Goal: Information Seeking & Learning: Learn about a topic

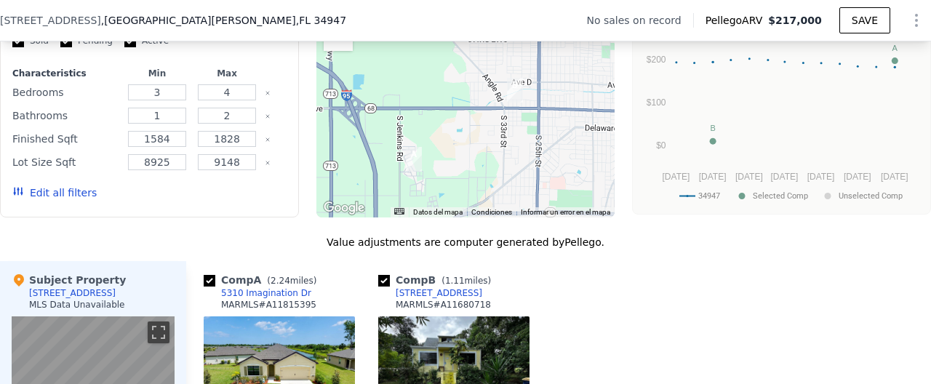
scroll to position [1189, 0]
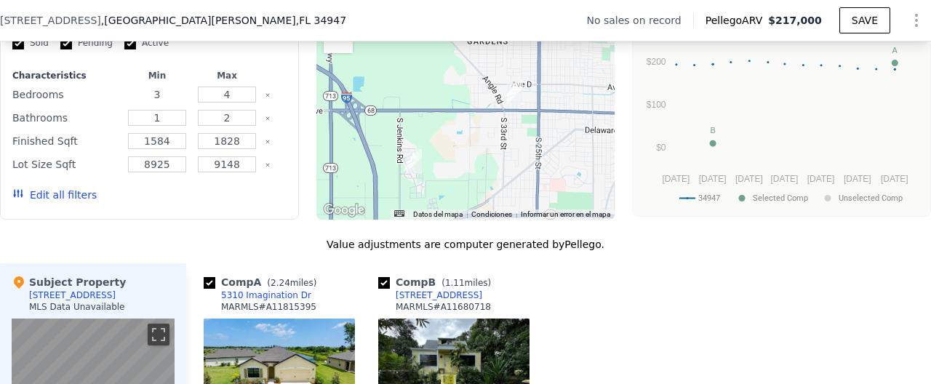
click at [167, 92] on input "3" at bounding box center [156, 95] width 57 height 16
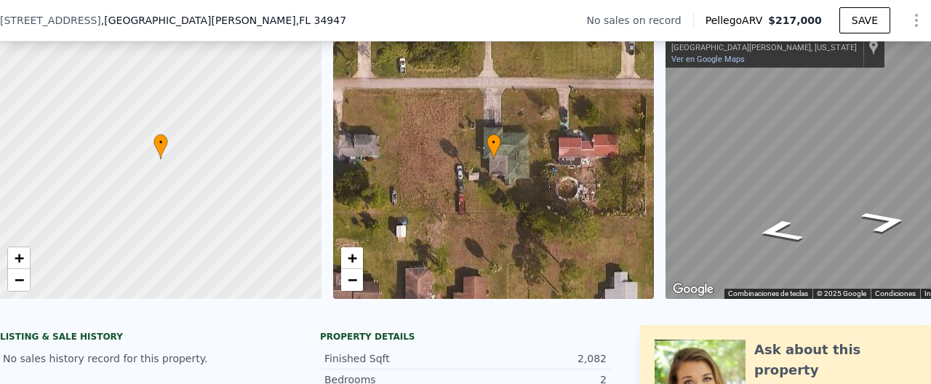
scroll to position [68, 0]
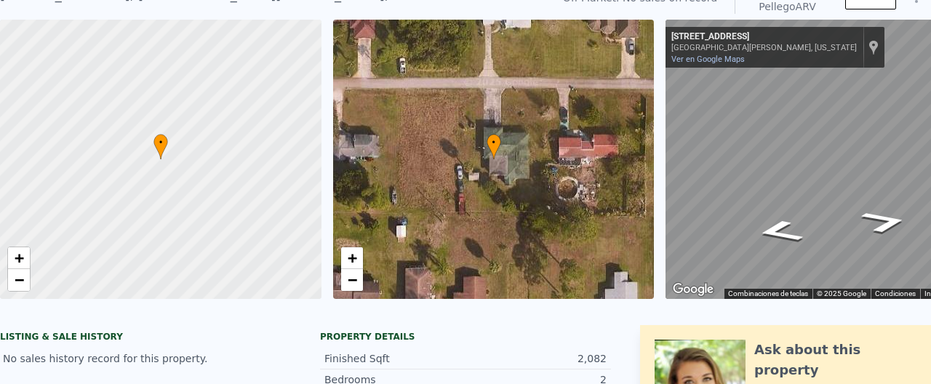
type input "3"
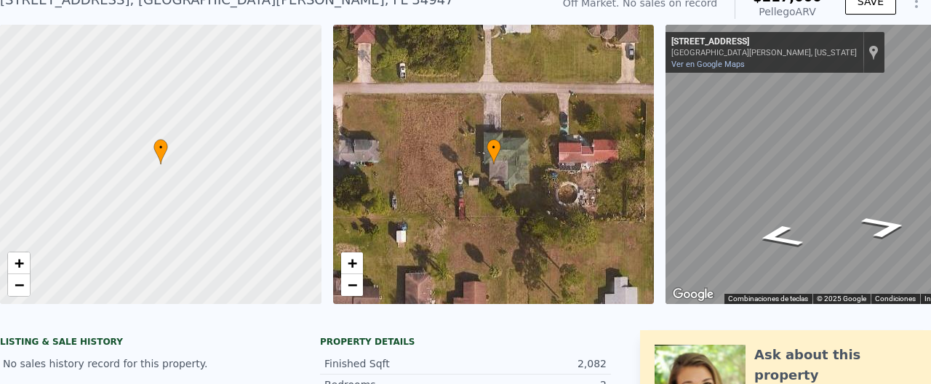
click at [198, 20] on div at bounding box center [160, 164] width 385 height 335
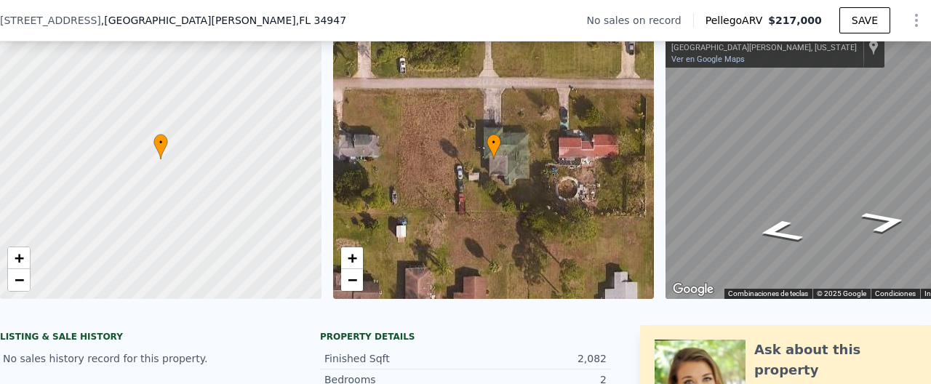
drag, startPoint x: 178, startPoint y: 19, endPoint x: 138, endPoint y: 4, distance: 42.8
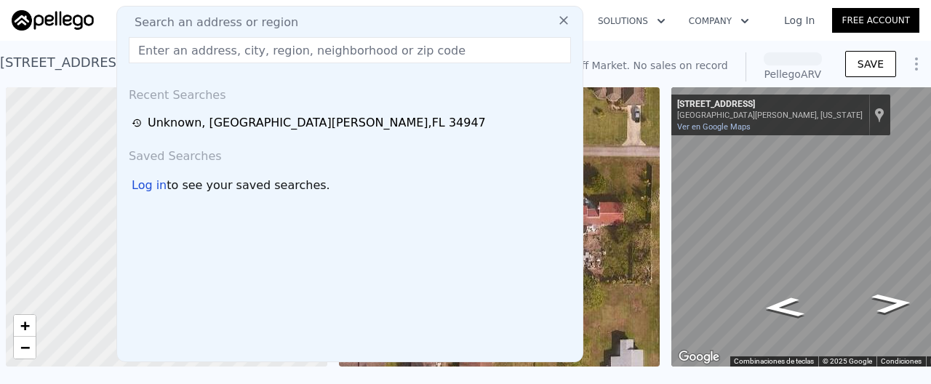
scroll to position [0, 6]
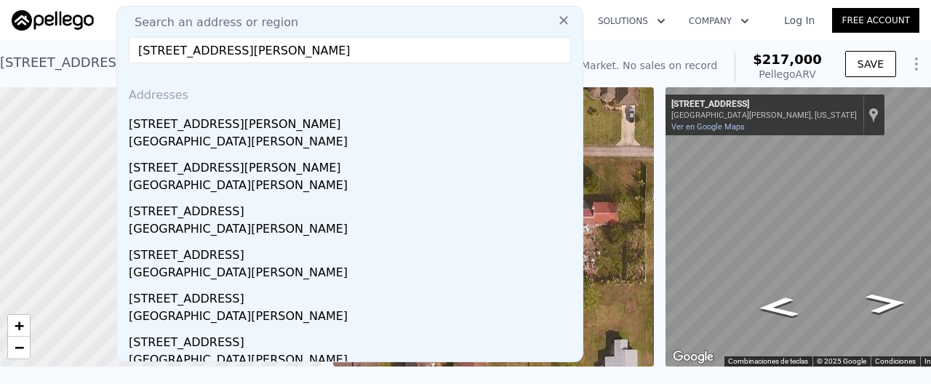
click at [376, 43] on input "[STREET_ADDRESS][PERSON_NAME]" at bounding box center [350, 50] width 442 height 26
click at [378, 55] on input "600 Savannah Street Fort Pierce FL 34982" at bounding box center [350, 50] width 442 height 26
click at [204, 58] on input "600 Savannah Street Fort Pierce FL 34982" at bounding box center [350, 50] width 442 height 26
click at [219, 53] on input "600 Savannah Street Fort Pierce FL 34982" at bounding box center [350, 50] width 442 height 26
drag, startPoint x: 291, startPoint y: 52, endPoint x: 385, endPoint y: 43, distance: 94.9
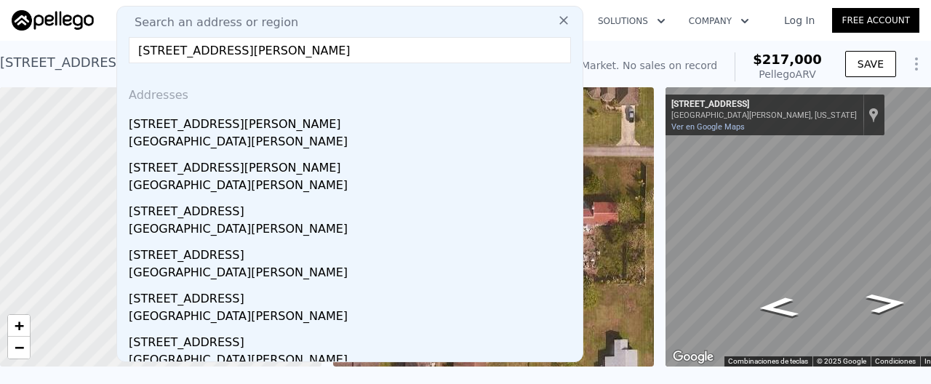
click at [385, 43] on input "600 Savannah St Fort Pierce FL 34982" at bounding box center [350, 50] width 442 height 26
click at [353, 44] on input "600 Savannah St Fort Pierce FL 34982" at bounding box center [350, 50] width 442 height 26
type input "600 Savannah St Fort Pierc"
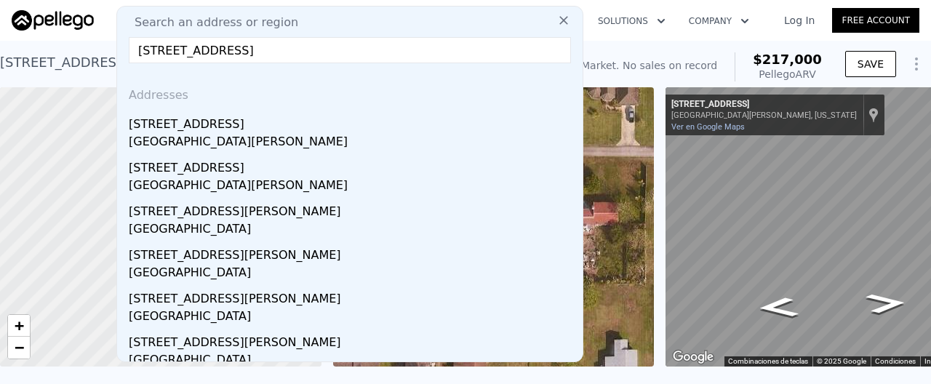
drag, startPoint x: 314, startPoint y: 52, endPoint x: 91, endPoint y: 52, distance: 223.2
click at [129, 52] on input "600 Savannah St Fort Pierc" at bounding box center [350, 50] width 442 height 26
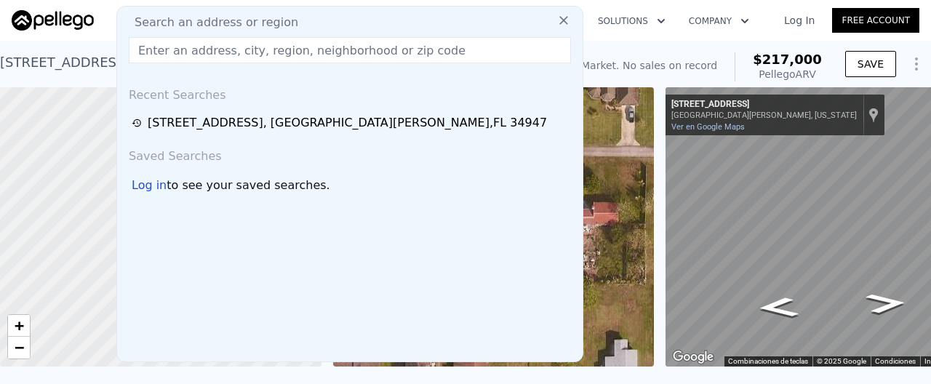
paste input "600 Savannah Street Fort Pierce FL 34982"
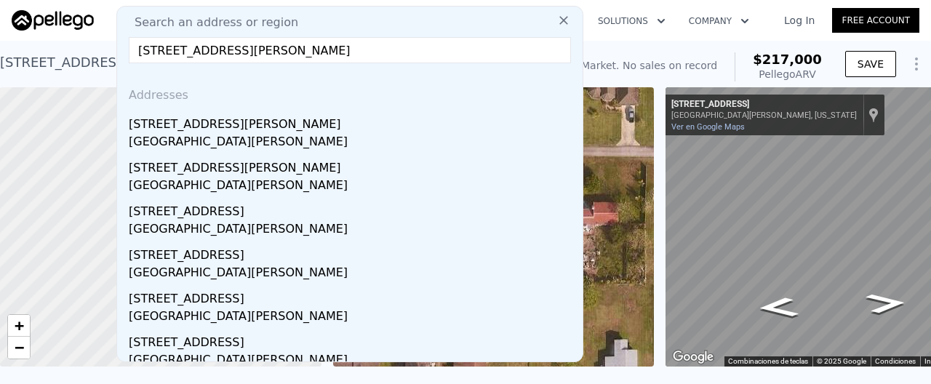
click at [378, 44] on input "600 Savannah Street Fort Pierce FL 34982" at bounding box center [350, 50] width 442 height 26
click at [137, 46] on input "600 Savannah Street Fort Pierce FL 34982" at bounding box center [350, 50] width 442 height 26
drag, startPoint x: 261, startPoint y: 55, endPoint x: 388, endPoint y: 47, distance: 127.4
click at [388, 47] on input "600 Savannah Street Fort Pierce FL 34982" at bounding box center [350, 50] width 442 height 26
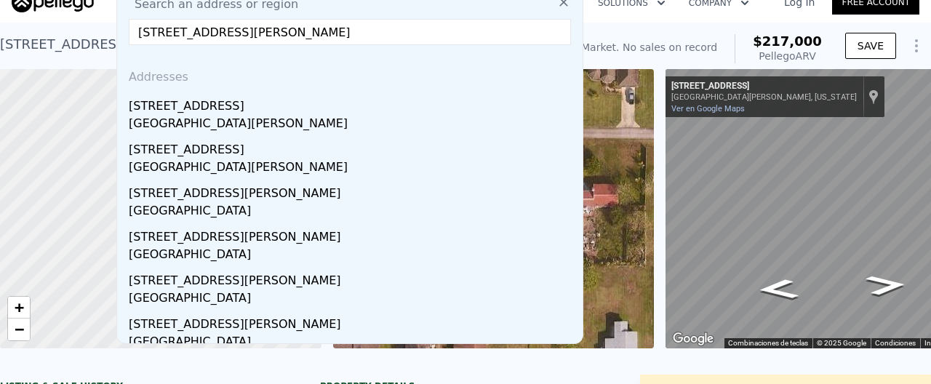
scroll to position [0, 0]
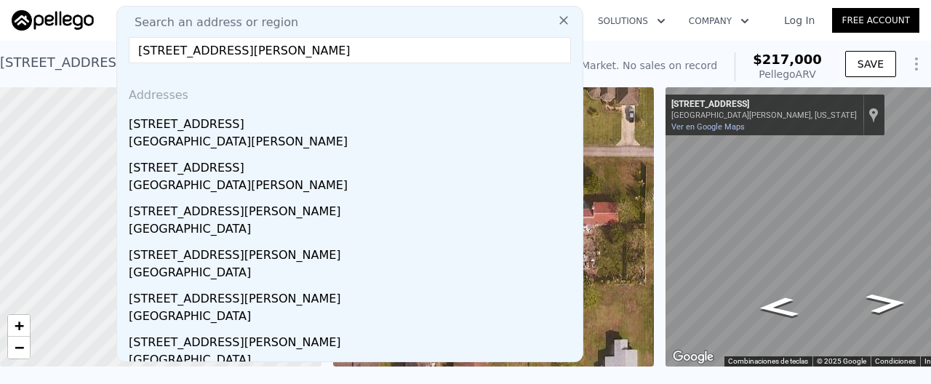
type input "600 Savannah Street fort pierce"
click at [558, 17] on icon at bounding box center [563, 20] width 15 height 15
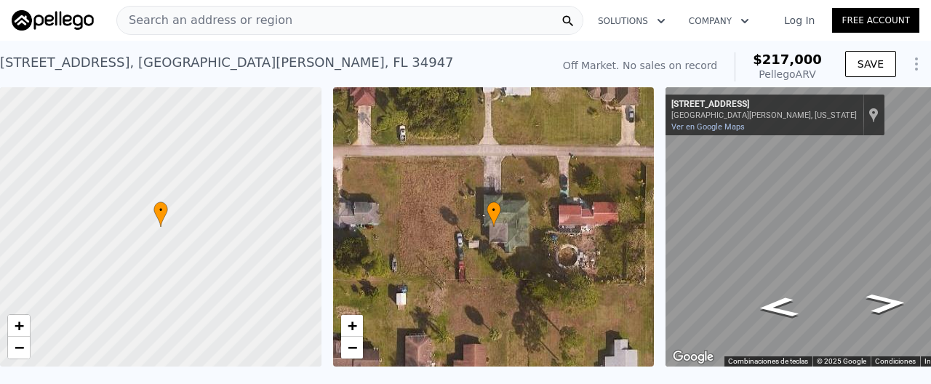
click at [219, 23] on span "Search an address or region" at bounding box center [204, 20] width 175 height 17
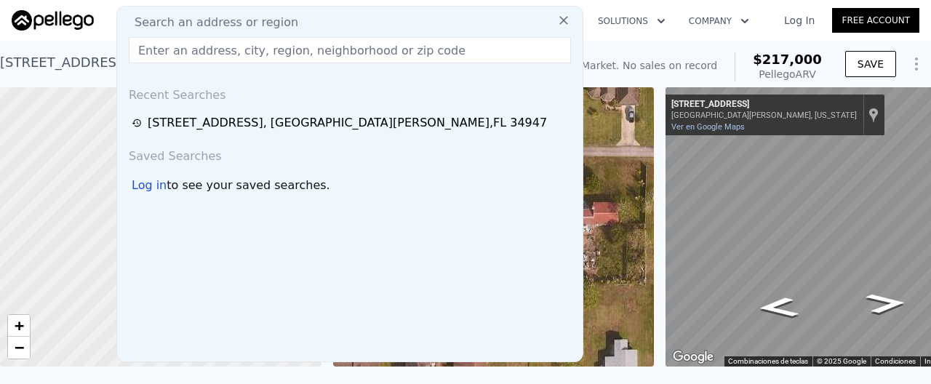
click at [809, 18] on link "Log In" at bounding box center [798, 20] width 65 height 15
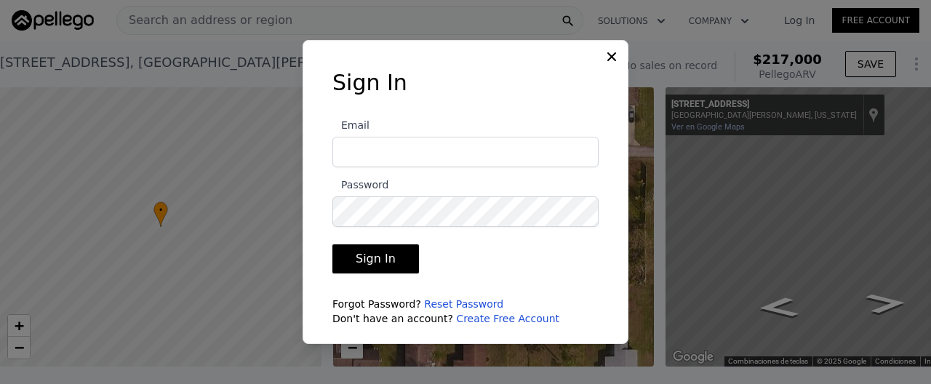
click at [483, 133] on label "Email" at bounding box center [465, 141] width 266 height 51
click at [483, 137] on input "Email" at bounding box center [465, 152] width 266 height 31
click at [470, 151] on input "Email" at bounding box center [465, 152] width 266 height 31
click at [502, 319] on link "Create Free Account" at bounding box center [507, 319] width 103 height 12
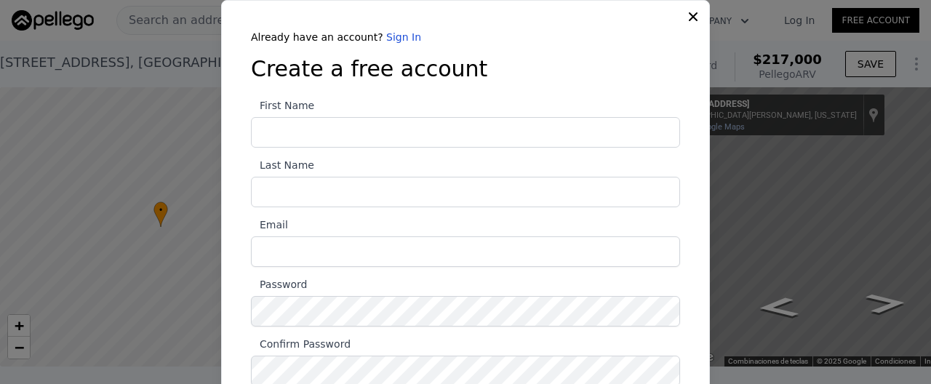
click at [307, 135] on input "First Name" at bounding box center [465, 132] width 429 height 31
type input "alexlopez04264@gmail.com"
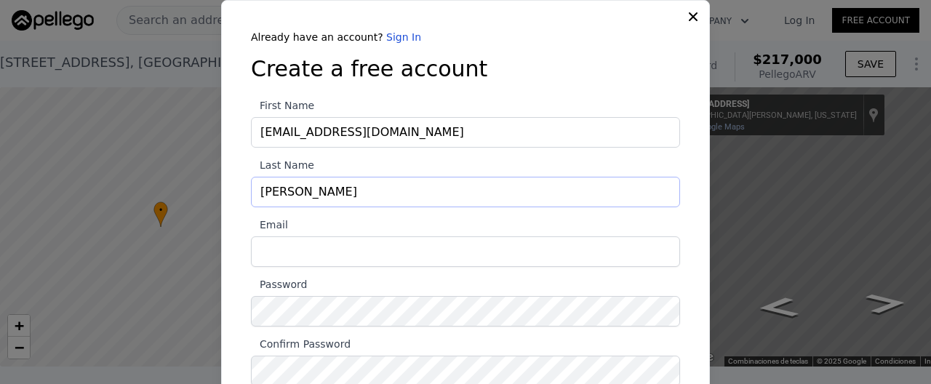
type input "lopez"
click at [302, 253] on input "Email" at bounding box center [465, 251] width 429 height 31
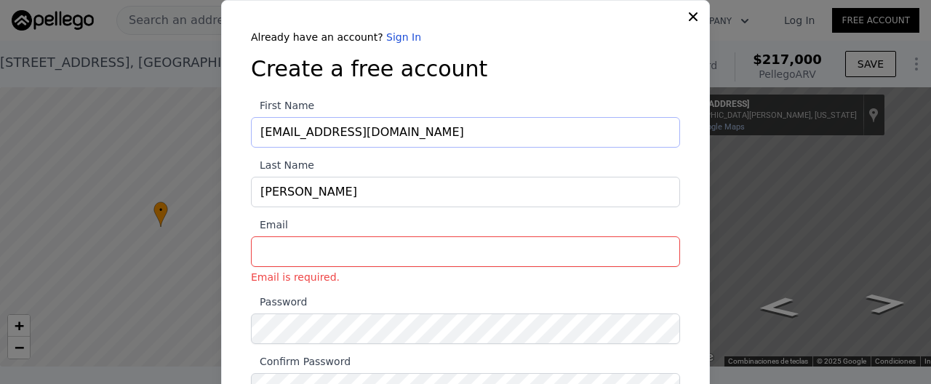
drag, startPoint x: 412, startPoint y: 132, endPoint x: 257, endPoint y: 133, distance: 155.6
click at [257, 133] on input "alexlopez04264@gmail.com" at bounding box center [465, 132] width 429 height 31
click at [316, 246] on input "Email Email is required." at bounding box center [465, 251] width 429 height 31
paste input "alexlopez04264@gmail.com"
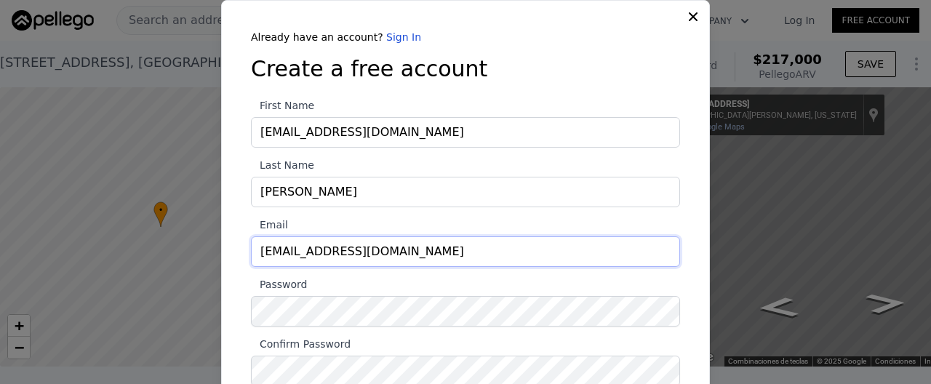
type input "alexlopez04264@gmail.com"
drag, startPoint x: 427, startPoint y: 130, endPoint x: 225, endPoint y: 134, distance: 202.9
click at [251, 134] on input "alexlopez04264@gmail.com" at bounding box center [465, 132] width 429 height 31
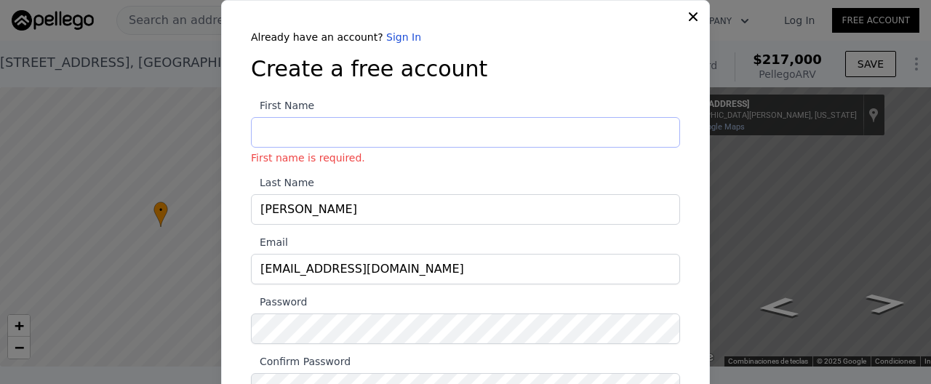
type input "l"
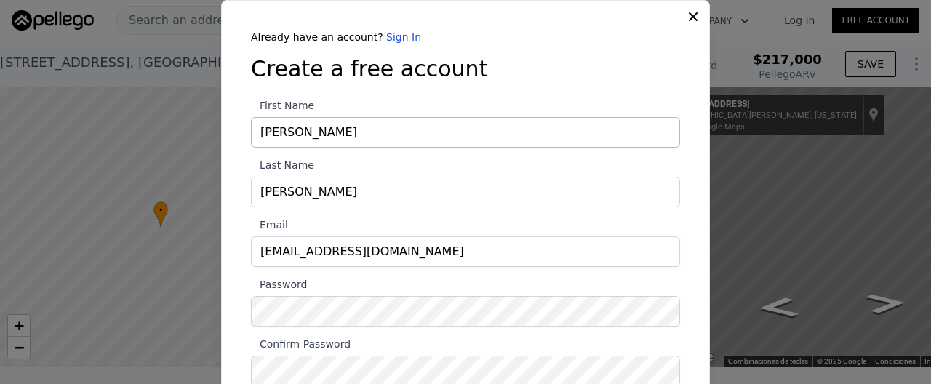
scroll to position [23, 0]
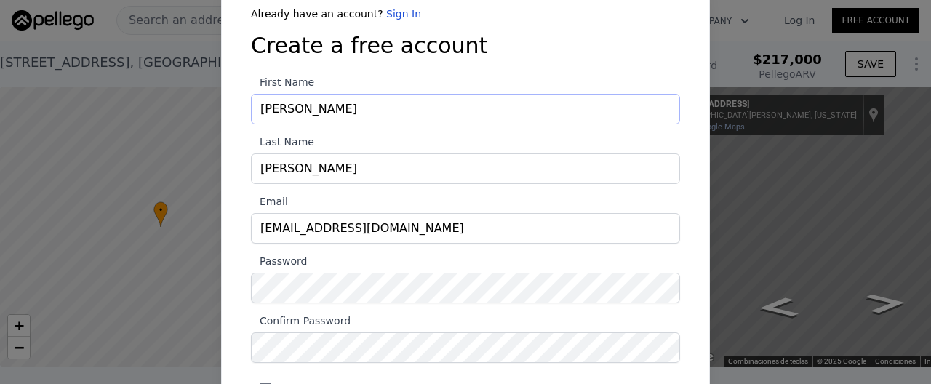
type input "alex"
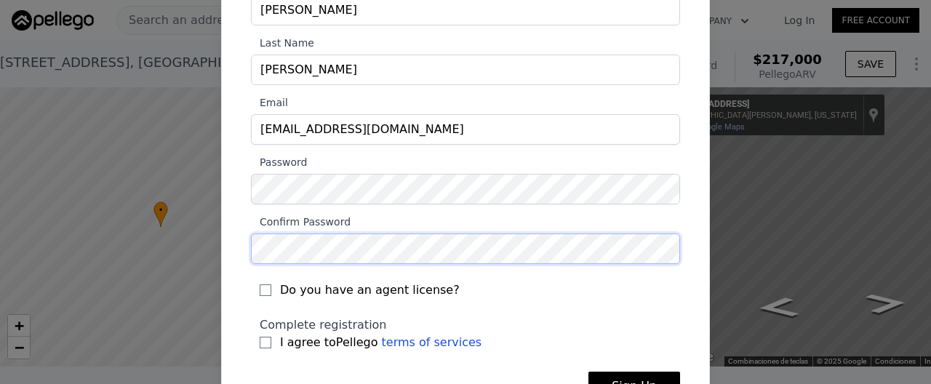
scroll to position [169, 0]
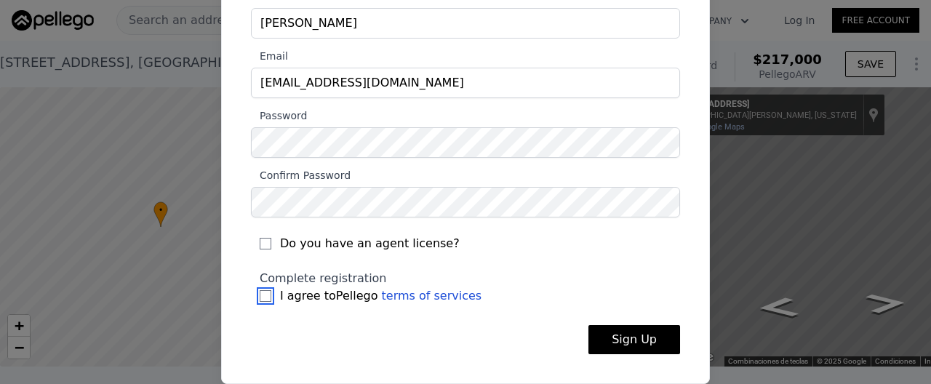
click at [265, 294] on input "I agree to Pellego terms of services" at bounding box center [266, 296] width 12 height 12
checkbox input "true"
click at [646, 343] on button "Sign Up" at bounding box center [634, 339] width 92 height 29
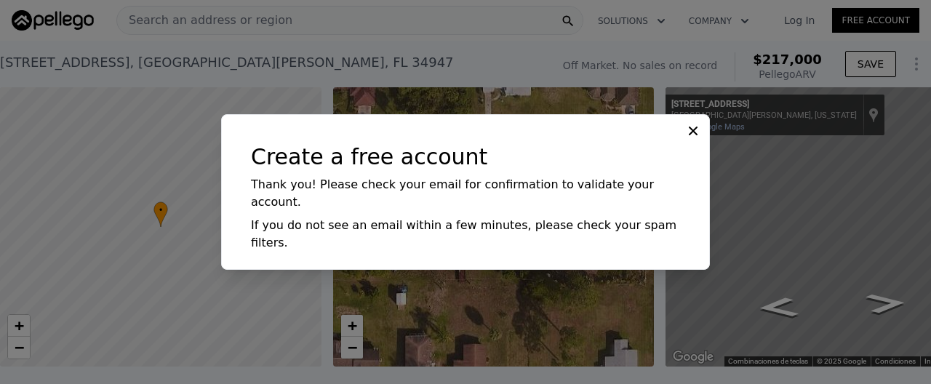
scroll to position [0, 0]
click at [696, 138] on icon at bounding box center [693, 131] width 15 height 15
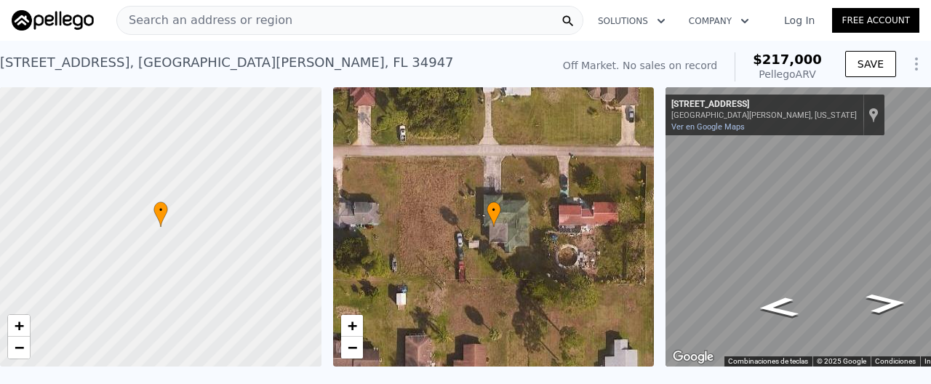
click at [218, 21] on span "Search an address or region" at bounding box center [204, 20] width 175 height 17
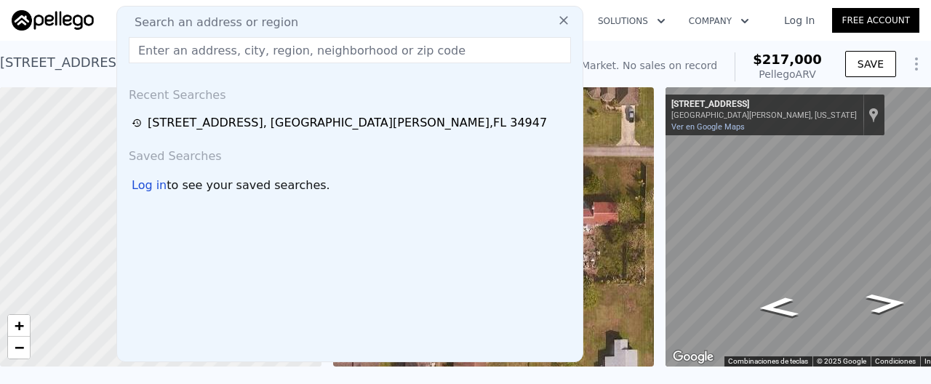
type input "alexlopez04264@gmail.com"
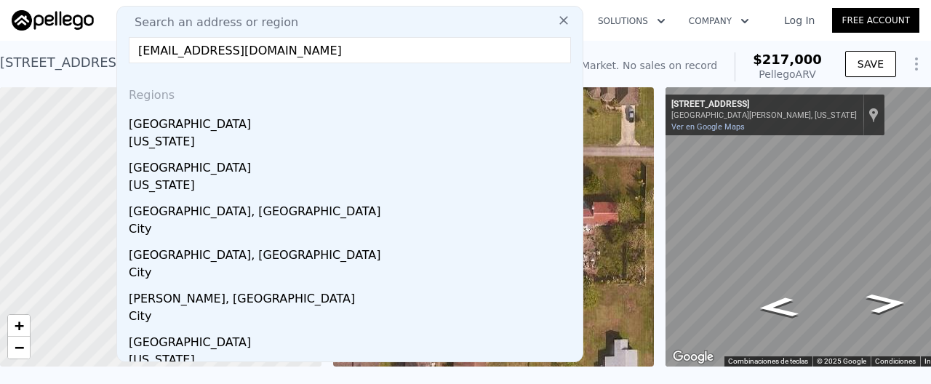
drag, startPoint x: 340, startPoint y: 61, endPoint x: 100, endPoint y: 52, distance: 240.1
click at [129, 52] on input "alexlopez04264@gmail.com" at bounding box center [350, 50] width 442 height 26
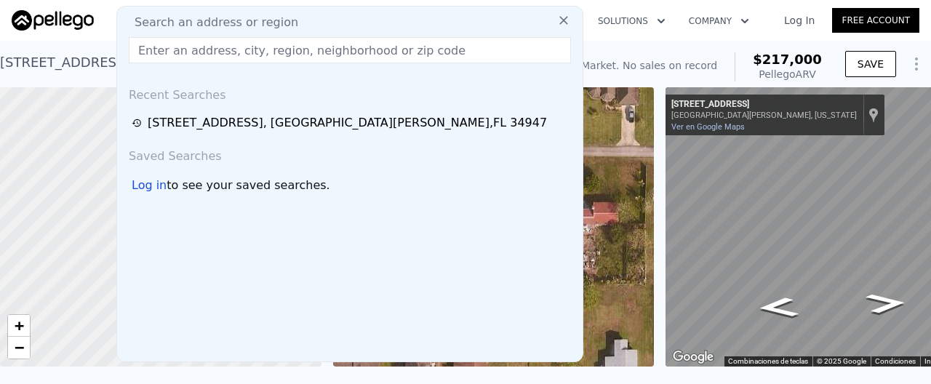
click at [332, 61] on input "text" at bounding box center [350, 50] width 442 height 26
paste input "600 Savannah Street Fort Pierce FL 34982"
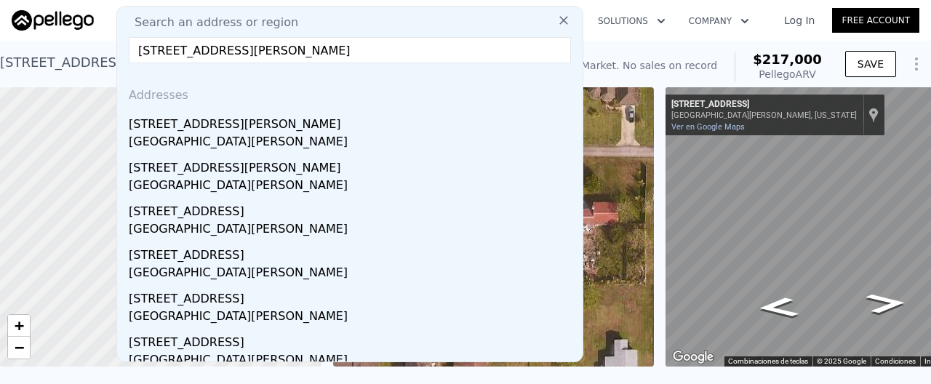
click at [368, 54] on input "600 Savannah Street Fort Pierce FL 34982" at bounding box center [350, 50] width 442 height 26
drag, startPoint x: 377, startPoint y: 55, endPoint x: 334, endPoint y: 54, distance: 42.9
click at [334, 54] on input "600 Savannah Street Fort Pierce FL 34982" at bounding box center [350, 50] width 442 height 26
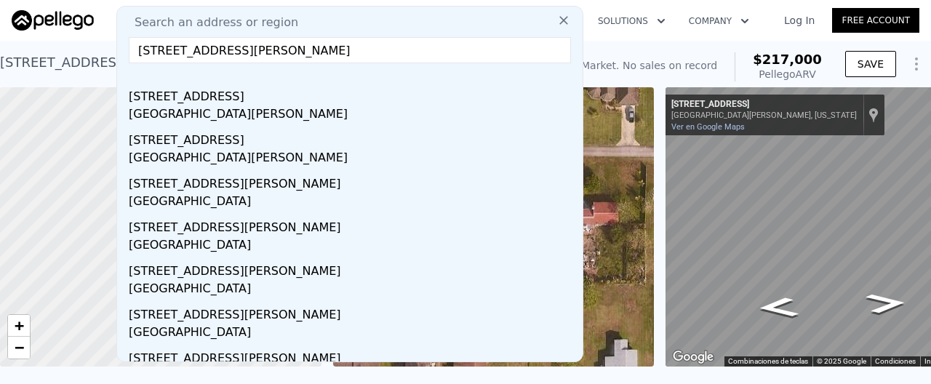
scroll to position [29, 0]
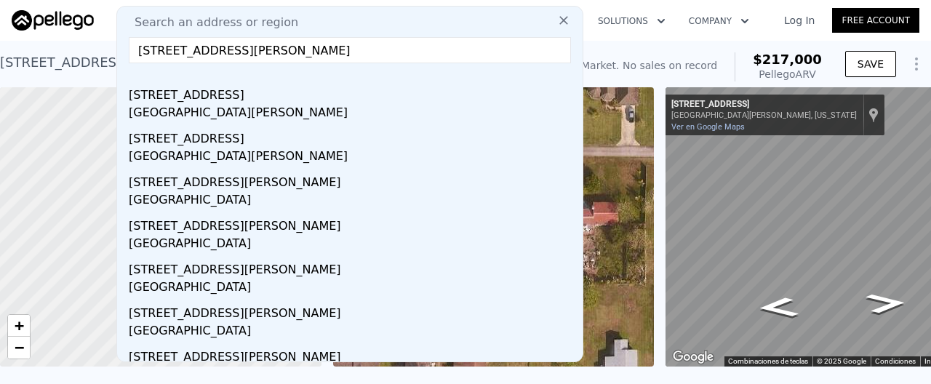
drag, startPoint x: 260, startPoint y: 51, endPoint x: 370, endPoint y: 39, distance: 111.2
click at [370, 39] on input "600 Savannah Street fort pierce" at bounding box center [350, 50] width 442 height 26
click at [358, 49] on input "600 Savannah Street fort pierce" at bounding box center [350, 50] width 442 height 26
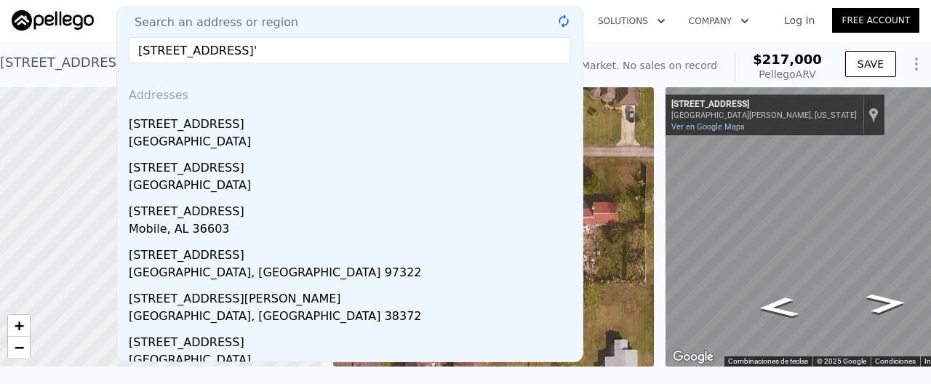
type input "600 Savannah Street"
click at [308, 55] on input "600 Savannah Street" at bounding box center [350, 50] width 442 height 26
click at [314, 54] on input "600 Savannah Street" at bounding box center [350, 50] width 442 height 26
click at [621, 44] on div "3709 Avenue O , Fort Pierce North , FL 34947 No sales on record (~ARV $217k ) O…" at bounding box center [465, 64] width 931 height 47
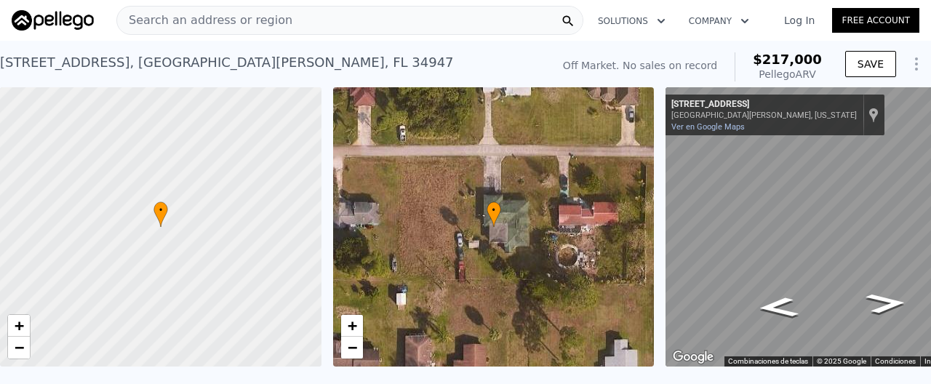
scroll to position [3, 0]
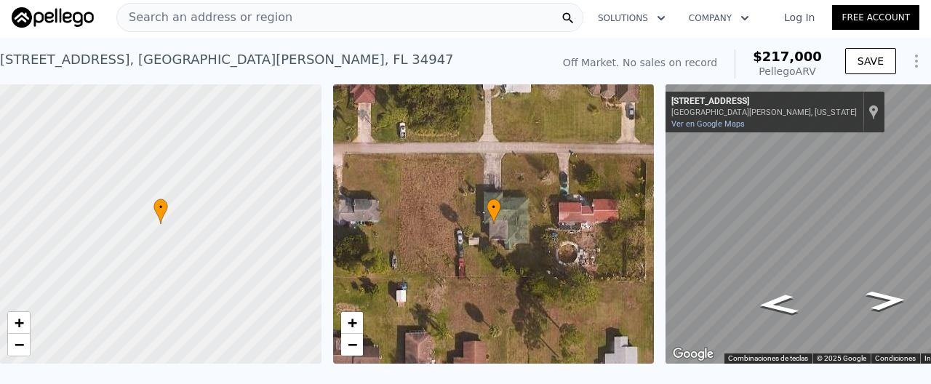
click at [58, 9] on img at bounding box center [53, 17] width 82 height 20
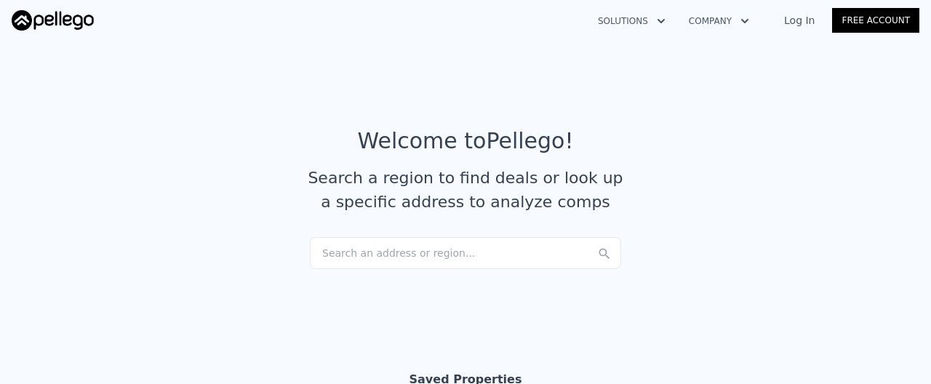
click at [419, 255] on div "Search an address or region..." at bounding box center [465, 253] width 311 height 32
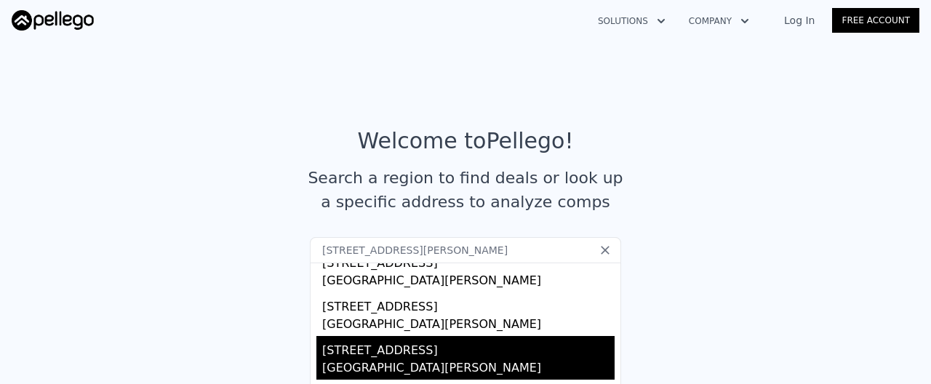
scroll to position [172, 0]
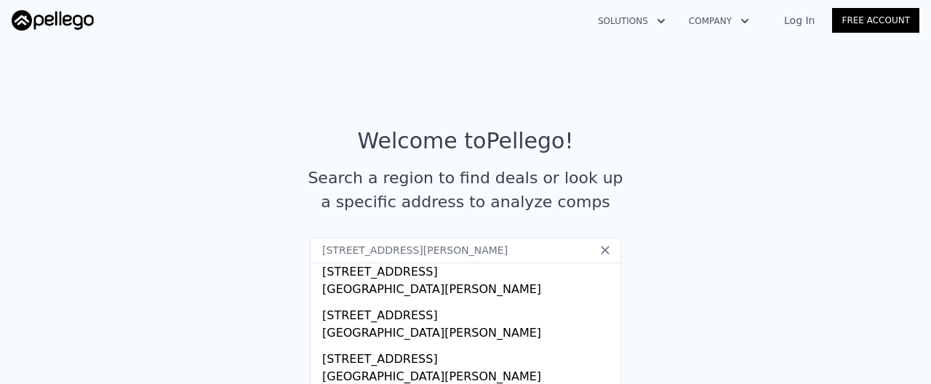
click at [428, 253] on input "600 Savannah Street Fort Pierce FL 34982" at bounding box center [465, 250] width 311 height 26
click at [473, 249] on input "600 Savannah Street Fort Pierce FL 34982" at bounding box center [465, 250] width 311 height 26
click at [523, 248] on input "600 Savannah Street Fort Pierce, FL 34982" at bounding box center [465, 250] width 311 height 26
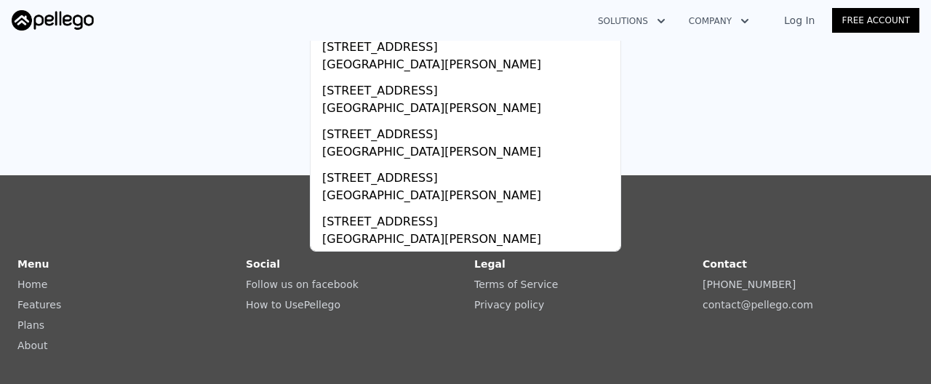
scroll to position [0, 0]
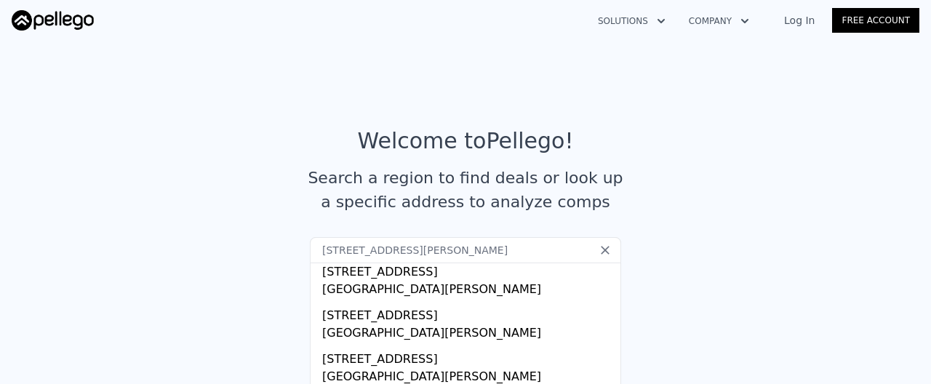
type input "600 Savannah Street Fort Pierce, FL 34982"
click at [602, 249] on icon at bounding box center [605, 249] width 15 height 15
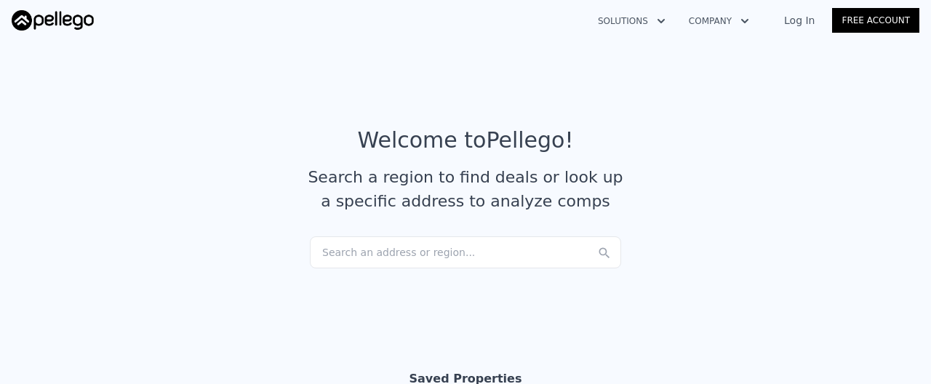
click at [420, 258] on div "Search an address or region..." at bounding box center [465, 252] width 311 height 32
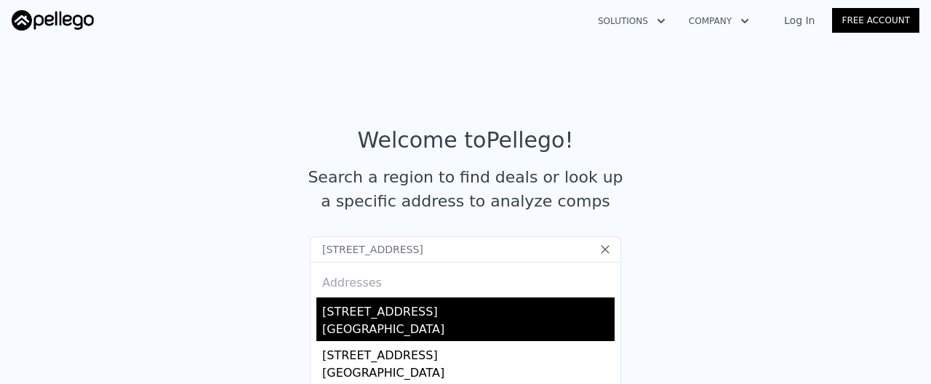
type input "271 Northeast 170th Street North Miami Beach FL 33162"
click at [413, 317] on div "271 NE 170th St" at bounding box center [468, 308] width 292 height 23
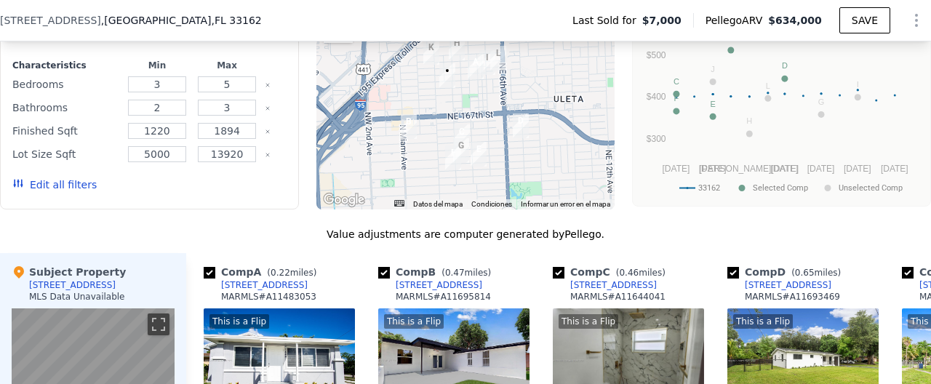
scroll to position [1014, 0]
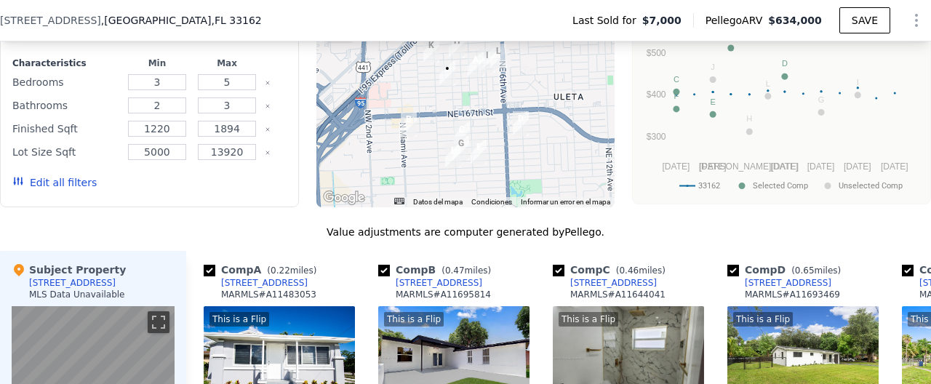
click at [78, 187] on button "Edit all filters" at bounding box center [54, 182] width 84 height 15
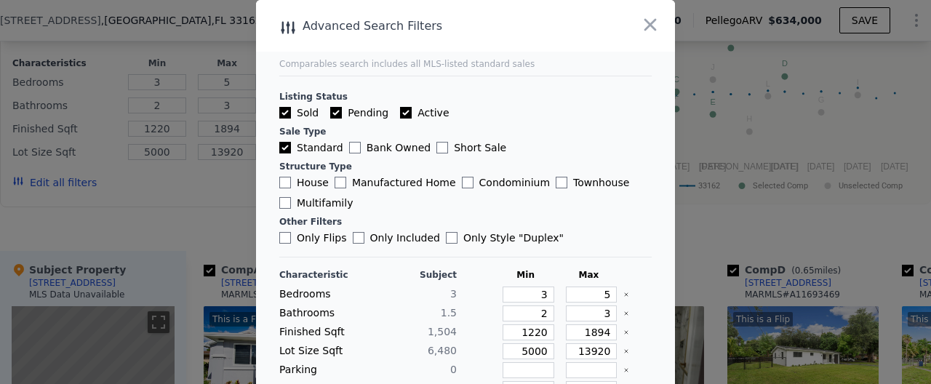
scroll to position [144, 0]
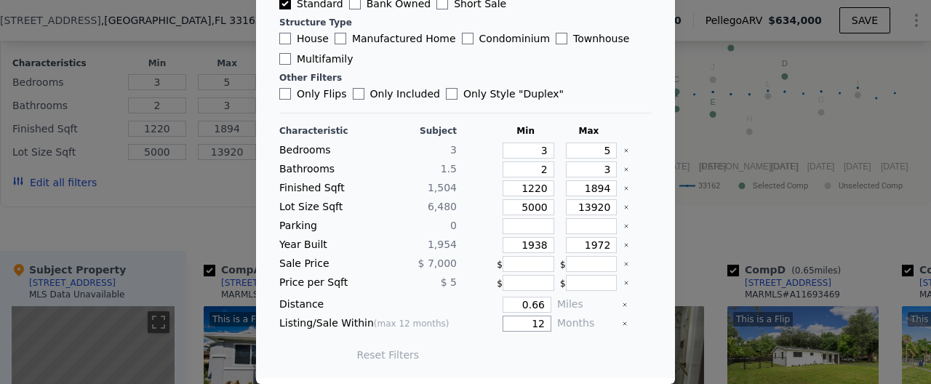
click at [547, 325] on input "12" at bounding box center [526, 324] width 49 height 16
type input "1"
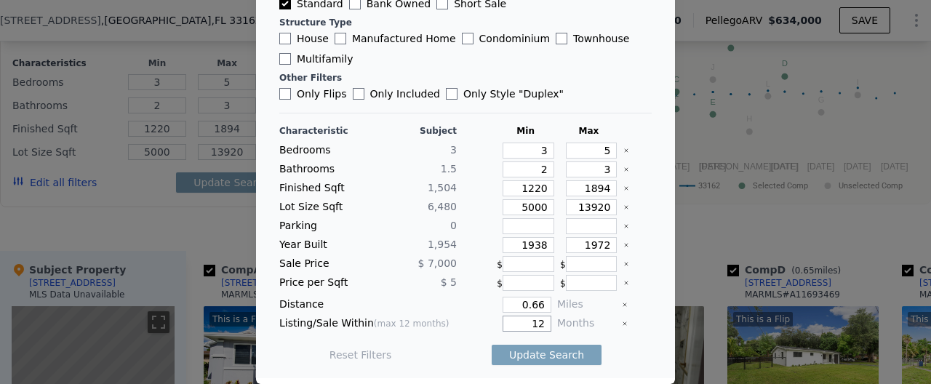
type input "1"
type input "3"
type input "6"
click at [571, 352] on button "Update Search" at bounding box center [546, 355] width 110 height 20
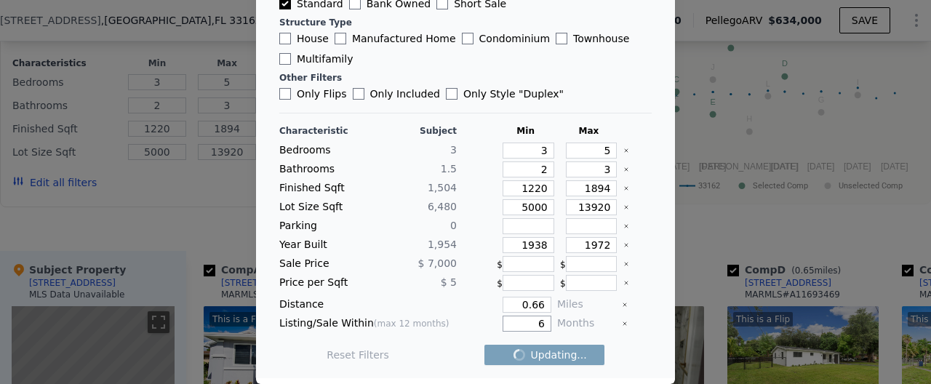
click at [544, 325] on input "6" at bounding box center [526, 324] width 49 height 16
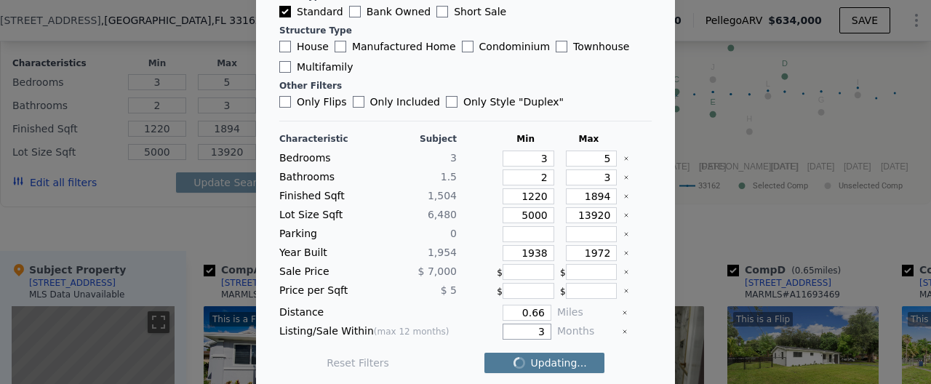
scroll to position [137, 0]
type input "3"
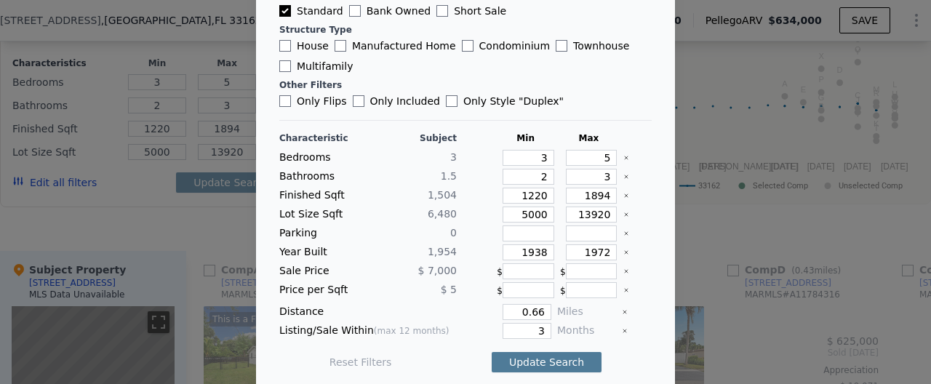
checkbox input "false"
click at [528, 362] on button "Update Search" at bounding box center [546, 362] width 110 height 20
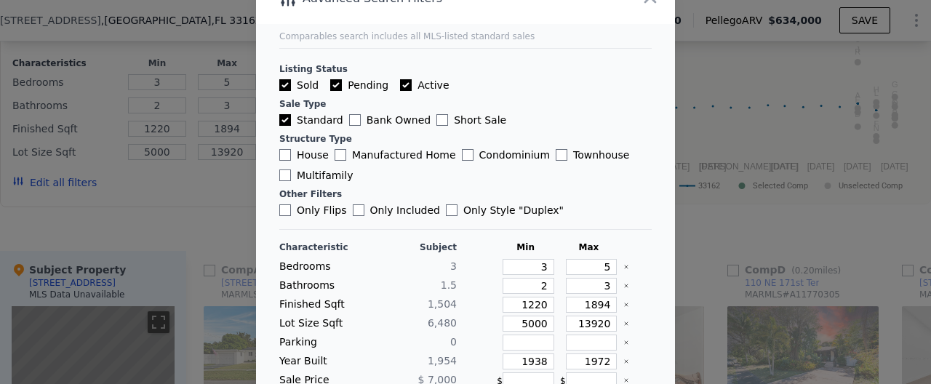
scroll to position [0, 0]
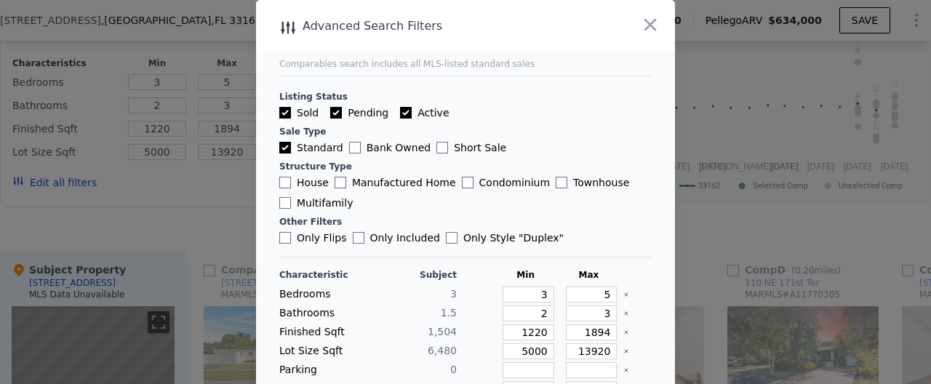
drag, startPoint x: 649, startPoint y: 33, endPoint x: 648, endPoint y: 44, distance: 10.9
click at [649, 32] on icon "button" at bounding box center [650, 25] width 20 height 20
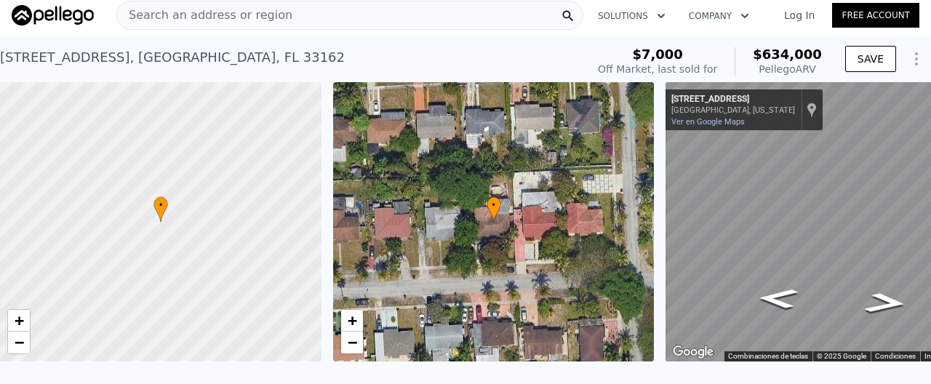
scroll to position [0, 73]
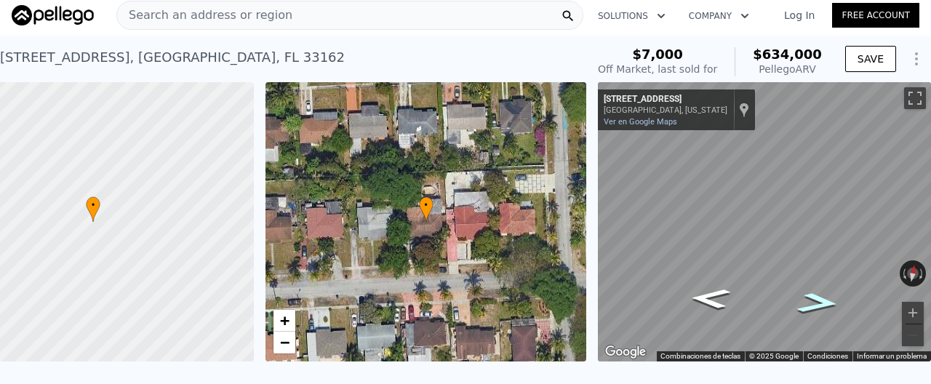
click at [816, 304] on icon "Ir al este, NE 170th St" at bounding box center [818, 303] width 79 height 31
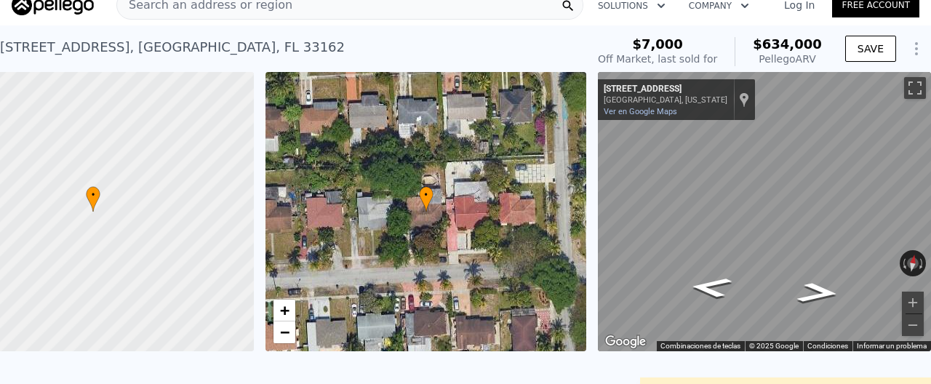
scroll to position [16, 0]
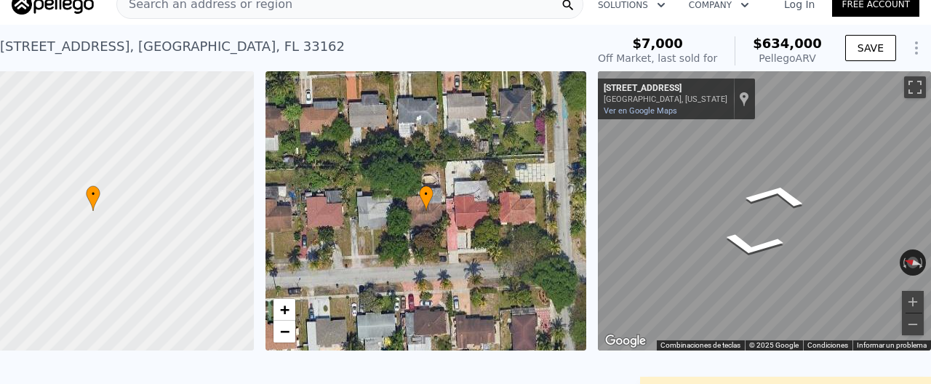
click at [471, 177] on div "• + − • + − ← Mover a la izquierda → Mover a la derecha ↑ Mover hacia arriba ↓ …" at bounding box center [465, 210] width 931 height 279
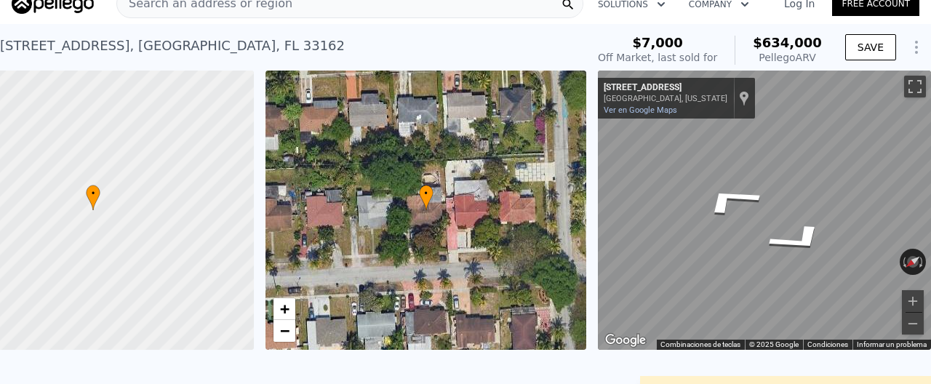
click at [577, 169] on div "• + − • + − ← Mover a la izquierda → Mover a la derecha ↑ Mover hacia arriba ↓ …" at bounding box center [465, 210] width 931 height 279
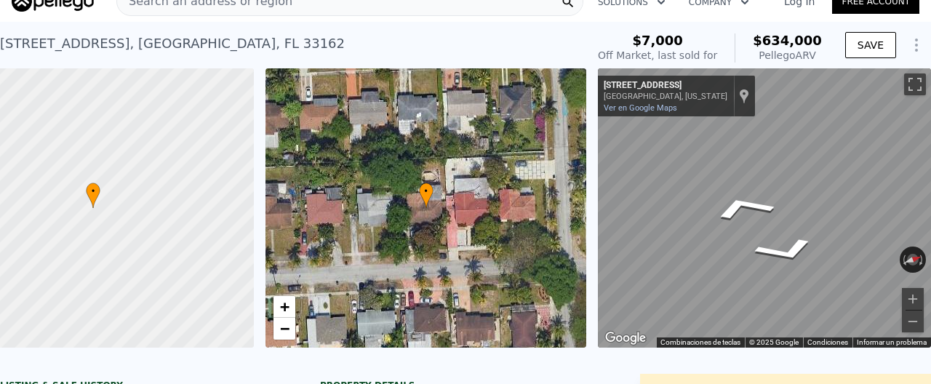
scroll to position [0, 0]
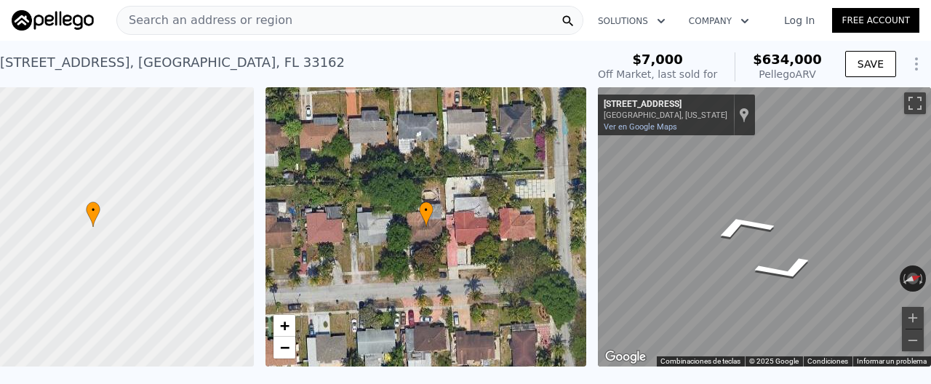
click at [270, 19] on span "Search an address or region" at bounding box center [204, 20] width 175 height 17
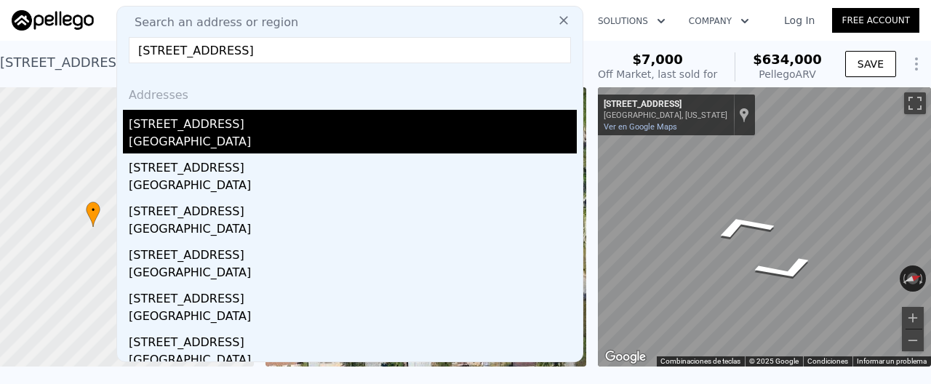
type input "1438 Northwest 97th Street Miami FL 33147"
click at [214, 124] on div "1438 NW 97th St" at bounding box center [353, 121] width 448 height 23
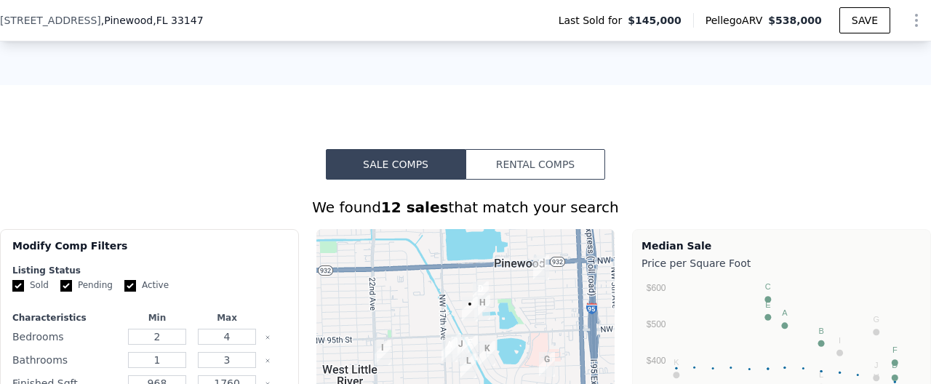
scroll to position [1146, 0]
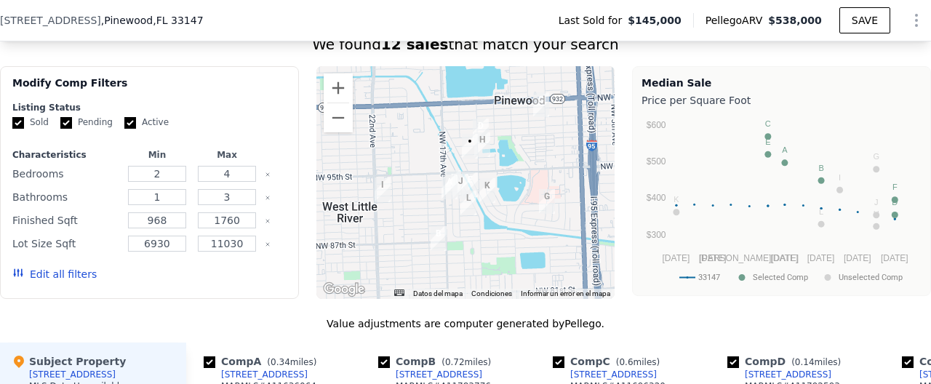
click at [122, 118] on div "Sold Pending Active" at bounding box center [149, 122] width 274 height 12
click at [129, 122] on input "Active" at bounding box center [130, 123] width 12 height 12
checkbox input "false"
drag, startPoint x: 67, startPoint y: 120, endPoint x: 80, endPoint y: 252, distance: 132.2
click at [67, 120] on input "Pending" at bounding box center [66, 123] width 12 height 12
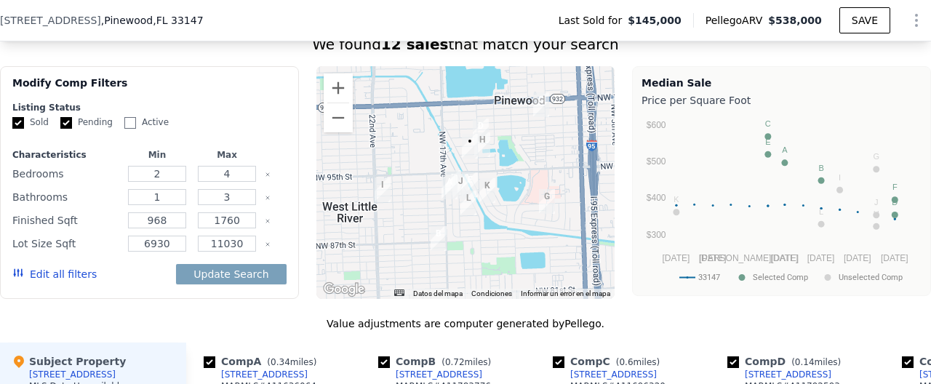
checkbox input "false"
click at [57, 270] on button "Edit all filters" at bounding box center [54, 274] width 84 height 15
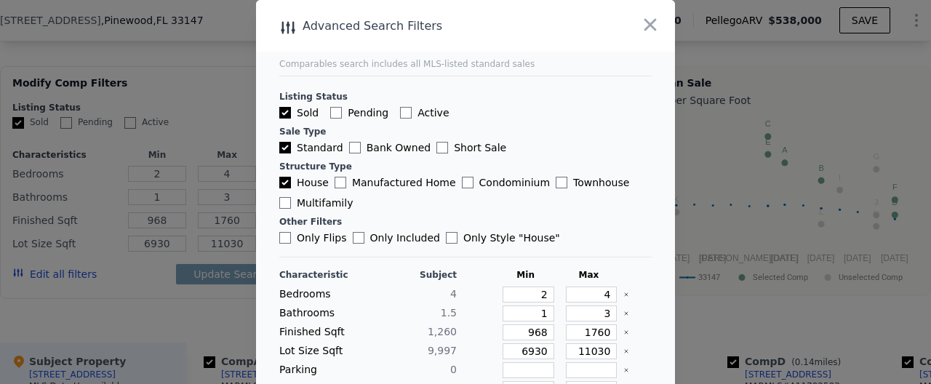
scroll to position [144, 0]
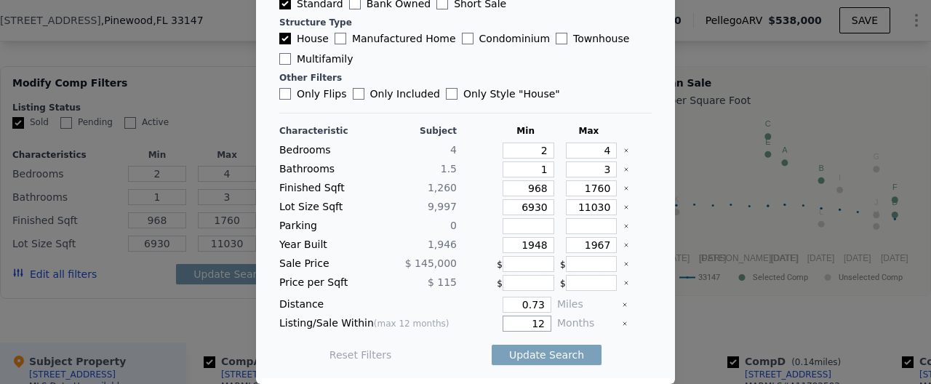
drag, startPoint x: 544, startPoint y: 325, endPoint x: 492, endPoint y: 326, distance: 51.6
click at [502, 326] on input "12" at bounding box center [526, 324] width 49 height 16
type input "1"
type input "3"
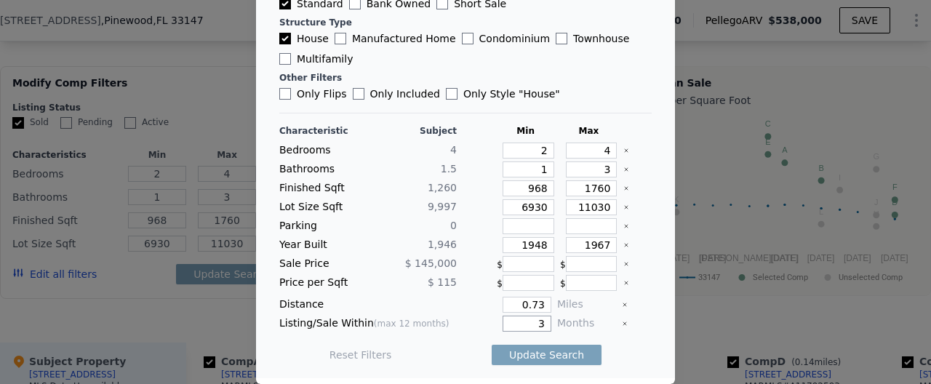
click at [491, 345] on button "Update Search" at bounding box center [546, 355] width 110 height 20
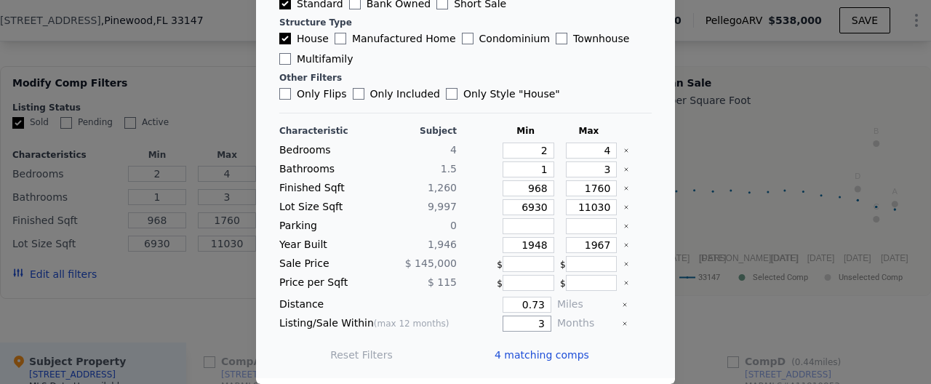
checkbox input "false"
click at [573, 358] on span "4 matching comps" at bounding box center [541, 354] width 95 height 15
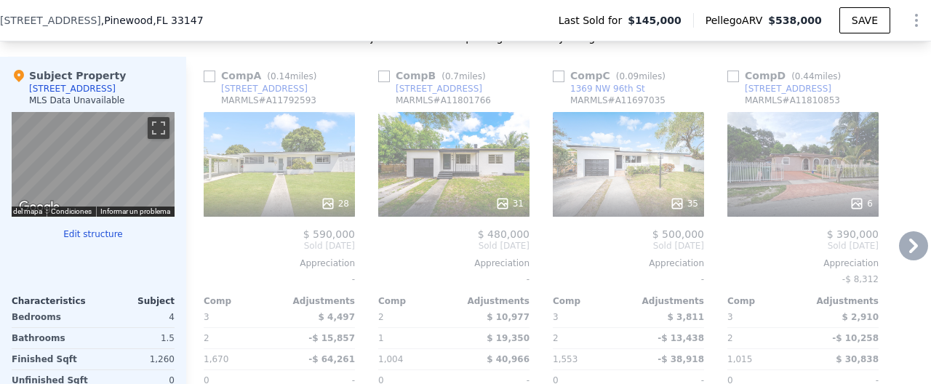
scroll to position [1434, 0]
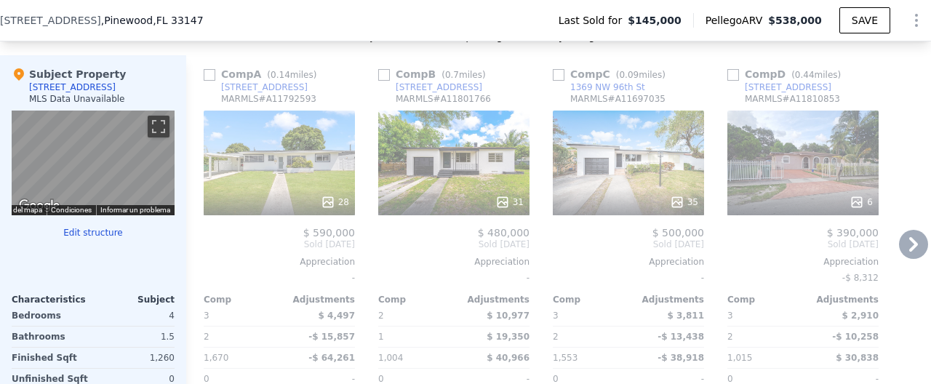
click at [910, 244] on icon at bounding box center [913, 244] width 29 height 29
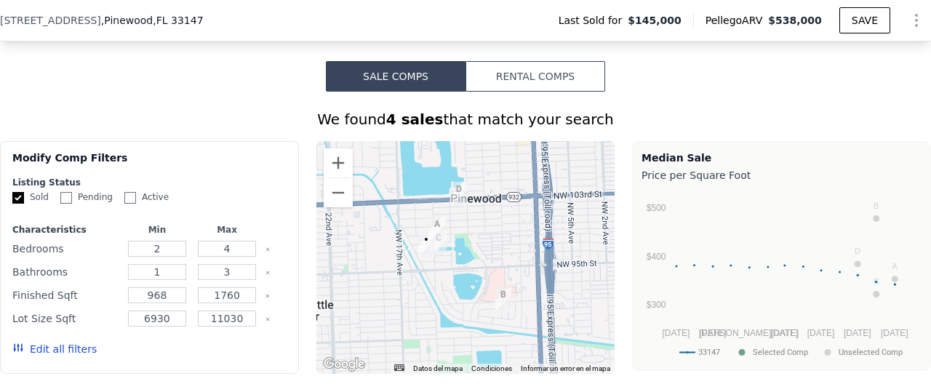
scroll to position [1157, 0]
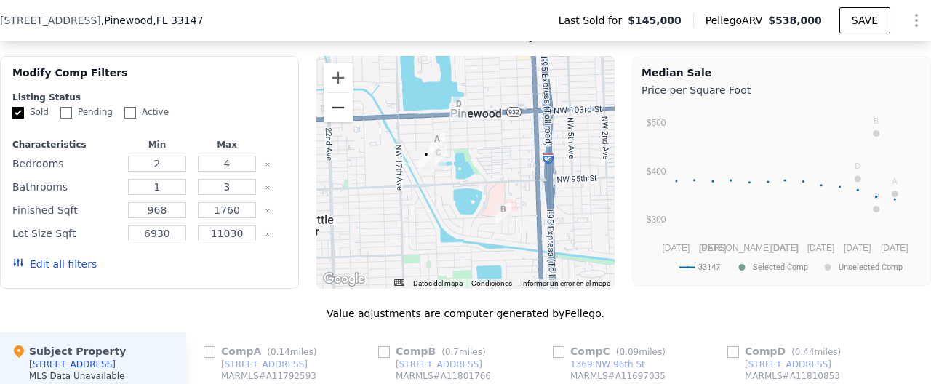
click at [343, 118] on button "Alejar" at bounding box center [338, 107] width 29 height 29
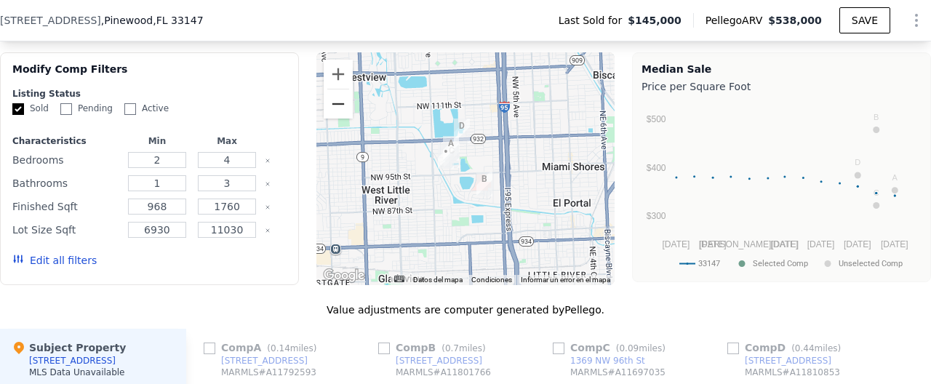
click at [342, 118] on div "A B C D • Datos del mapa Datos del mapa ©2025 Google Datos del mapa ©2025 Googl…" at bounding box center [465, 168] width 299 height 233
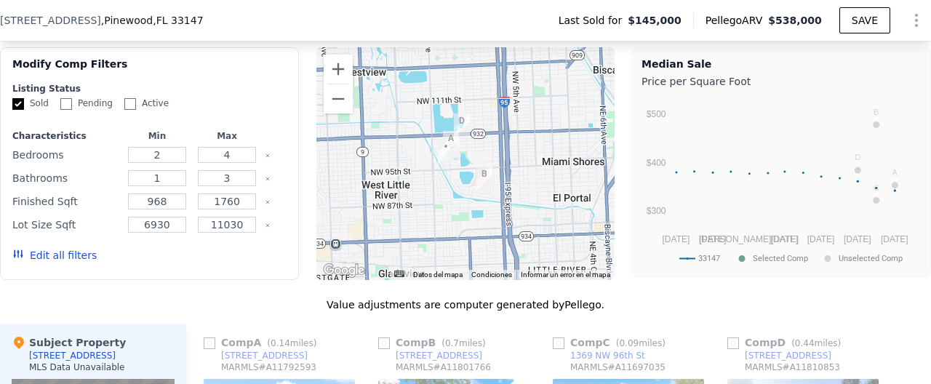
click at [342, 115] on div at bounding box center [465, 163] width 299 height 233
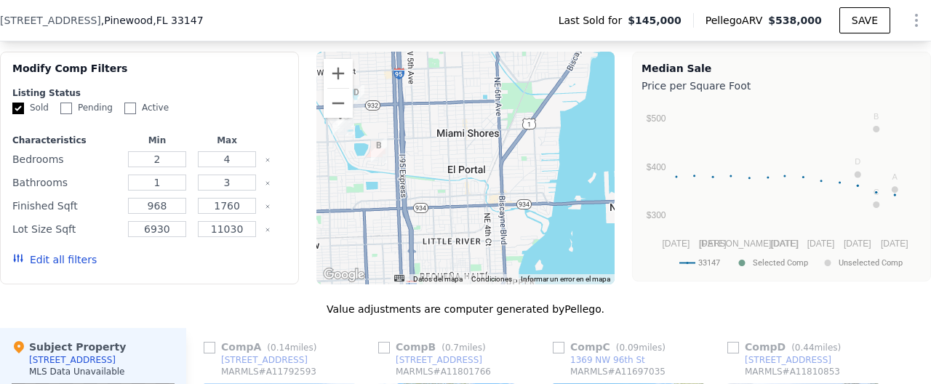
drag, startPoint x: 551, startPoint y: 153, endPoint x: 440, endPoint y: 118, distance: 116.6
click at [440, 118] on div at bounding box center [465, 168] width 299 height 233
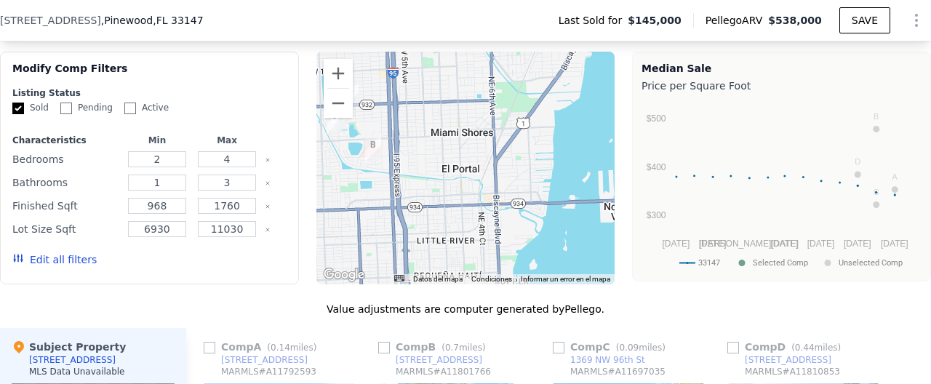
scroll to position [1162, 0]
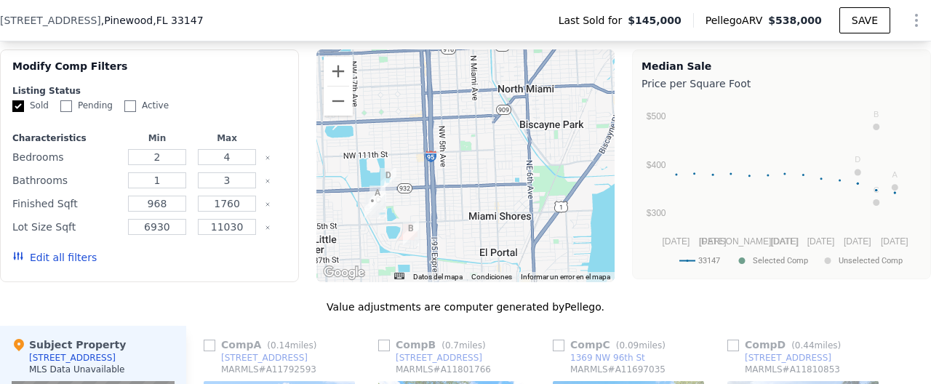
drag, startPoint x: 495, startPoint y: 108, endPoint x: 544, endPoint y: 198, distance: 103.1
click at [544, 198] on div at bounding box center [465, 165] width 299 height 233
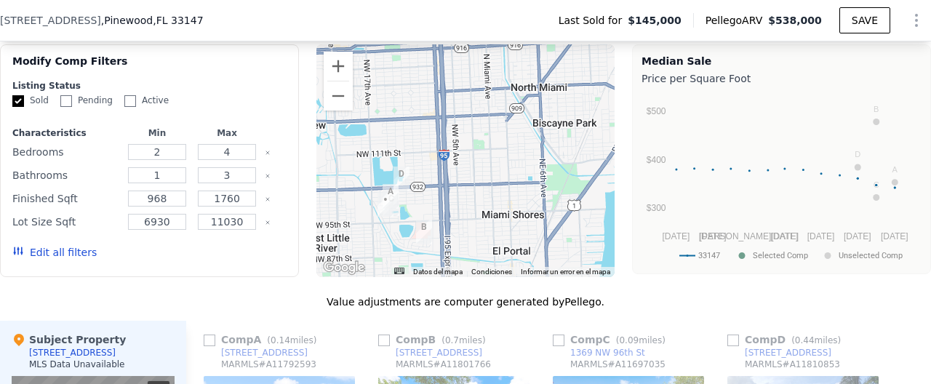
scroll to position [1169, 0]
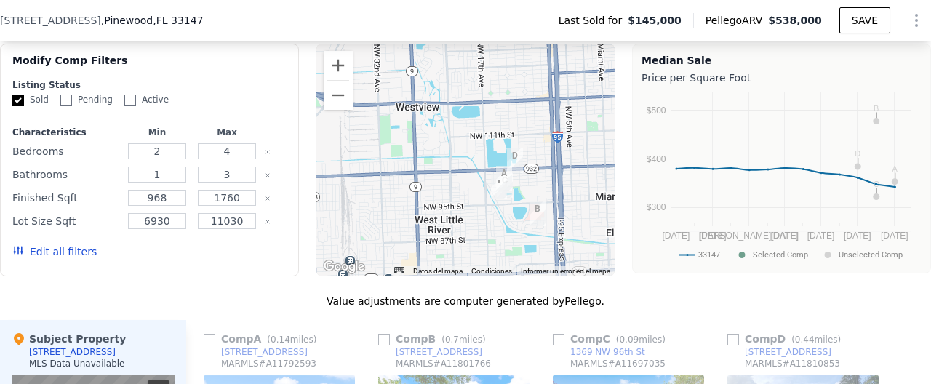
drag, startPoint x: 441, startPoint y: 199, endPoint x: 556, endPoint y: 181, distance: 116.3
click at [556, 181] on div at bounding box center [465, 160] width 299 height 233
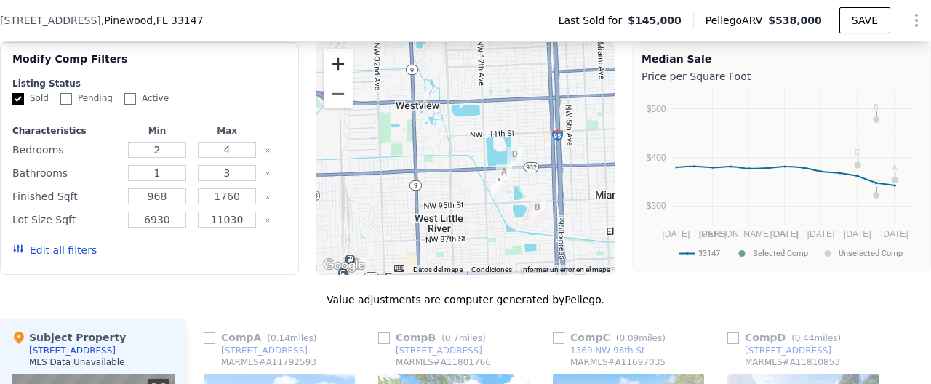
click at [352, 76] on button "Acercar" at bounding box center [338, 63] width 29 height 29
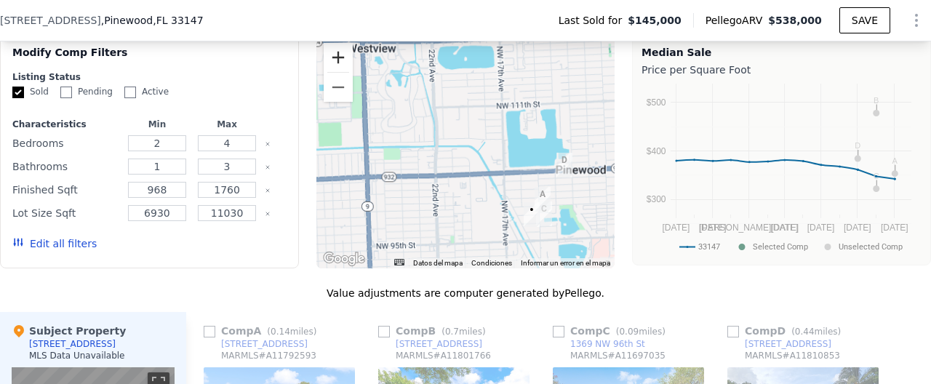
scroll to position [1174, 0]
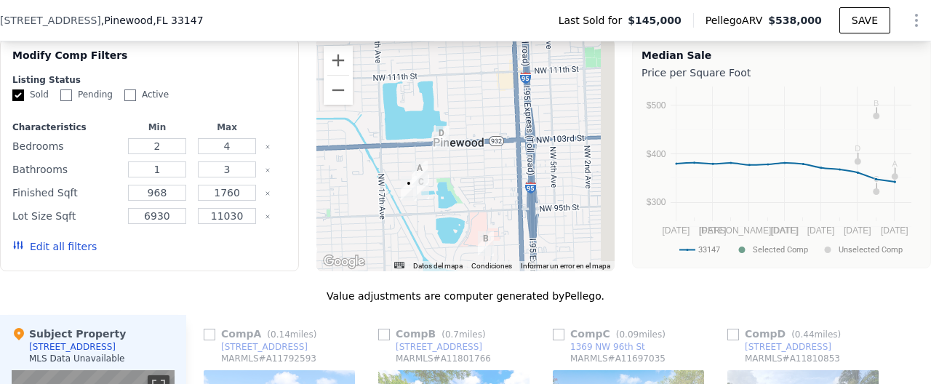
drag, startPoint x: 571, startPoint y: 198, endPoint x: 386, endPoint y: 156, distance: 190.1
click at [386, 156] on div at bounding box center [465, 155] width 299 height 233
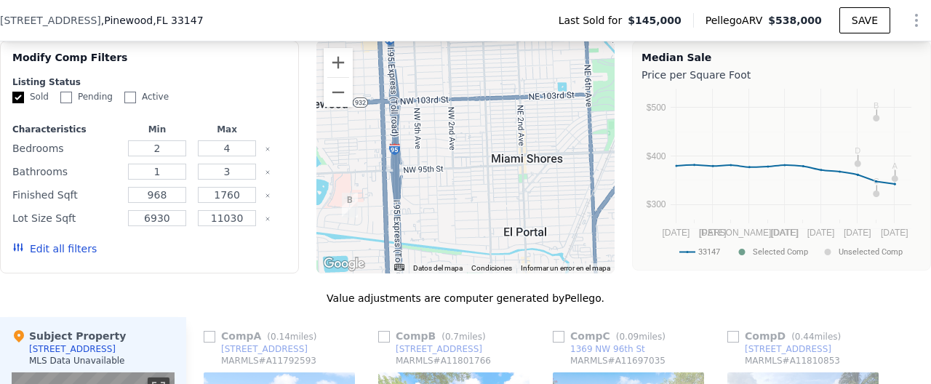
drag, startPoint x: 499, startPoint y: 148, endPoint x: 432, endPoint y: 118, distance: 73.2
click at [432, 118] on div at bounding box center [465, 157] width 299 height 233
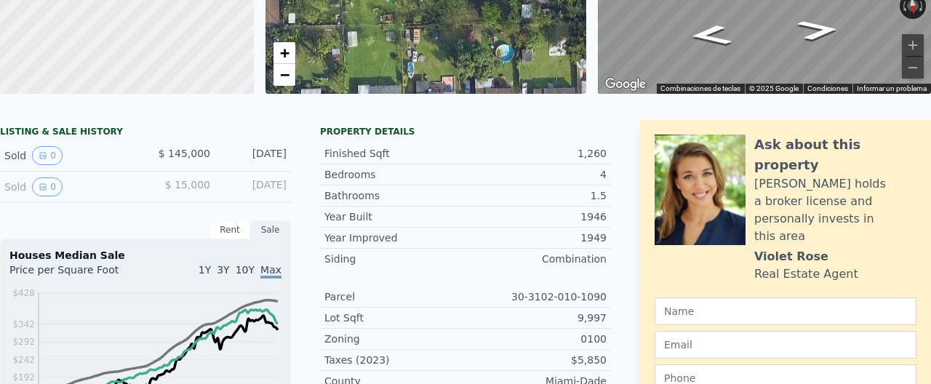
scroll to position [5, 0]
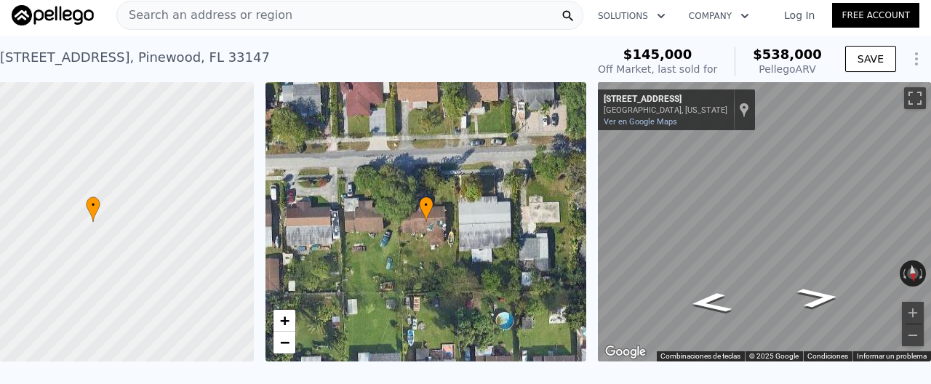
click at [229, 15] on span "Search an address or region" at bounding box center [204, 15] width 175 height 17
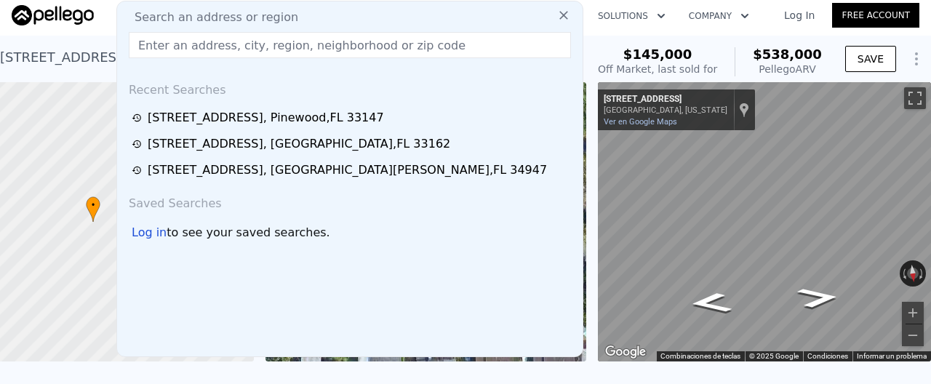
checkbox input "true"
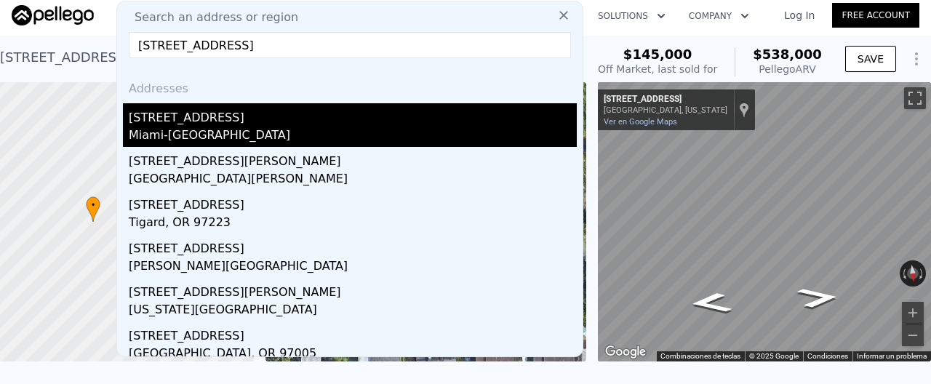
scroll to position [0, 0]
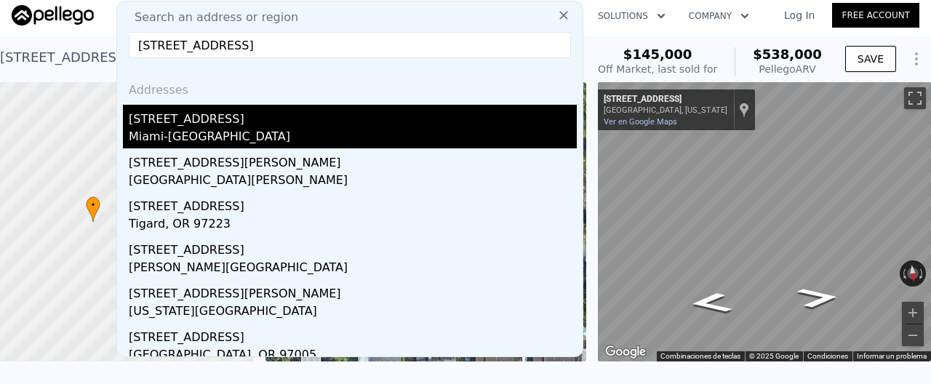
type input "14199 Southwest 9th Street"
click at [222, 124] on div "14199 SW 9th St" at bounding box center [353, 116] width 448 height 23
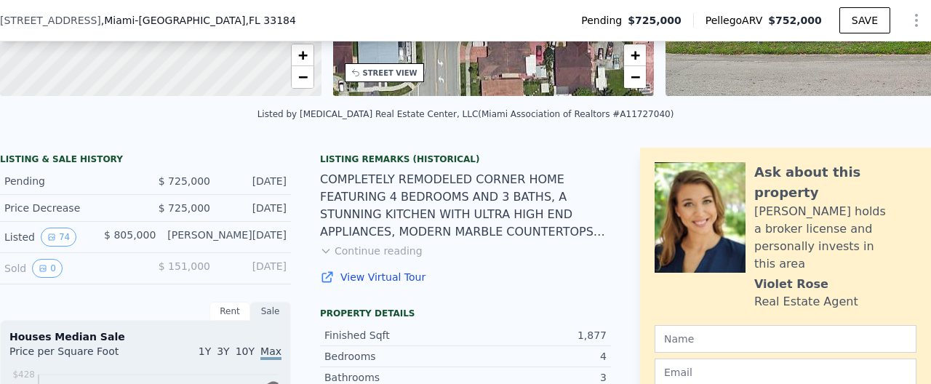
scroll to position [267, 0]
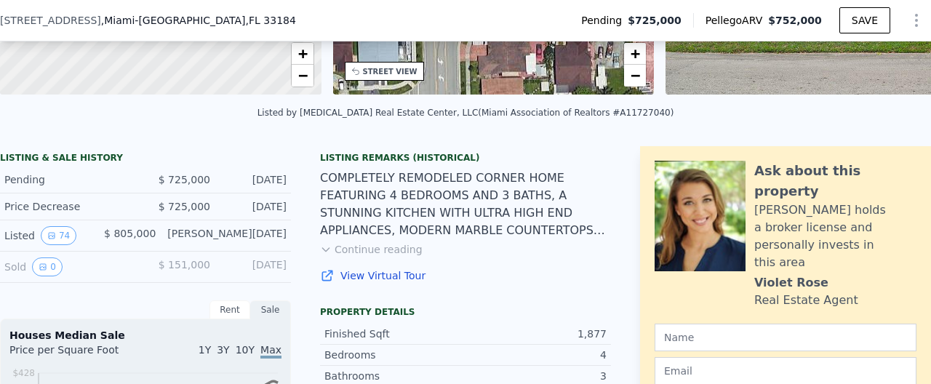
click at [335, 243] on button "Continue reading" at bounding box center [371, 249] width 103 height 15
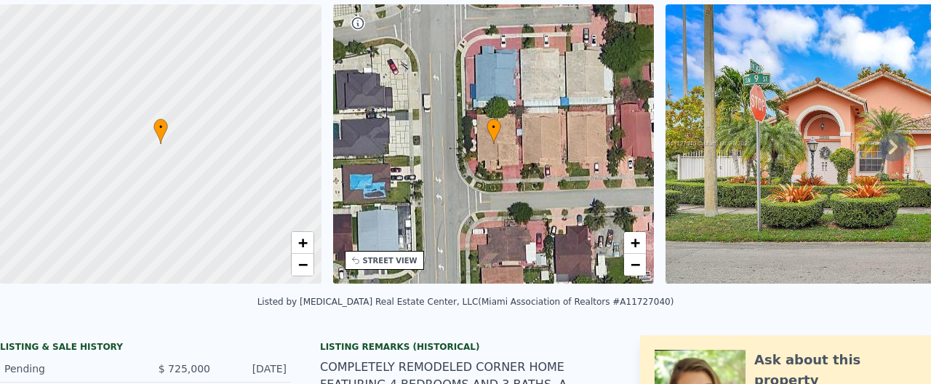
scroll to position [5, 0]
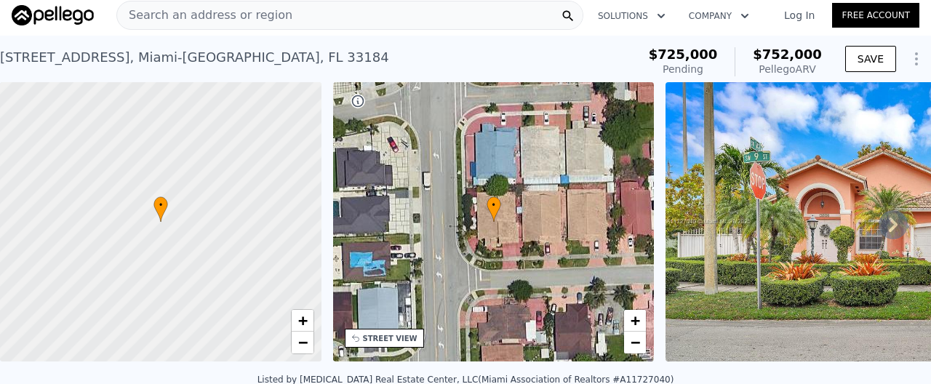
click at [832, 228] on img at bounding box center [874, 221] width 419 height 279
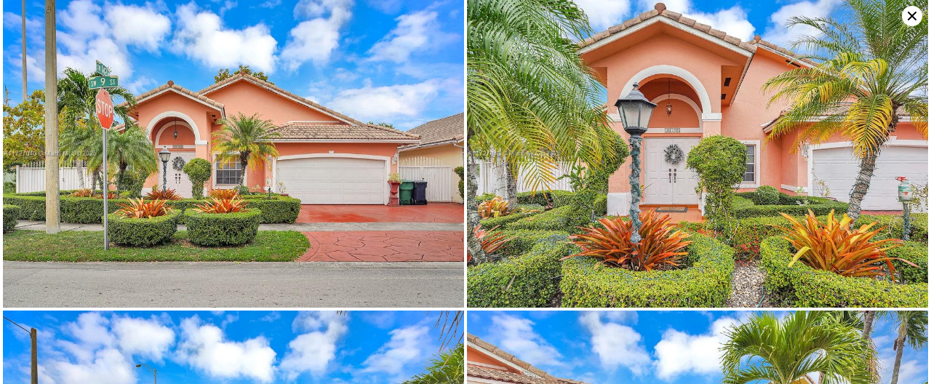
click at [642, 222] on img at bounding box center [697, 154] width 461 height 308
click at [326, 196] on img at bounding box center [233, 154] width 461 height 308
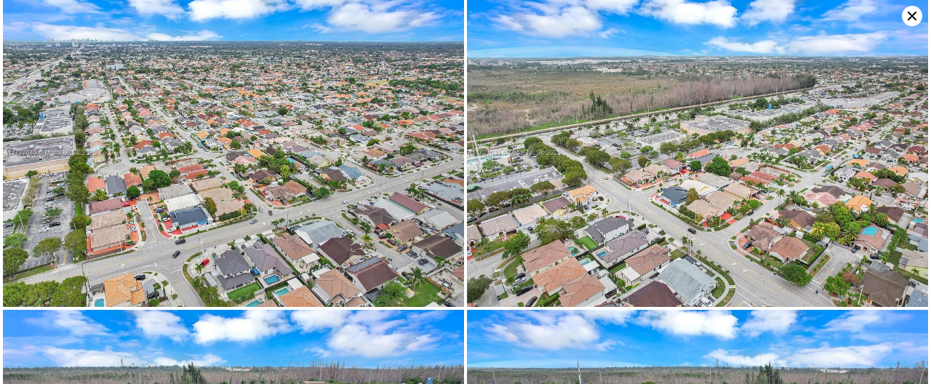
scroll to position [5585, 0]
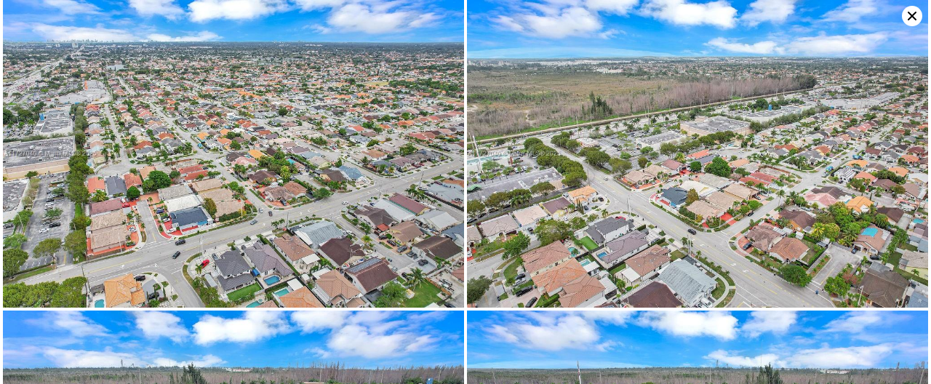
click at [909, 9] on icon at bounding box center [911, 16] width 20 height 20
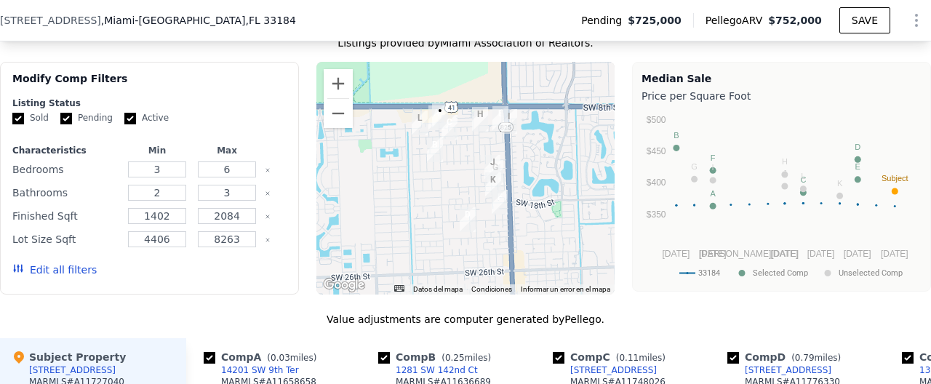
scroll to position [1261, 0]
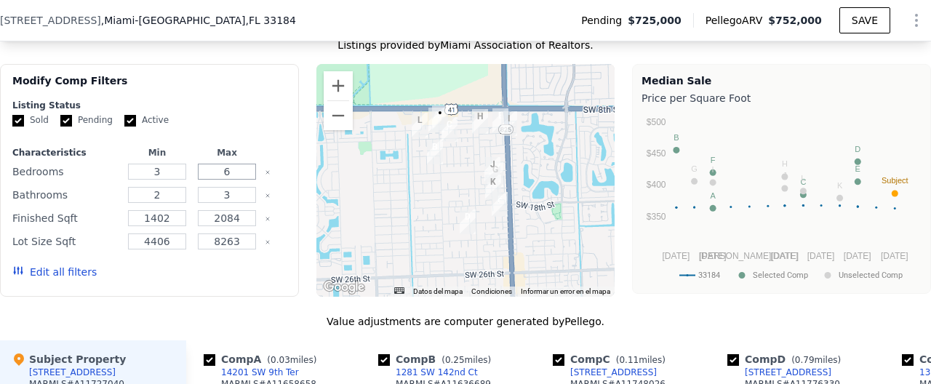
click at [244, 174] on input "6" at bounding box center [226, 172] width 57 height 16
click at [170, 177] on input "3" at bounding box center [156, 172] width 57 height 16
type input "1"
click at [236, 172] on input "6" at bounding box center [226, 172] width 57 height 16
type input "4"
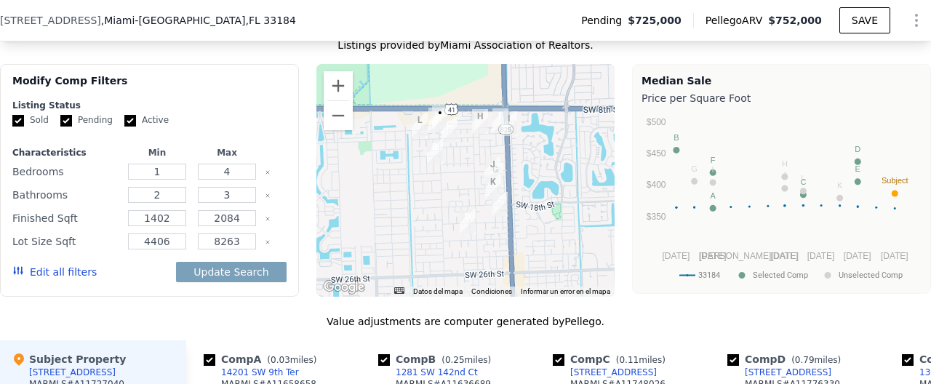
click at [251, 284] on div "Update Search" at bounding box center [231, 272] width 110 height 41
click at [250, 275] on button "Update Search" at bounding box center [231, 272] width 110 height 20
click at [43, 272] on button "Edit all filters" at bounding box center [54, 272] width 84 height 15
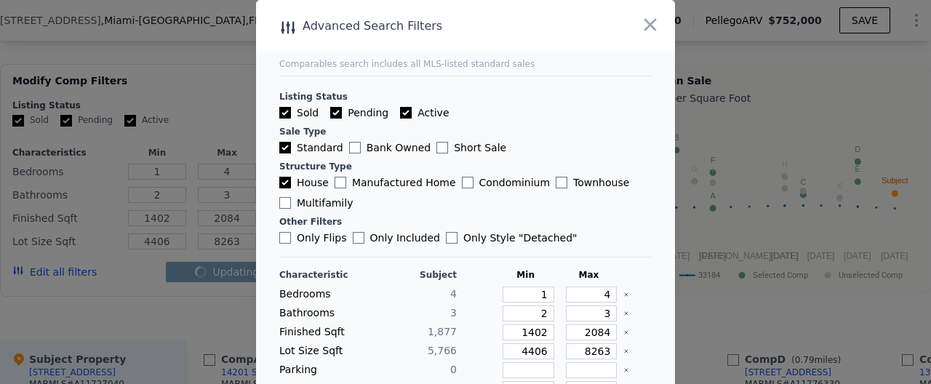
checkbox input "false"
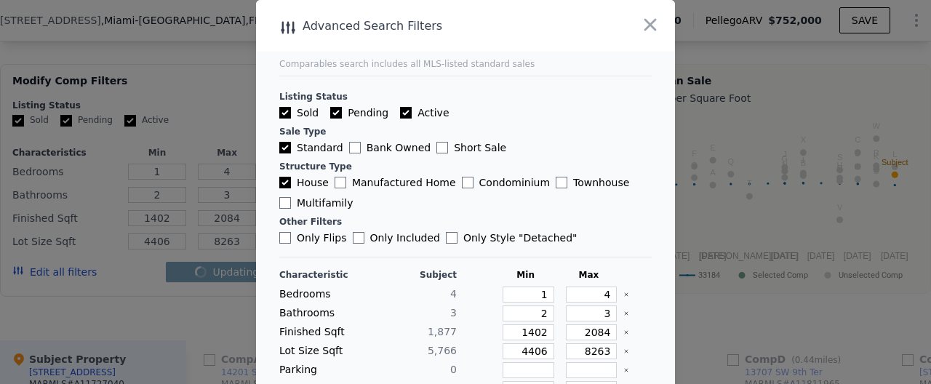
scroll to position [144, 0]
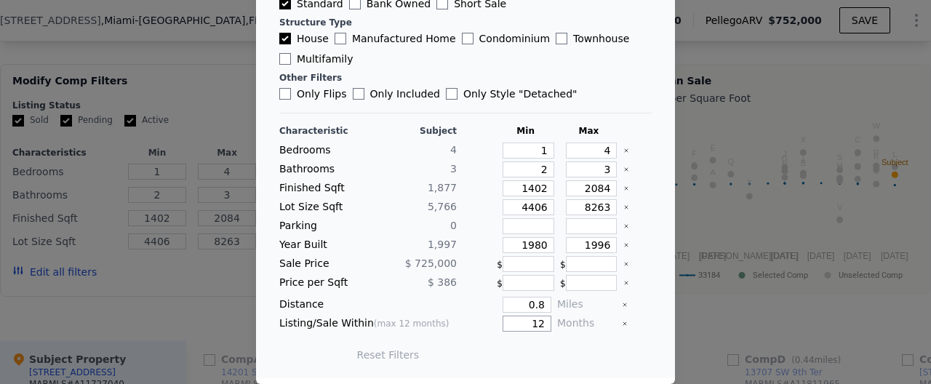
click at [543, 324] on input "12" at bounding box center [526, 324] width 49 height 16
type input "1"
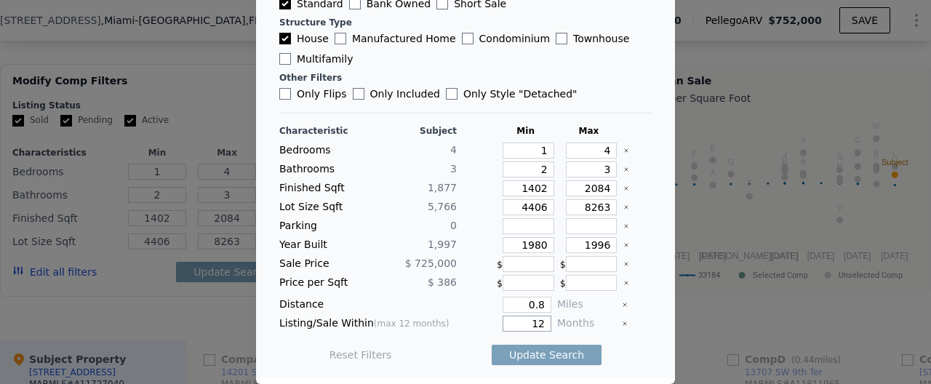
type input "1"
type input "2"
type input "6"
click at [554, 359] on button "Update Search" at bounding box center [546, 355] width 110 height 20
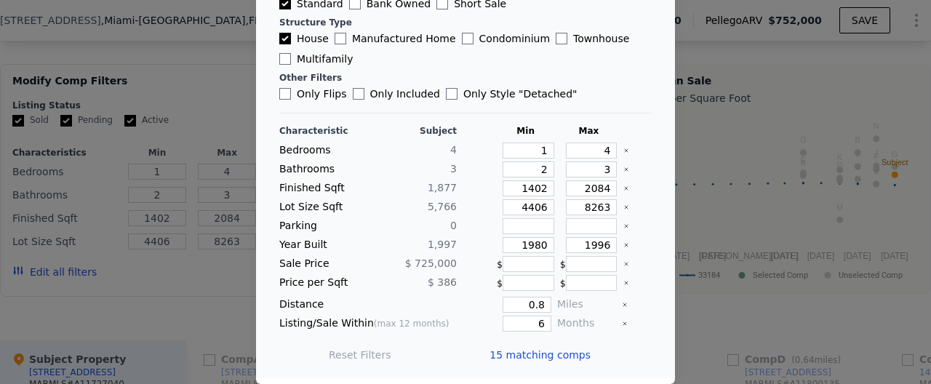
click at [571, 358] on span "15 matching comps" at bounding box center [539, 354] width 101 height 15
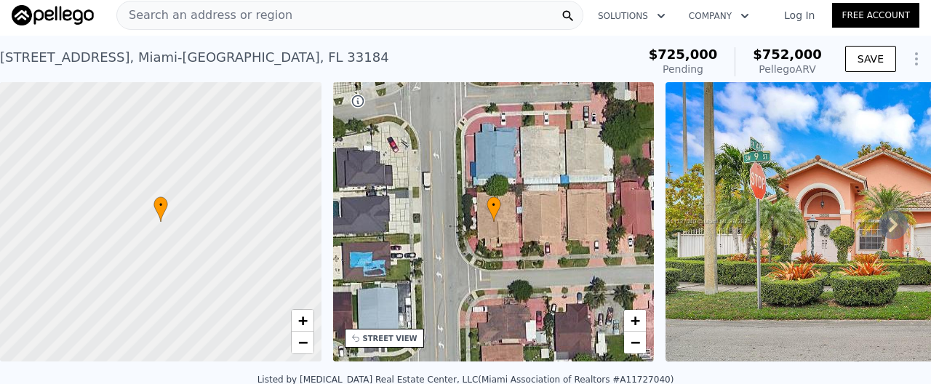
scroll to position [0, 0]
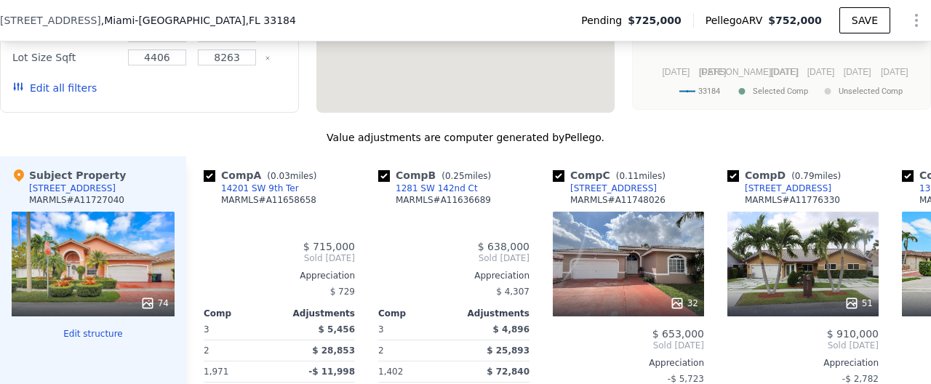
type input "3"
type input "6"
checkbox input "true"
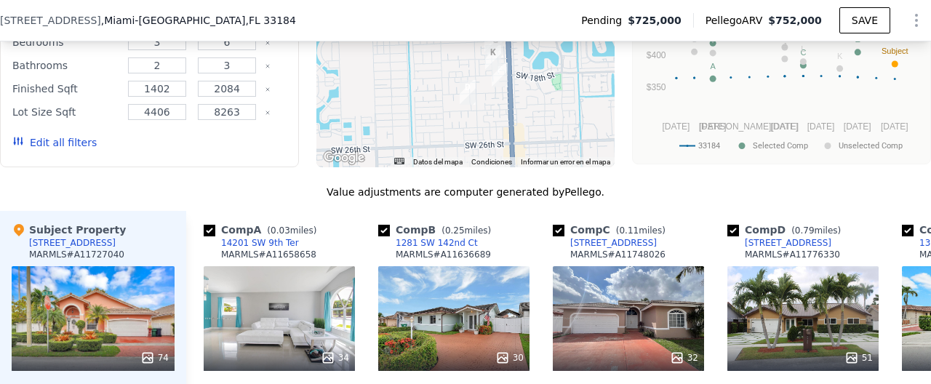
scroll to position [1314, 0]
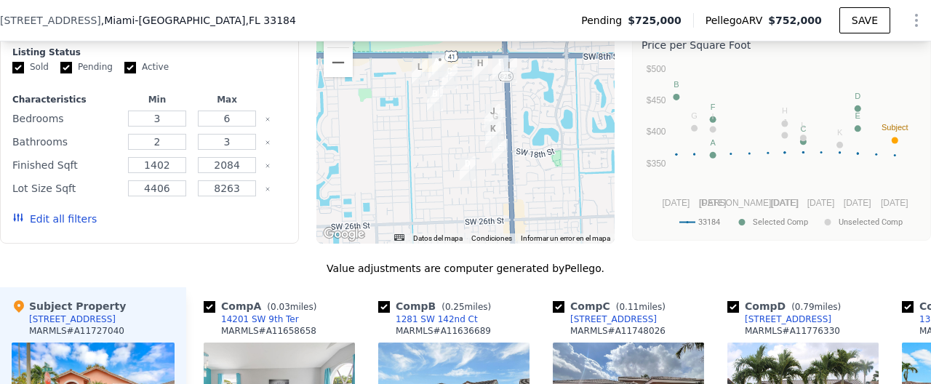
click at [47, 225] on button "Edit all filters" at bounding box center [54, 219] width 84 height 15
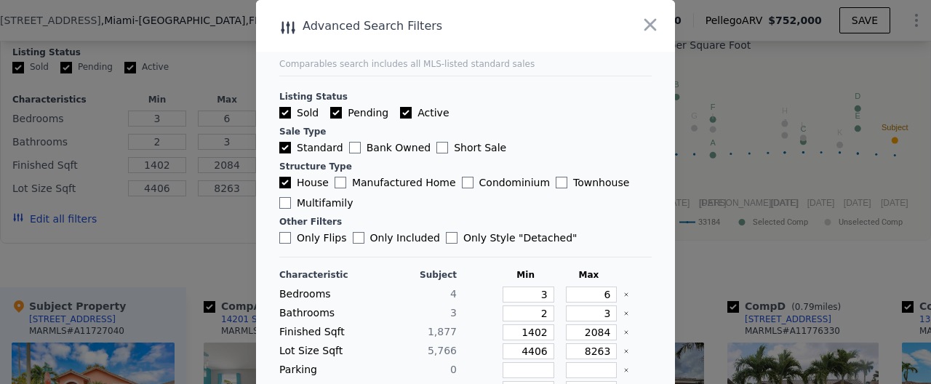
scroll to position [144, 0]
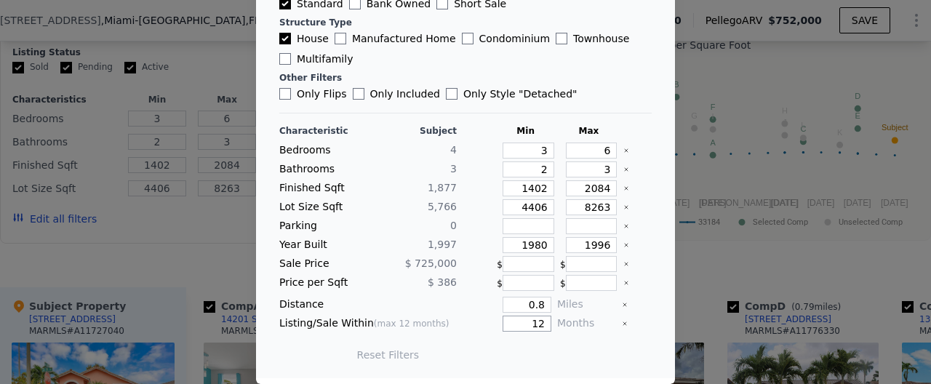
drag, startPoint x: 551, startPoint y: 325, endPoint x: 506, endPoint y: 321, distance: 45.2
click at [506, 321] on input "12" at bounding box center [526, 324] width 49 height 16
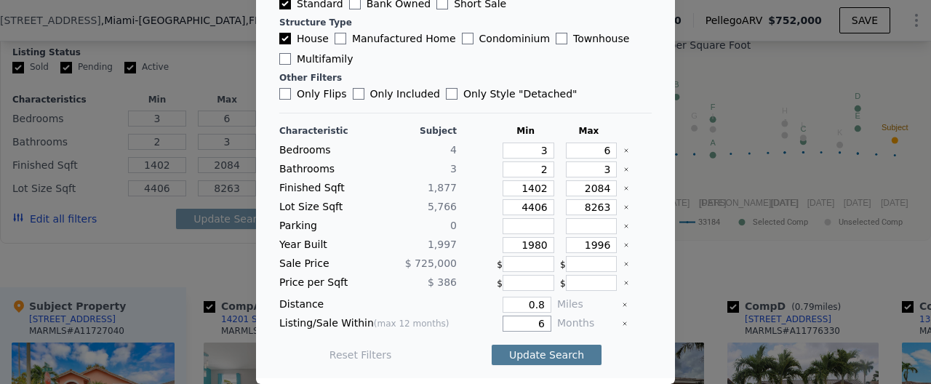
type input "6"
click at [557, 358] on button "Update Search" at bounding box center [546, 355] width 110 height 20
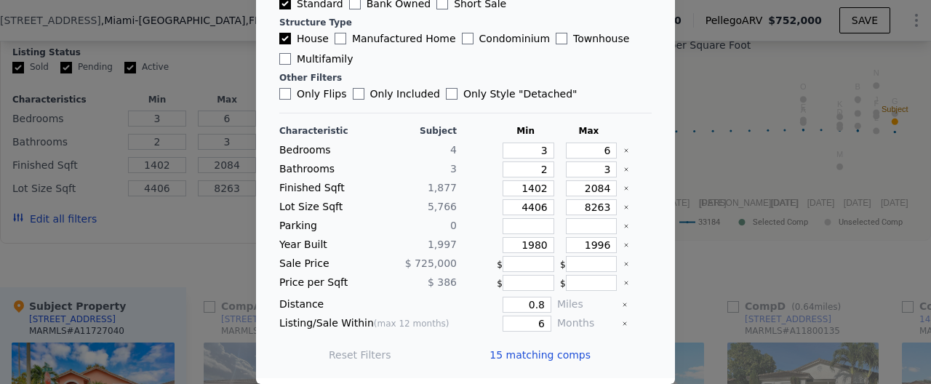
checkbox input "false"
click at [539, 354] on span "15 matching comps" at bounding box center [539, 354] width 101 height 15
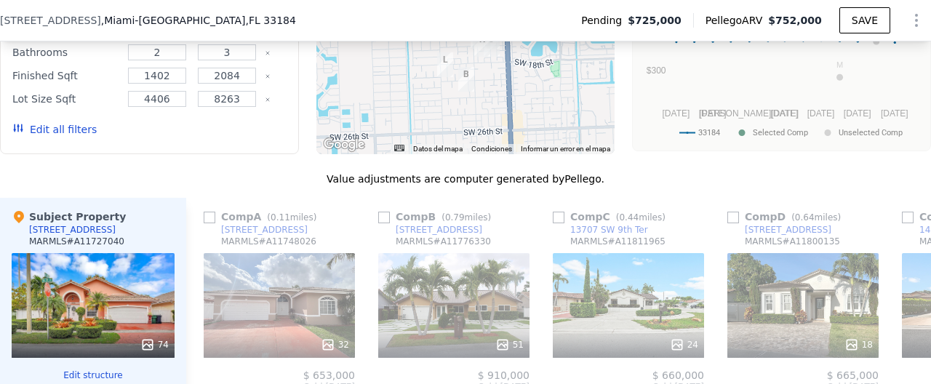
scroll to position [1346, 0]
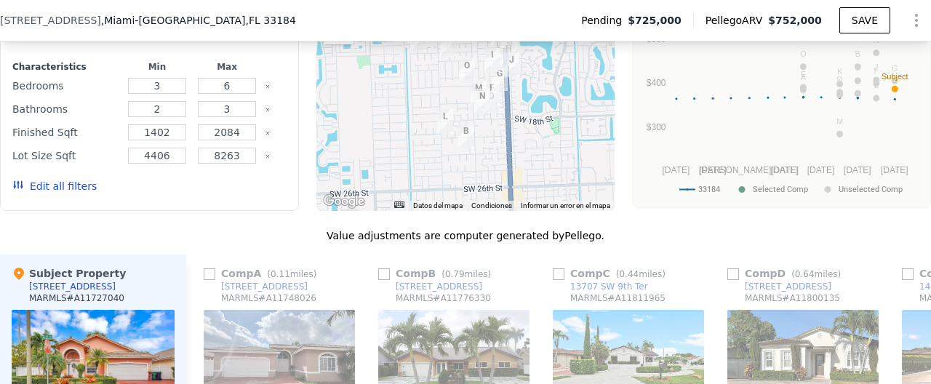
click at [89, 187] on button "Edit all filters" at bounding box center [54, 186] width 84 height 15
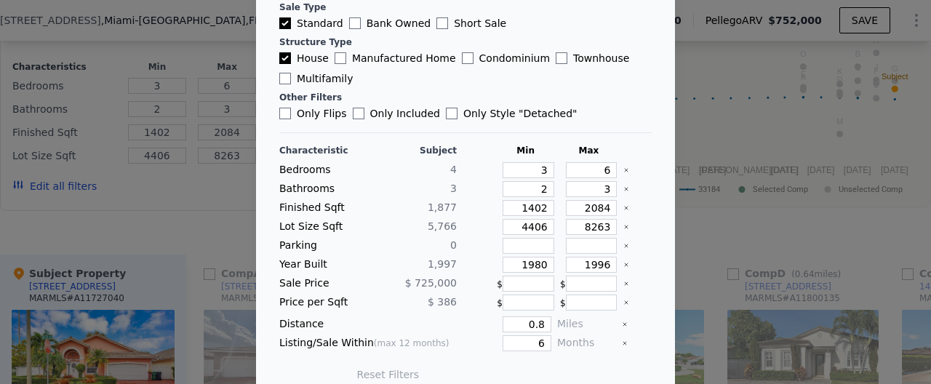
scroll to position [144, 0]
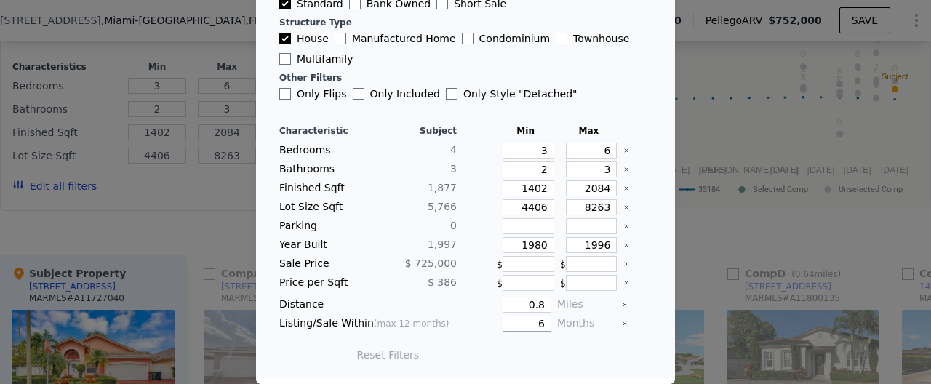
click at [545, 323] on input "6" at bounding box center [526, 324] width 49 height 16
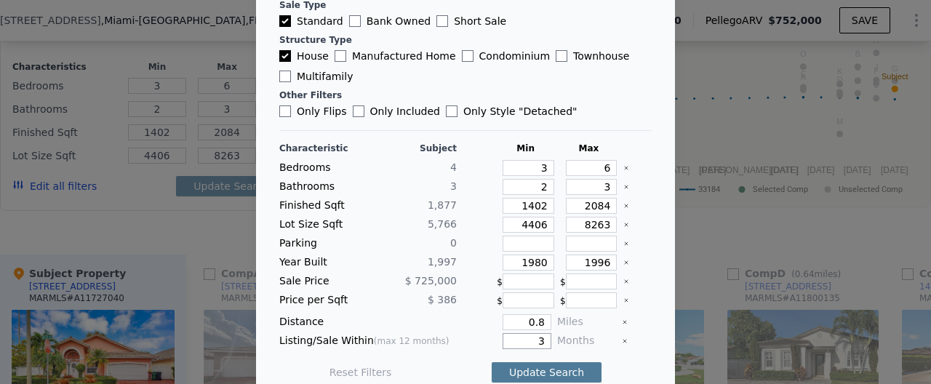
type input "3"
click at [537, 369] on button "Update Search" at bounding box center [546, 372] width 110 height 20
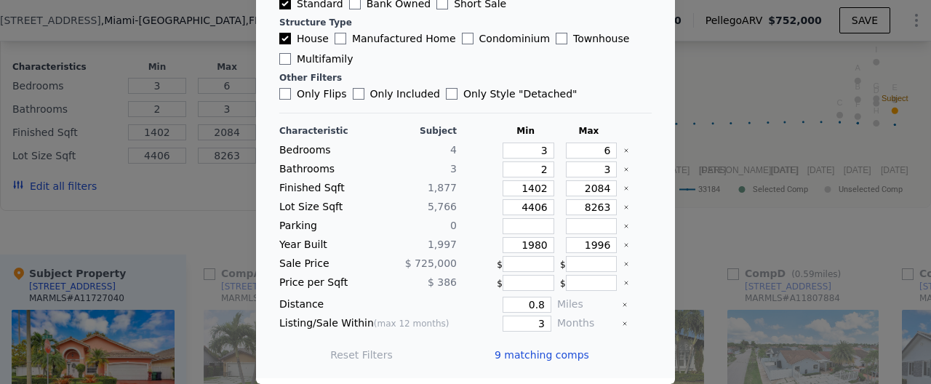
click at [529, 360] on span "9 matching comps" at bounding box center [541, 354] width 95 height 15
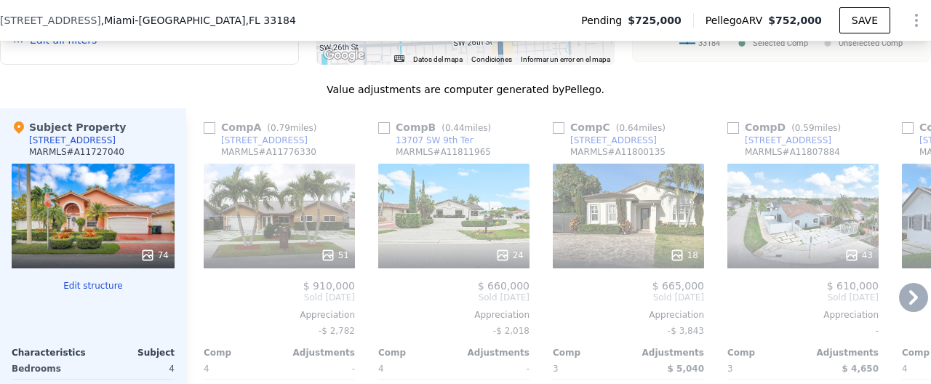
scroll to position [1508, 0]
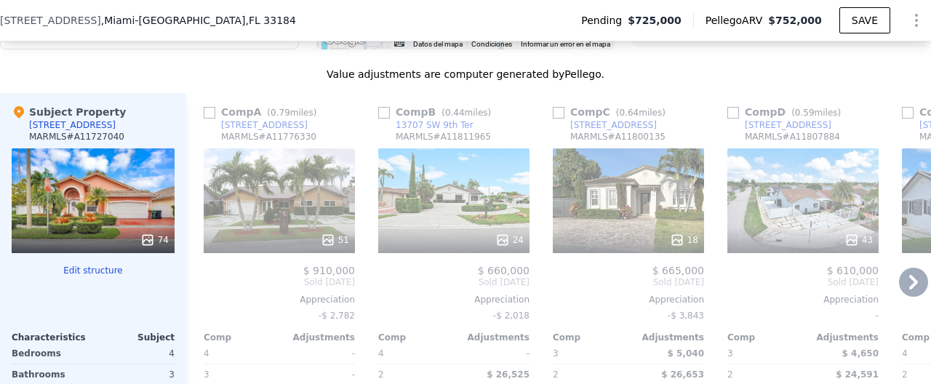
click at [385, 112] on input "checkbox" at bounding box center [384, 113] width 12 height 12
checkbox input "true"
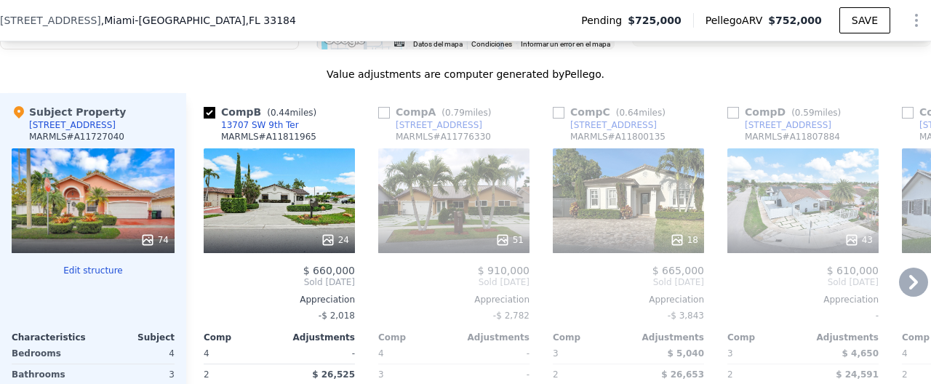
click at [385, 112] on input "checkbox" at bounding box center [384, 113] width 12 height 12
checkbox input "true"
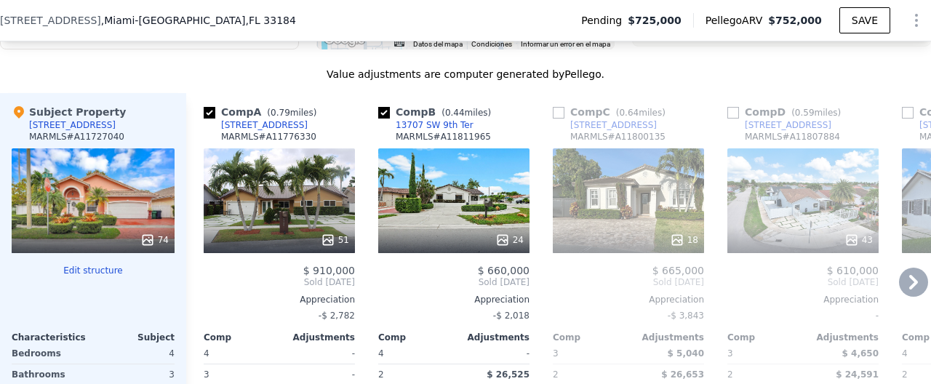
click at [555, 112] on input "checkbox" at bounding box center [559, 113] width 12 height 12
checkbox input "true"
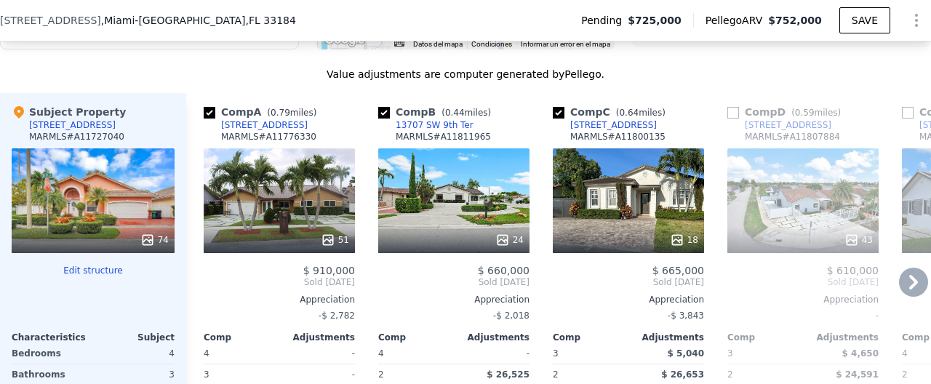
click at [736, 116] on input "checkbox" at bounding box center [733, 113] width 12 height 12
checkbox input "true"
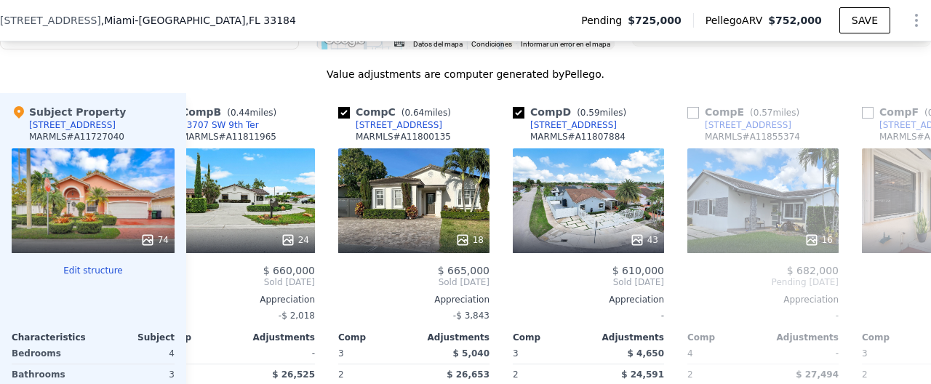
scroll to position [0, 231]
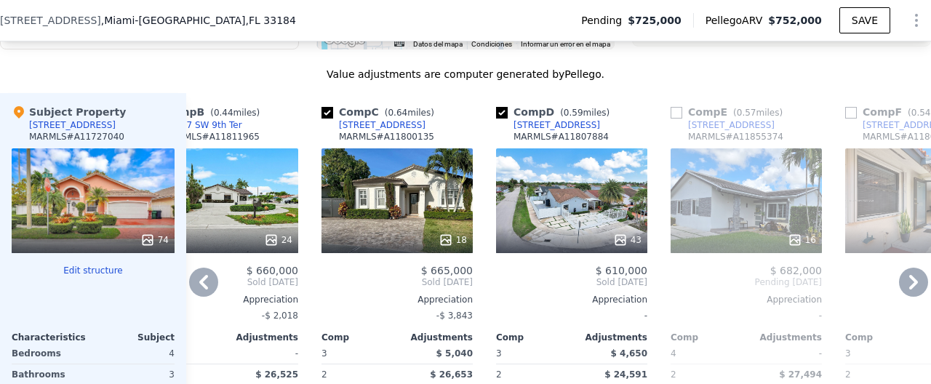
click at [675, 116] on input "checkbox" at bounding box center [676, 113] width 12 height 12
checkbox input "true"
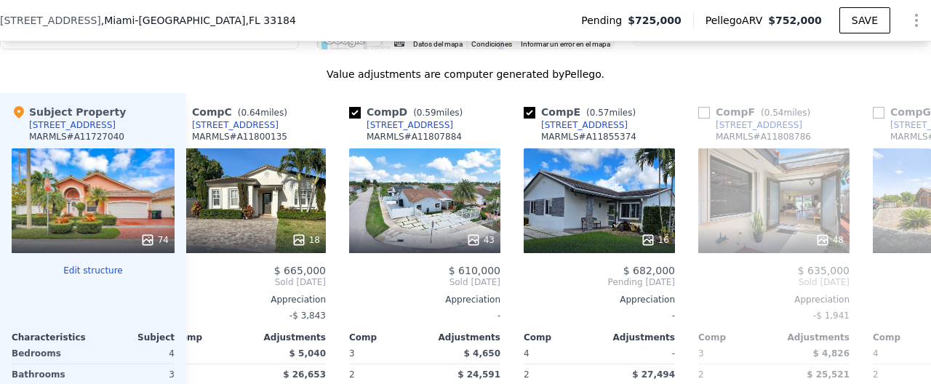
scroll to position [0, 380]
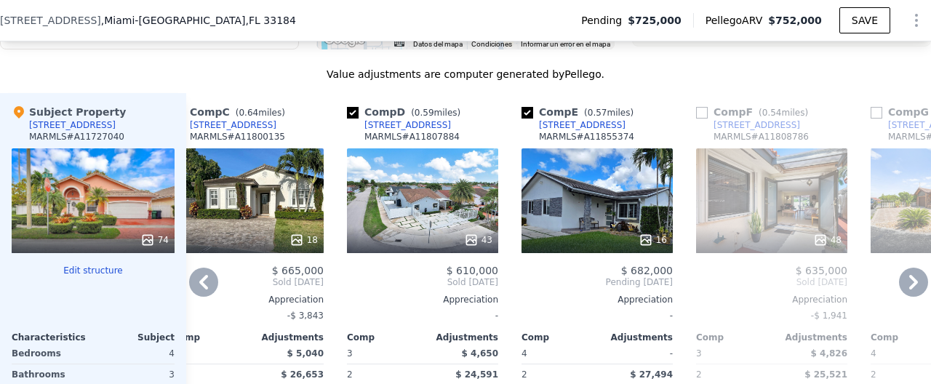
click at [707, 116] on input "checkbox" at bounding box center [702, 113] width 12 height 12
checkbox input "true"
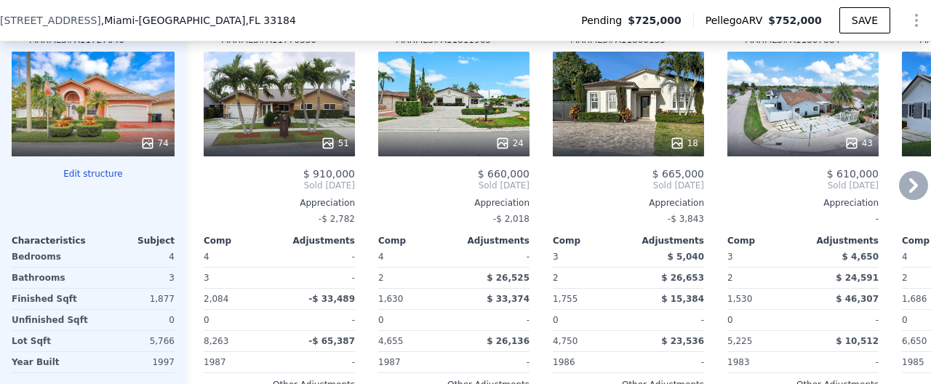
scroll to position [1599, 0]
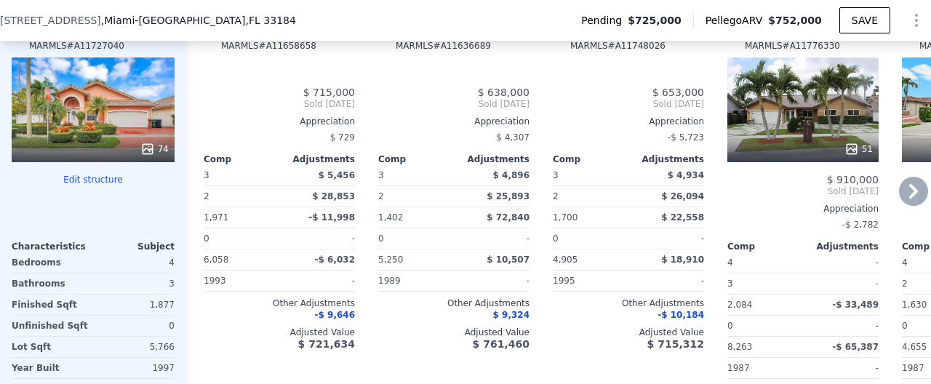
checkbox input "false"
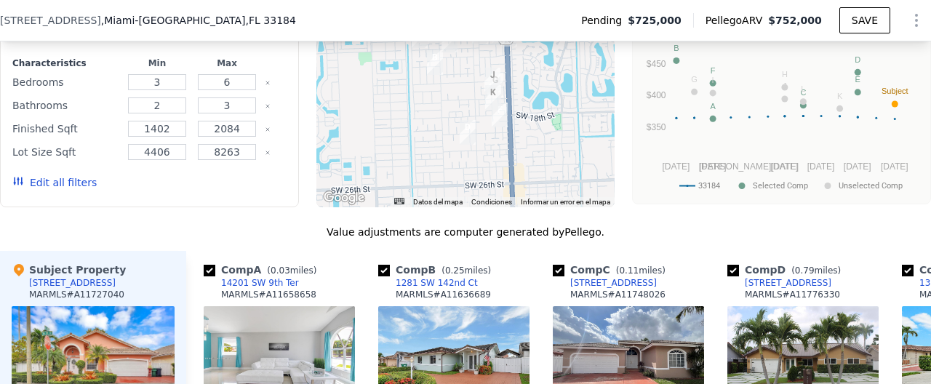
scroll to position [1351, 0]
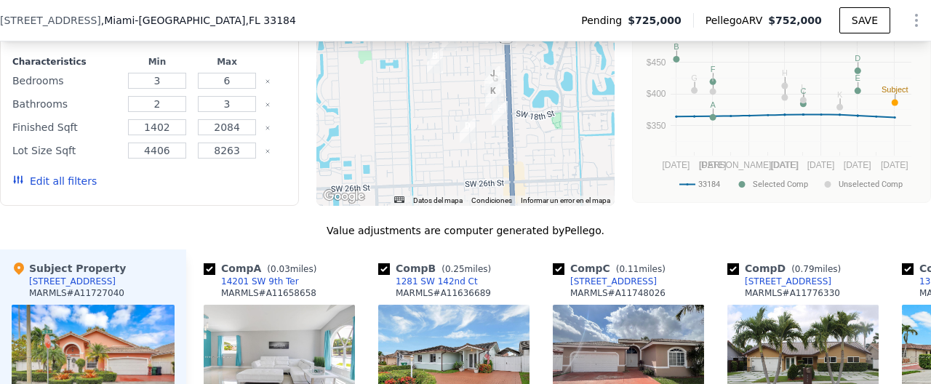
click at [39, 187] on button "Edit all filters" at bounding box center [54, 181] width 84 height 15
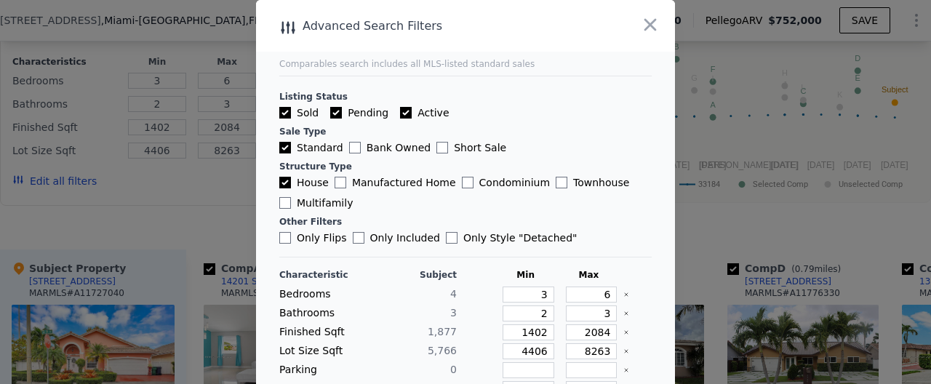
scroll to position [144, 0]
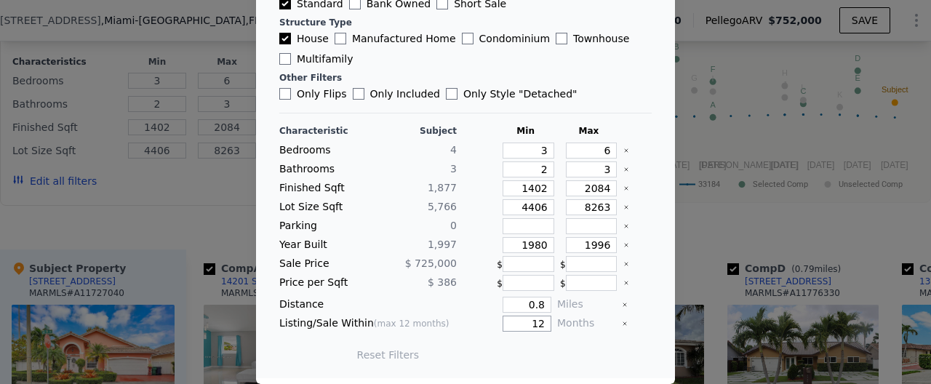
drag, startPoint x: 549, startPoint y: 328, endPoint x: 505, endPoint y: 326, distance: 43.7
click at [505, 326] on input "12" at bounding box center [526, 324] width 49 height 16
type input "1"
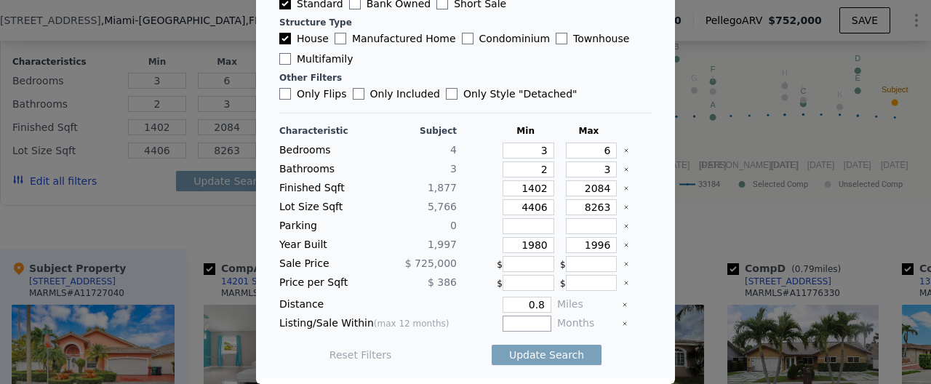
type input "1"
type input "6"
type input "3"
click at [491, 345] on button "Update Search" at bounding box center [546, 355] width 110 height 20
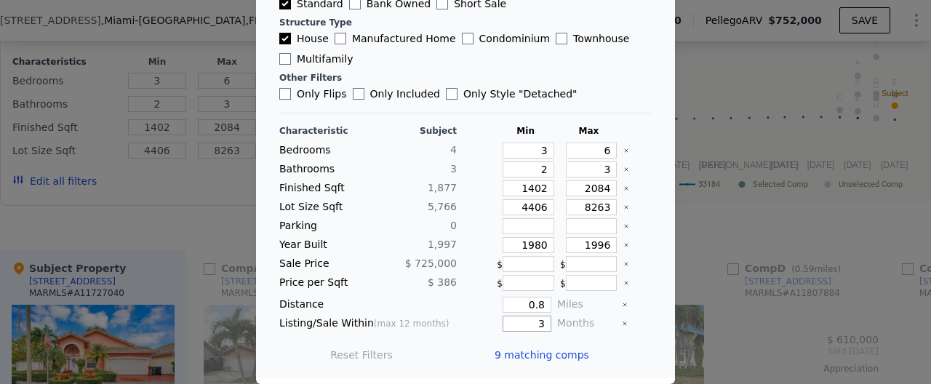
checkbox input "false"
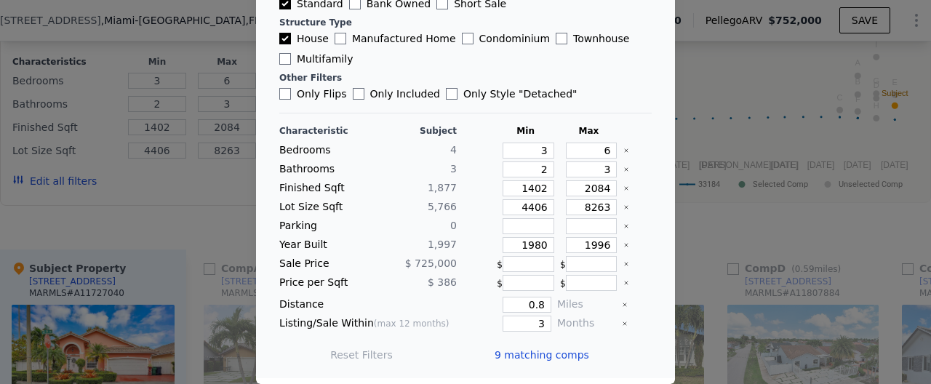
click at [523, 350] on span "9 matching comps" at bounding box center [541, 354] width 95 height 15
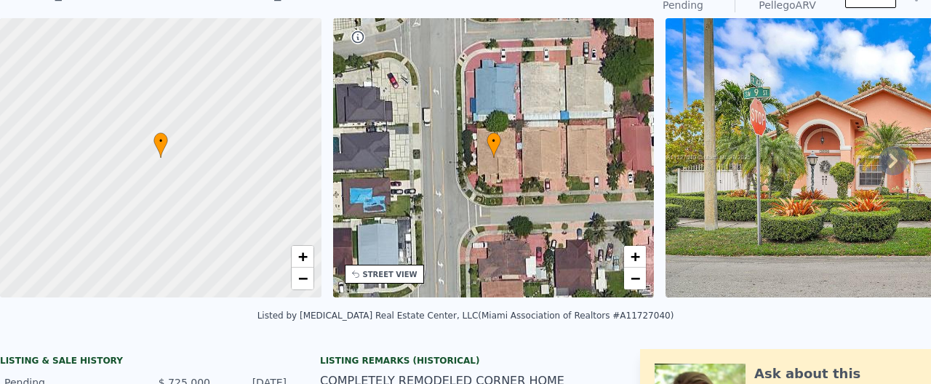
scroll to position [64, 0]
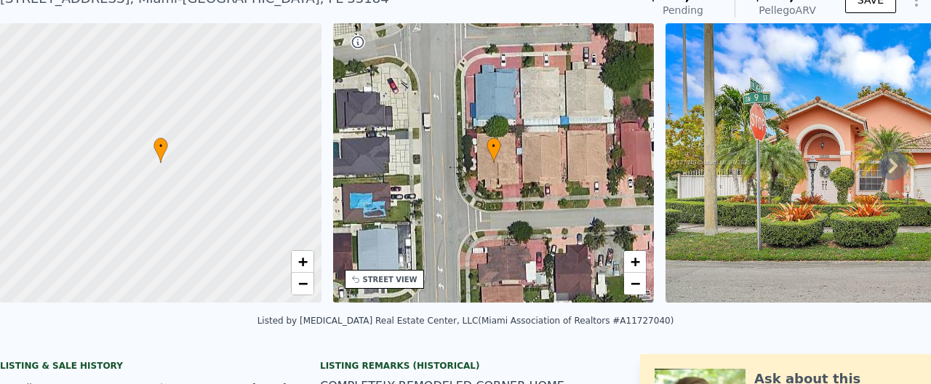
click at [230, 166] on div at bounding box center [160, 163] width 385 height 335
click at [302, 308] on div "Listed by Doral Real Estate Center, LLC (Miami Association of Realtors #A117270…" at bounding box center [465, 325] width 931 height 35
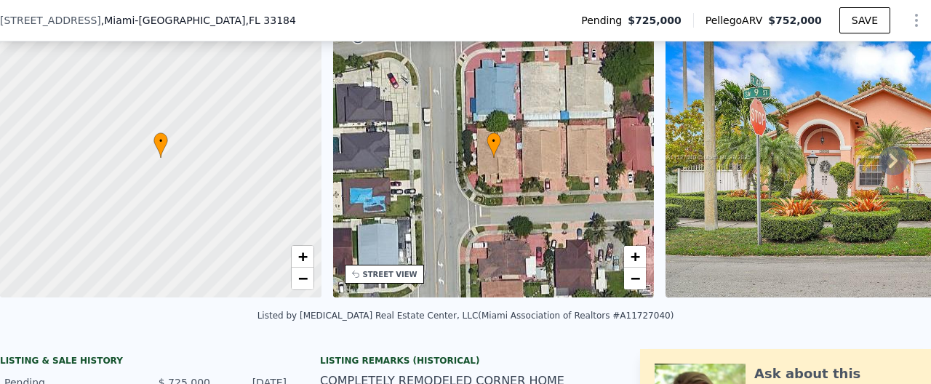
click at [300, 302] on div "Listed by Doral Real Estate Center, LLC (Miami Association of Realtors #A117270…" at bounding box center [465, 319] width 931 height 35
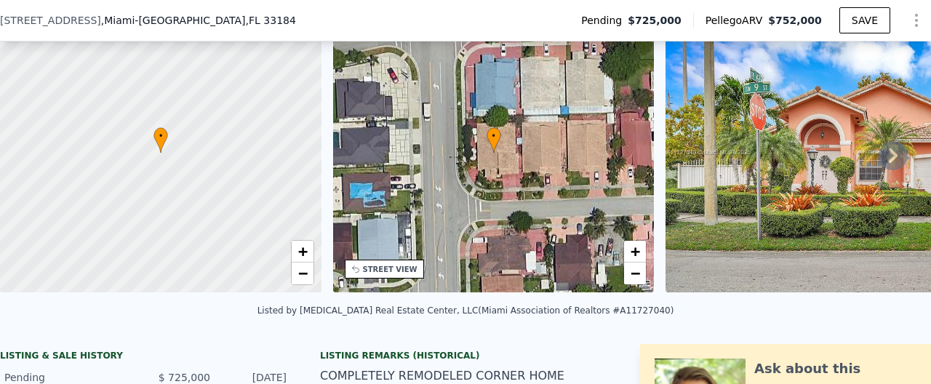
click at [300, 302] on div "Listed by Doral Real Estate Center, LLC (Miami Association of Realtors #A117270…" at bounding box center [465, 314] width 931 height 35
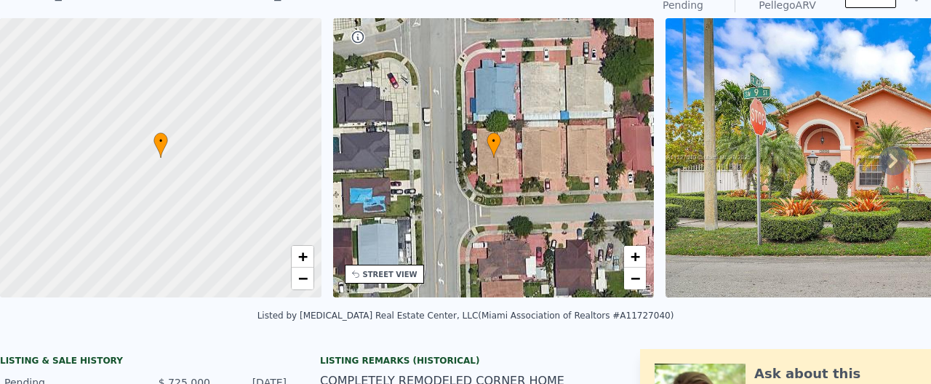
click at [300, 302] on div "Listed by Doral Real Estate Center, LLC (Miami Association of Realtors #A117270…" at bounding box center [465, 319] width 931 height 35
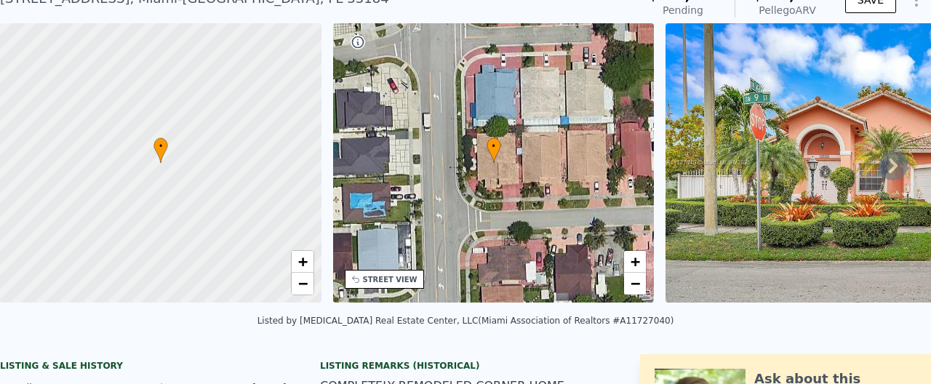
click at [300, 308] on div "Listed by Doral Real Estate Center, LLC (Miami Association of Realtors #A117270…" at bounding box center [465, 325] width 931 height 35
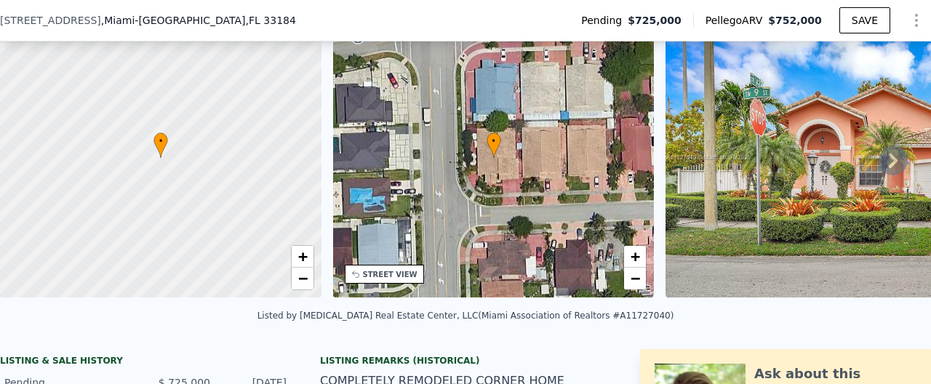
scroll to position [0, 0]
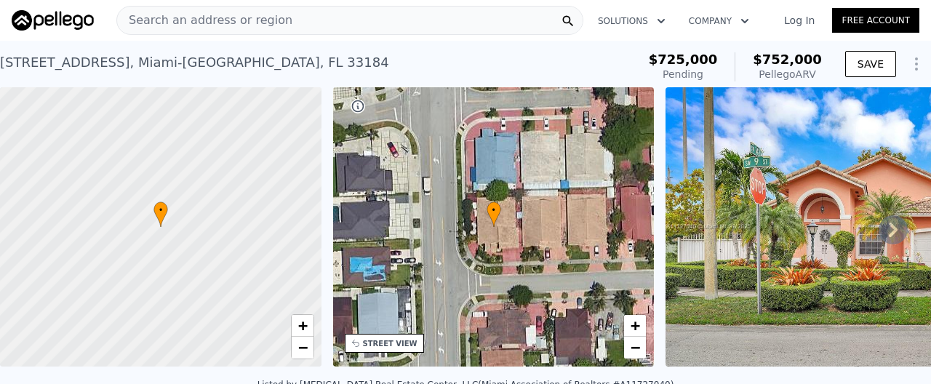
checkbox input "true"
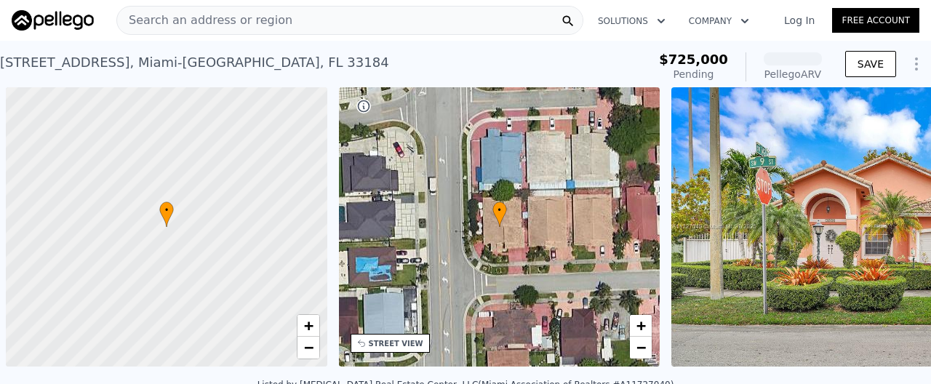
click at [293, 18] on div "Search an address or region" at bounding box center [349, 20] width 467 height 29
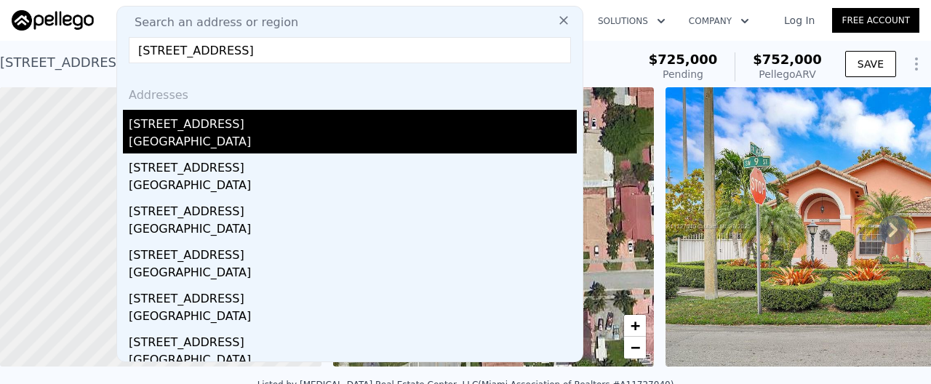
type input "[STREET_ADDRESS]"
click at [264, 145] on div "[GEOGRAPHIC_DATA]" at bounding box center [353, 143] width 448 height 20
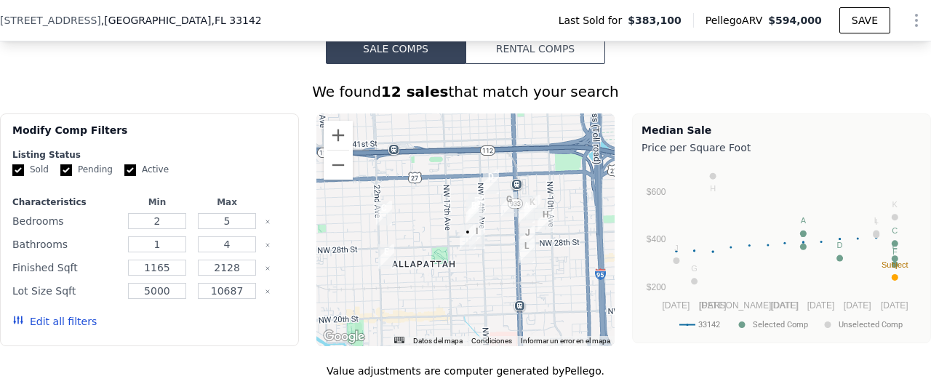
scroll to position [1137, 0]
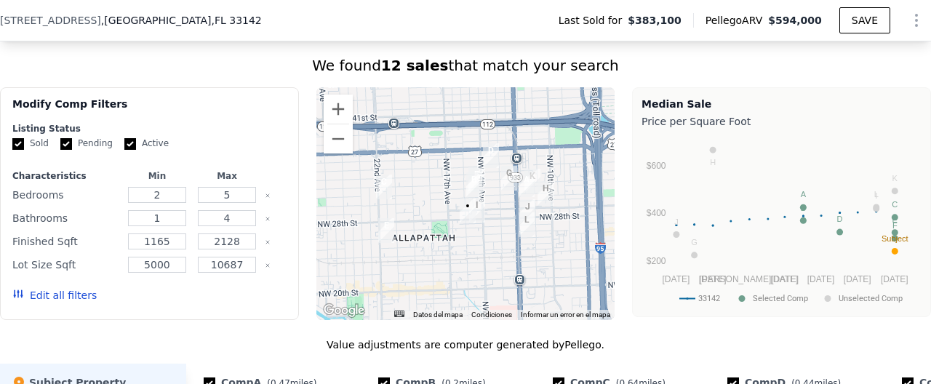
drag, startPoint x: 70, startPoint y: 142, endPoint x: 91, endPoint y: 142, distance: 21.1
click at [70, 142] on input "Pending" at bounding box center [66, 144] width 12 height 12
checkbox input "false"
click at [130, 140] on input "Active" at bounding box center [130, 144] width 12 height 12
checkbox input "false"
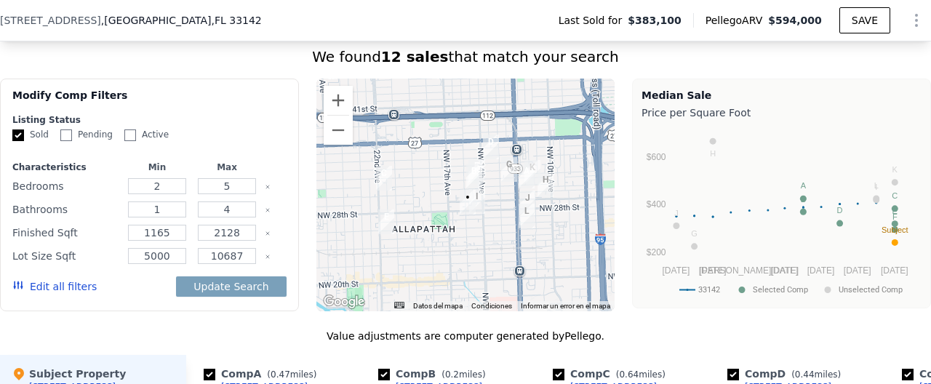
scroll to position [1215, 0]
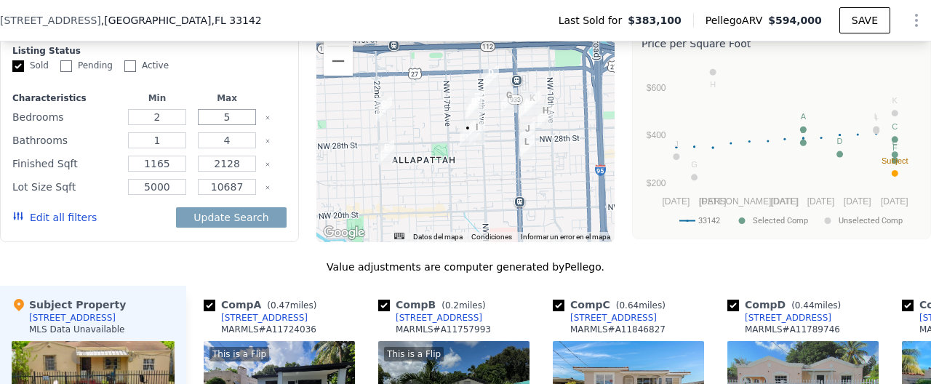
click at [233, 122] on input "5" at bounding box center [226, 117] width 57 height 16
type input "3"
click at [169, 116] on input "2" at bounding box center [156, 117] width 57 height 16
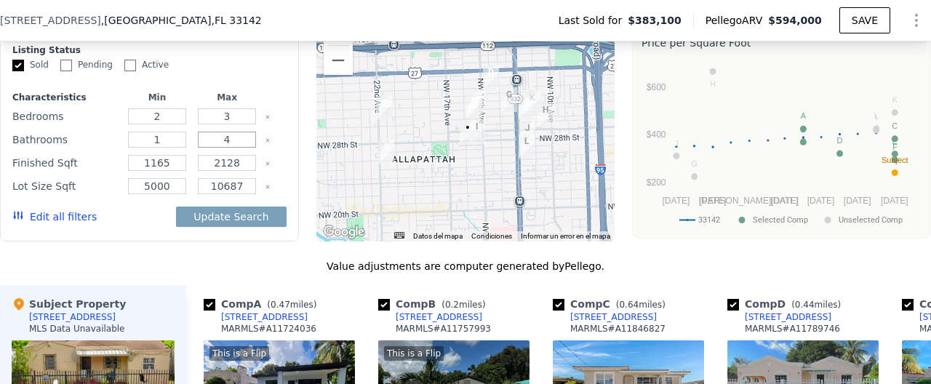
click at [238, 140] on input "4" at bounding box center [226, 140] width 57 height 16
type input "2"
click at [289, 198] on div "Modify Comp Filters Listing Status Sold Pending Active Characteristics Min Max …" at bounding box center [149, 125] width 299 height 233
click at [45, 213] on button "Edit all filters" at bounding box center [54, 216] width 84 height 15
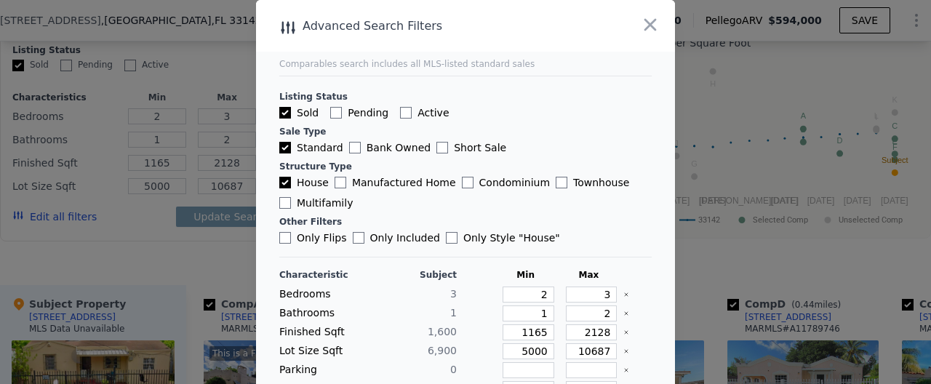
scroll to position [144, 0]
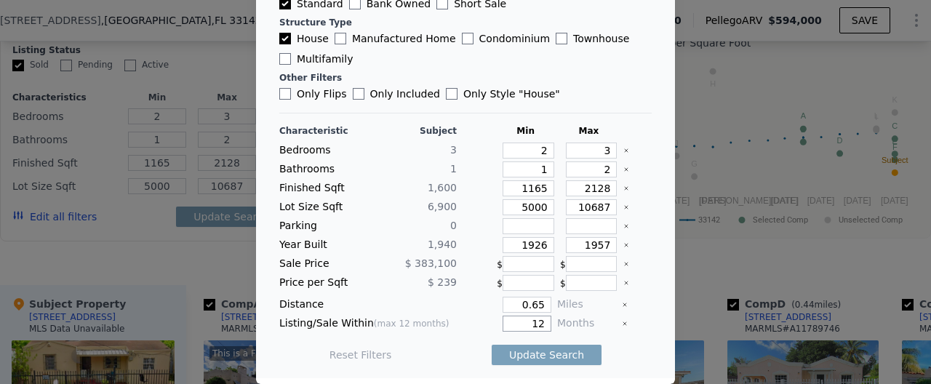
click at [545, 327] on input "12" at bounding box center [526, 324] width 49 height 16
type input "1"
type input "3"
click at [525, 358] on button "Update Search" at bounding box center [546, 355] width 110 height 20
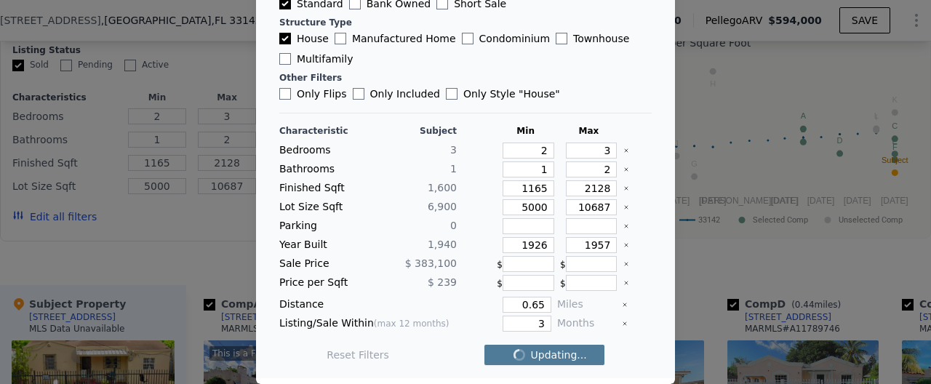
checkbox input "false"
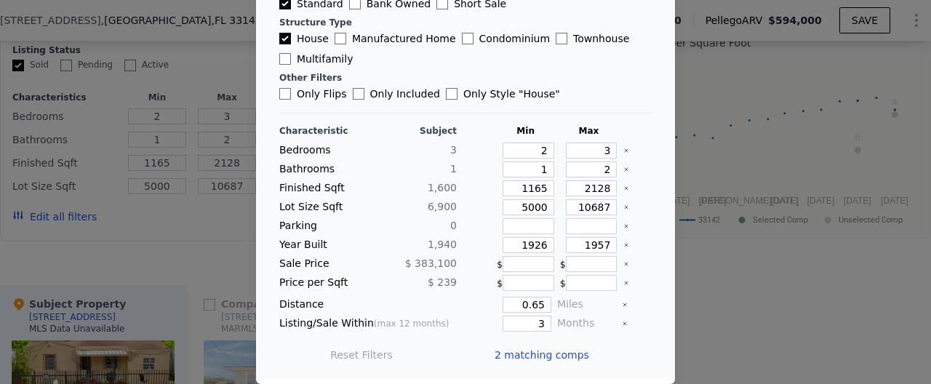
click at [528, 357] on span "2 matching comps" at bounding box center [541, 354] width 95 height 15
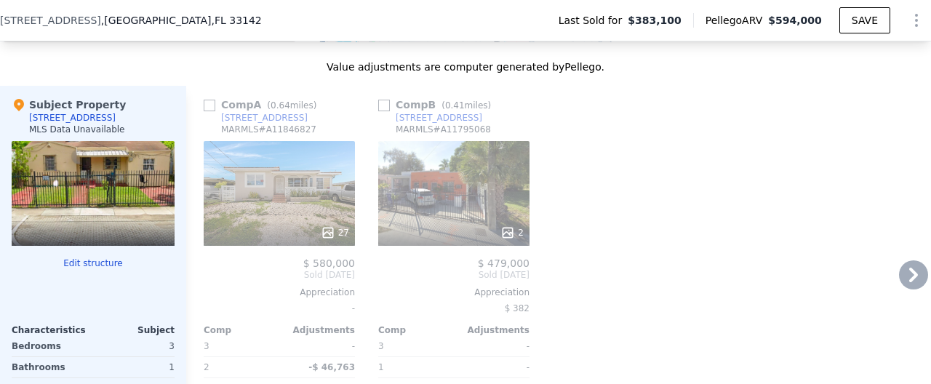
scroll to position [1418, 0]
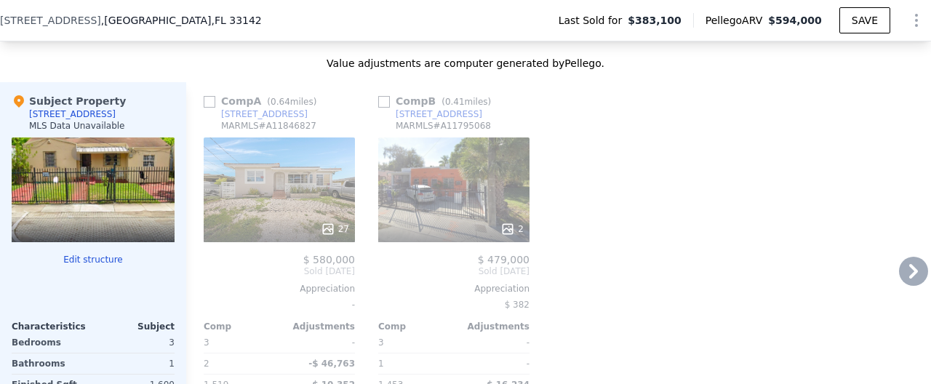
click at [258, 183] on div "27" at bounding box center [279, 189] width 151 height 105
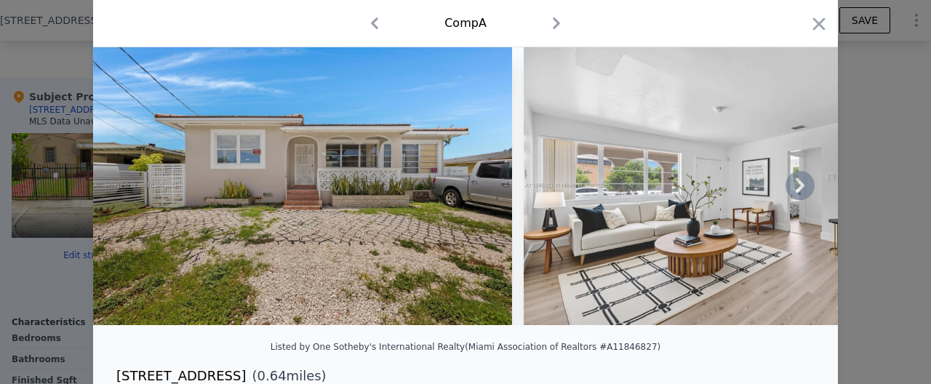
scroll to position [49, 0]
click at [807, 184] on icon at bounding box center [799, 184] width 29 height 29
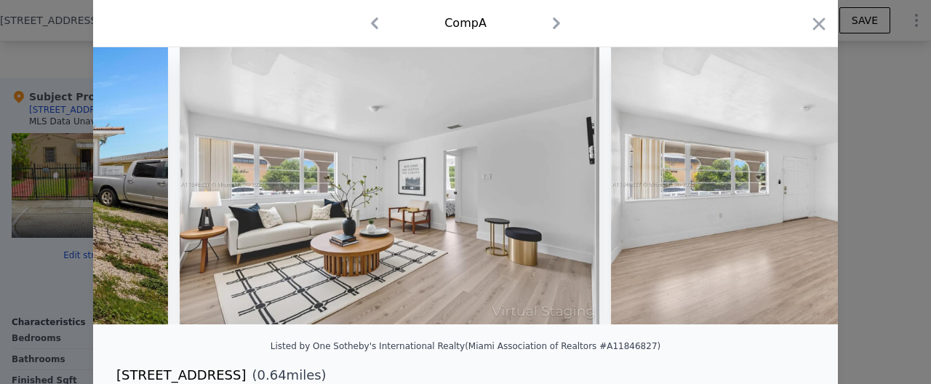
scroll to position [0, 348]
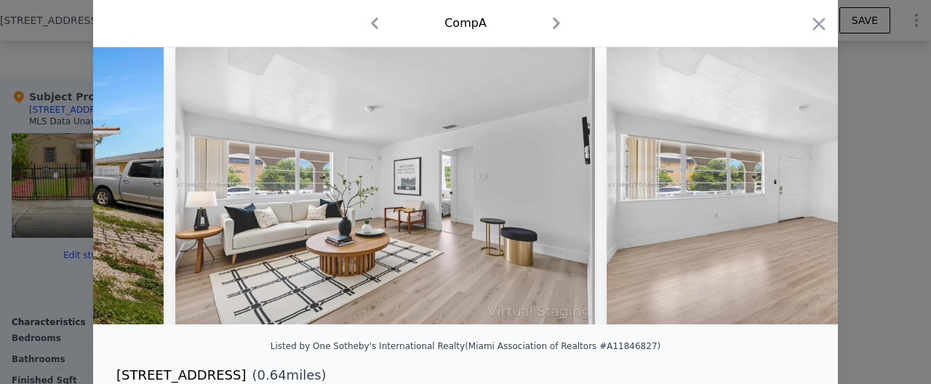
click at [807, 184] on img at bounding box center [815, 184] width 419 height 279
click at [807, 184] on icon at bounding box center [799, 184] width 29 height 29
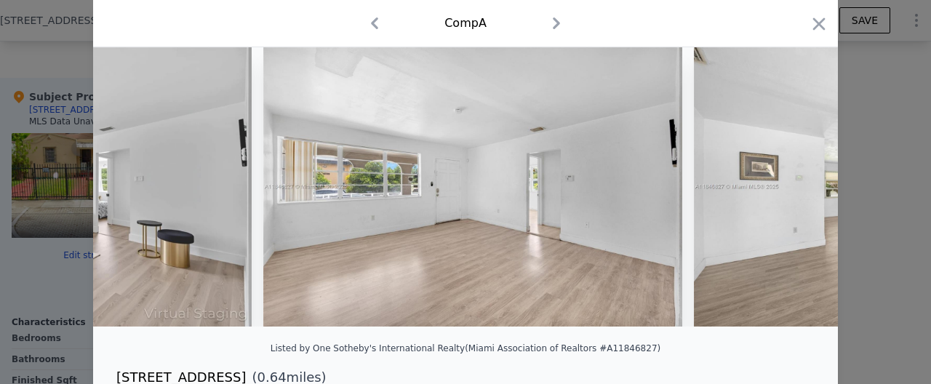
scroll to position [49, 0]
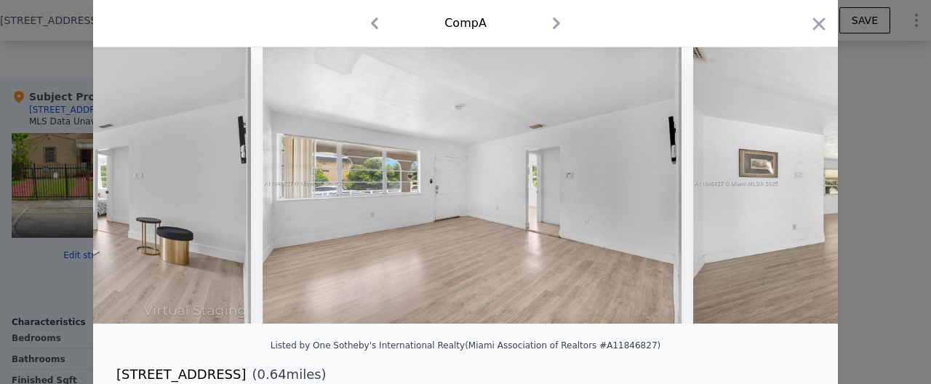
click at [807, 184] on img at bounding box center [904, 183] width 422 height 279
click at [807, 184] on icon at bounding box center [799, 183] width 29 height 29
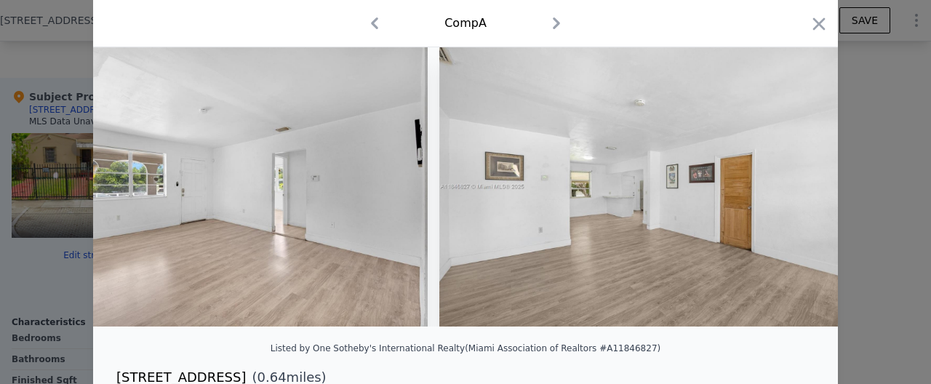
click at [807, 184] on img at bounding box center [650, 186] width 422 height 279
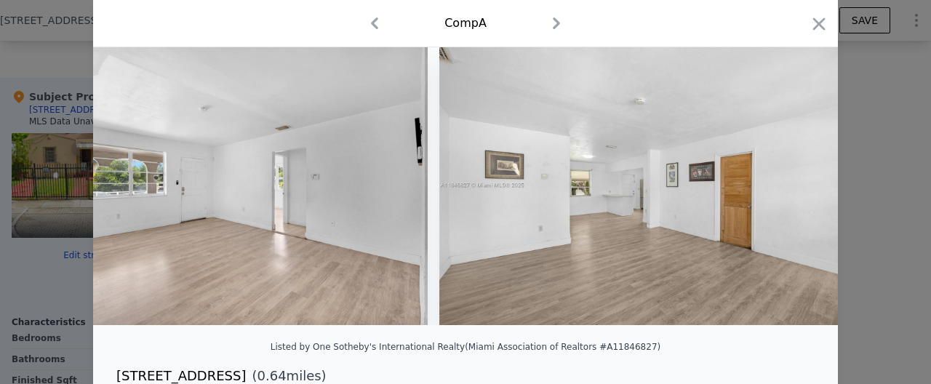
click at [807, 184] on div at bounding box center [465, 185] width 744 height 279
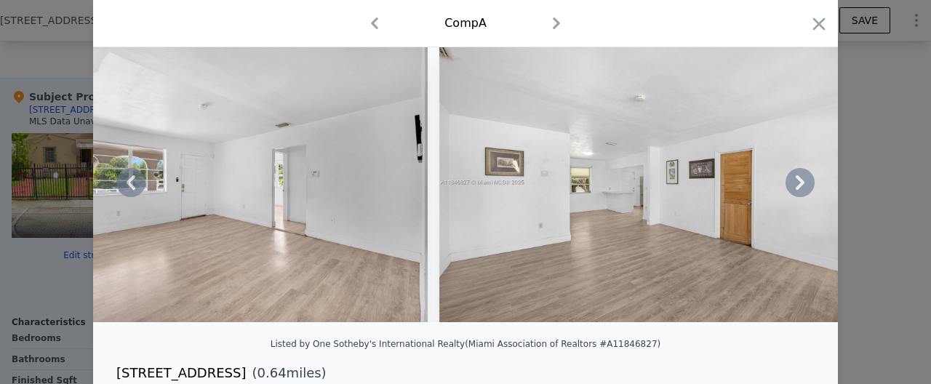
click at [822, 9] on div "Comp A" at bounding box center [465, 23] width 744 height 47
click at [818, 17] on icon "button" at bounding box center [818, 24] width 20 height 20
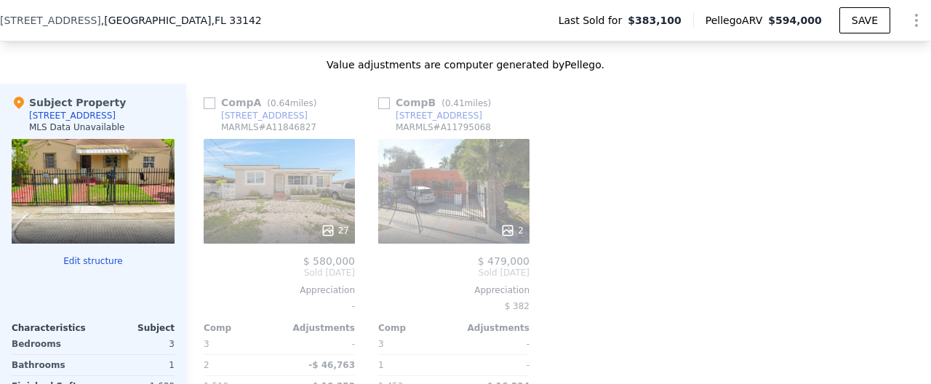
scroll to position [1416, 0]
click at [427, 169] on div "2" at bounding box center [453, 192] width 151 height 105
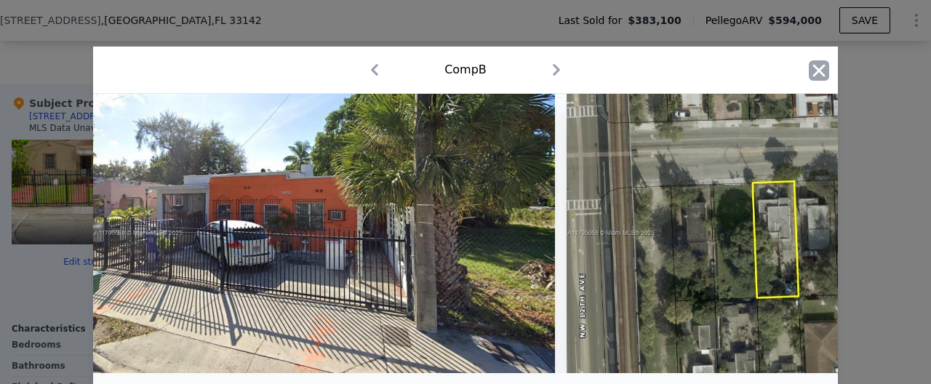
click at [817, 73] on icon "button" at bounding box center [818, 70] width 20 height 20
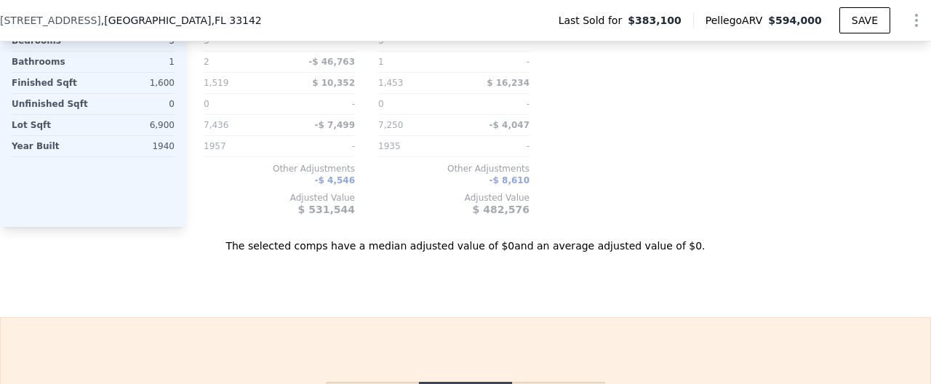
scroll to position [1719, 0]
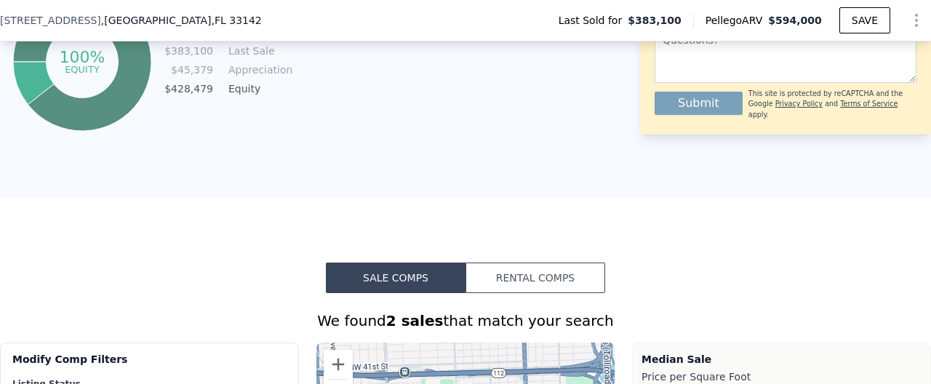
click at [499, 276] on button "Rental Comps" at bounding box center [535, 277] width 140 height 31
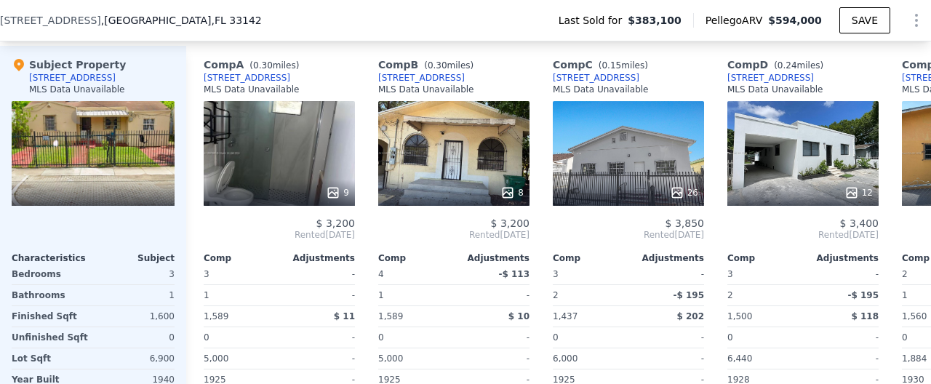
scroll to position [1453, 0]
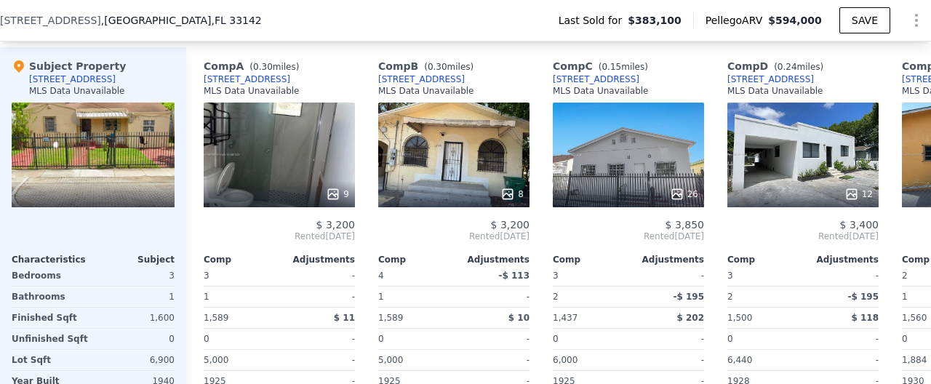
click at [571, 81] on div "[STREET_ADDRESS]" at bounding box center [596, 79] width 87 height 12
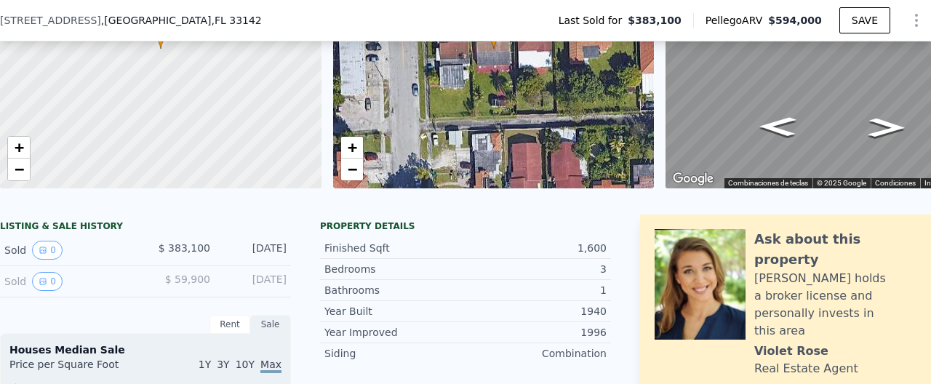
scroll to position [0, 0]
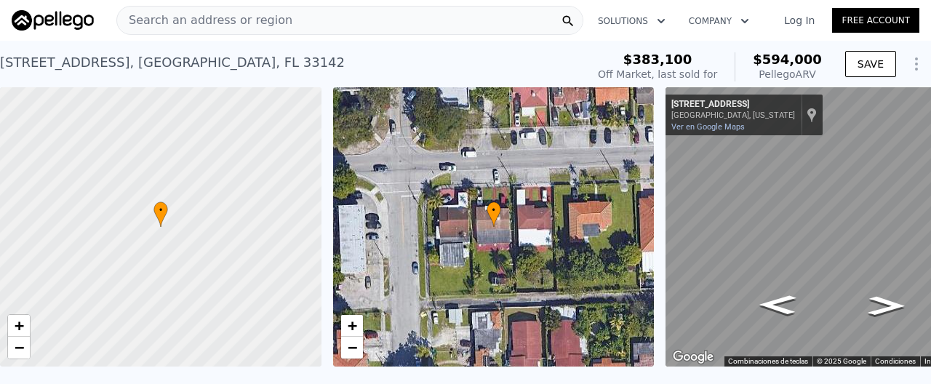
click at [336, 19] on div "Search an address or region" at bounding box center [349, 20] width 467 height 29
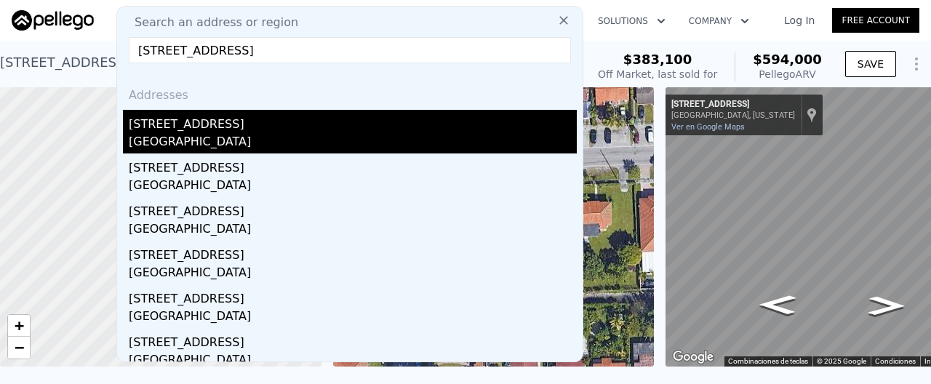
type input "3324 Southwest 20th Street Miami FL 33145"
click at [361, 132] on div "[STREET_ADDRESS]" at bounding box center [353, 121] width 448 height 23
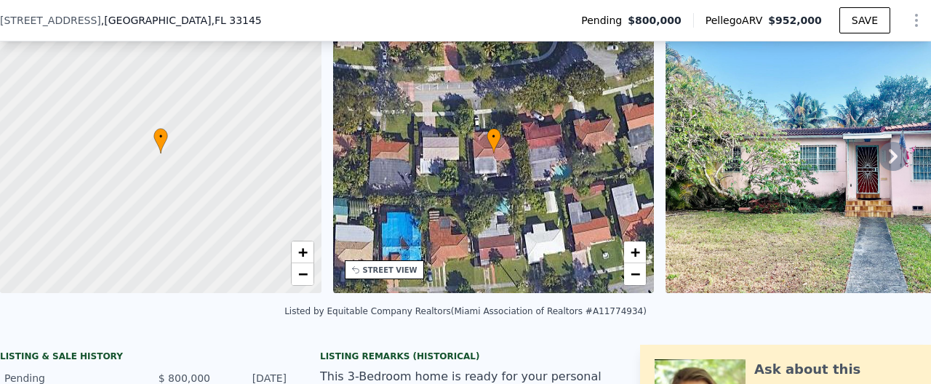
scroll to position [313, 0]
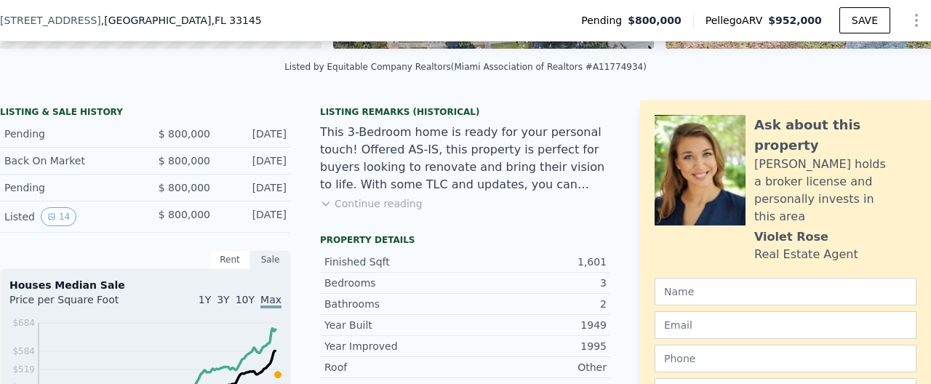
click at [332, 204] on button "Continue reading" at bounding box center [371, 203] width 103 height 15
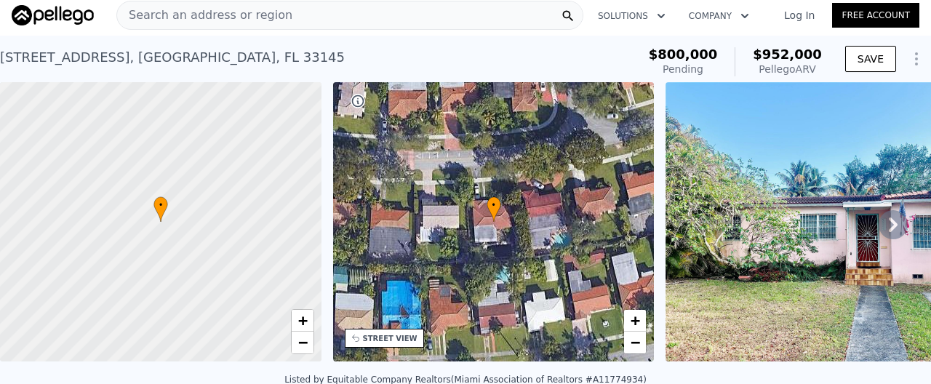
click at [278, 11] on div "Search an address or region" at bounding box center [349, 15] width 467 height 29
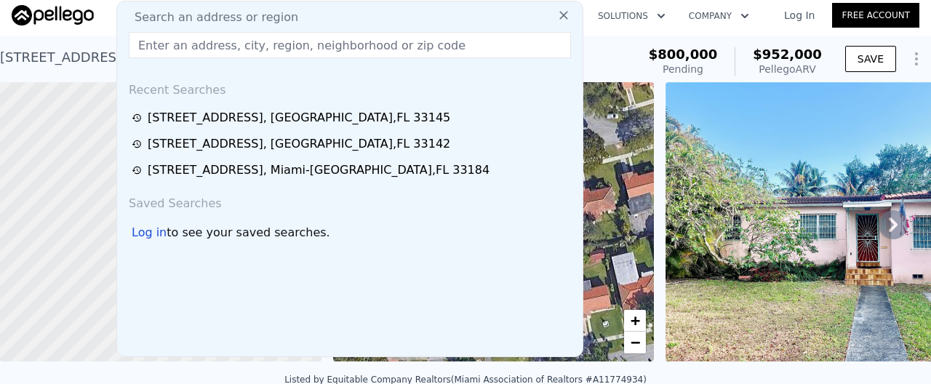
scroll to position [1, 0]
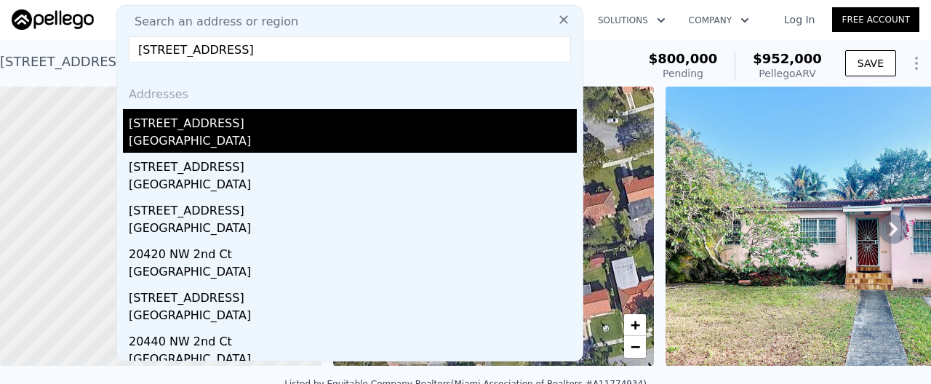
type input "18301 Northwest 2nd Court Miami FL 33169"
click at [221, 126] on div "[STREET_ADDRESS]" at bounding box center [353, 120] width 448 height 23
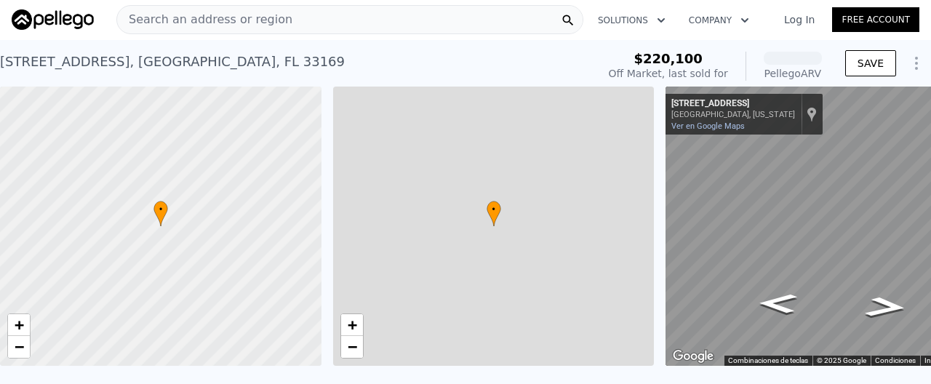
click at [288, 29] on div "Search an address or region" at bounding box center [349, 19] width 467 height 29
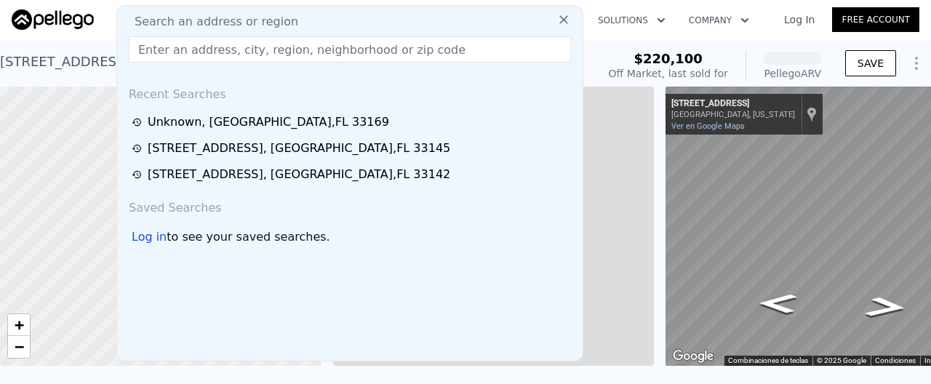
click at [263, 20] on span "Search an address or region" at bounding box center [210, 21] width 175 height 17
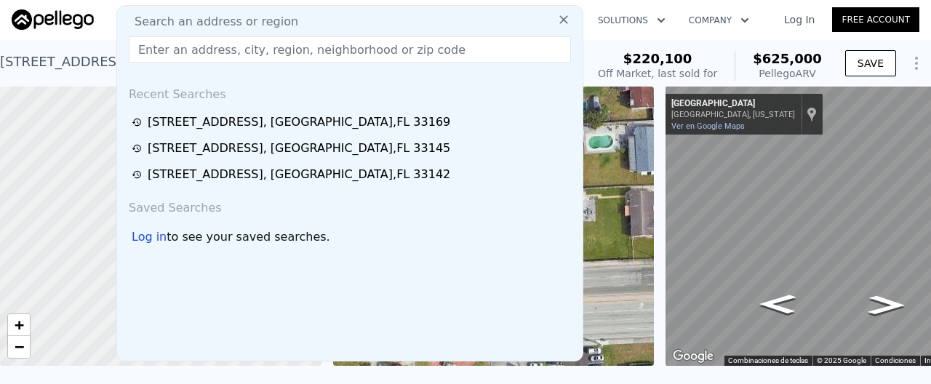
click at [314, 52] on input "text" at bounding box center [350, 49] width 442 height 26
paste input "18301 Northwest 2nd Court Miami FL 33169"
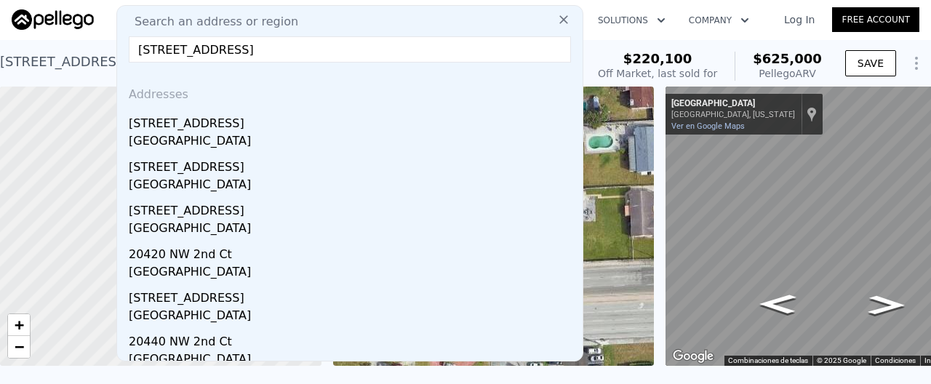
click at [297, 51] on input "18301 Northwest 2nd Court Miami FL 33169" at bounding box center [350, 49] width 442 height 26
click at [294, 55] on input "18301 Northwest 2nd Court Miami FL 33169" at bounding box center [350, 49] width 442 height 26
type input "18301 Northwest 2nd Court Miami FL 33169"
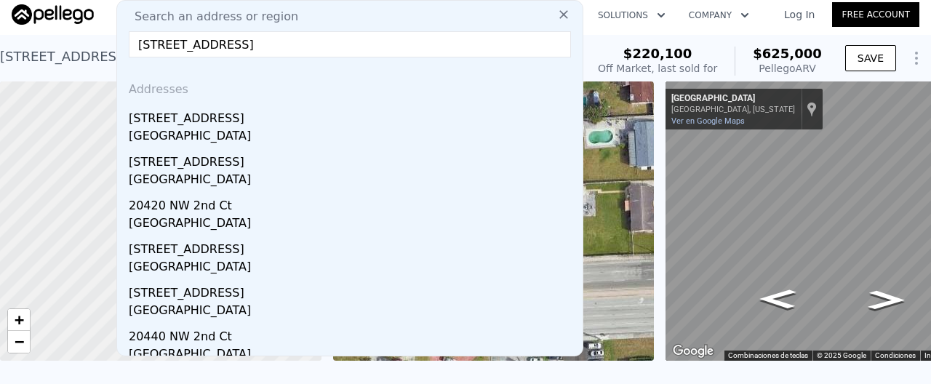
drag, startPoint x: 394, startPoint y: 45, endPoint x: 92, endPoint y: 21, distance: 302.7
click at [129, 31] on input "18301 Northwest 2nd Court Miami FL 33169" at bounding box center [350, 44] width 442 height 26
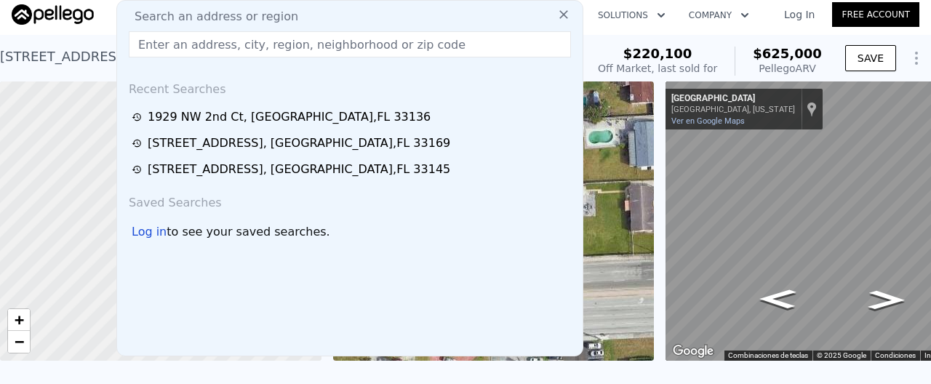
click at [387, 55] on input "text" at bounding box center [350, 44] width 442 height 26
paste input "1428 Northwest 97th Street Miami FL"
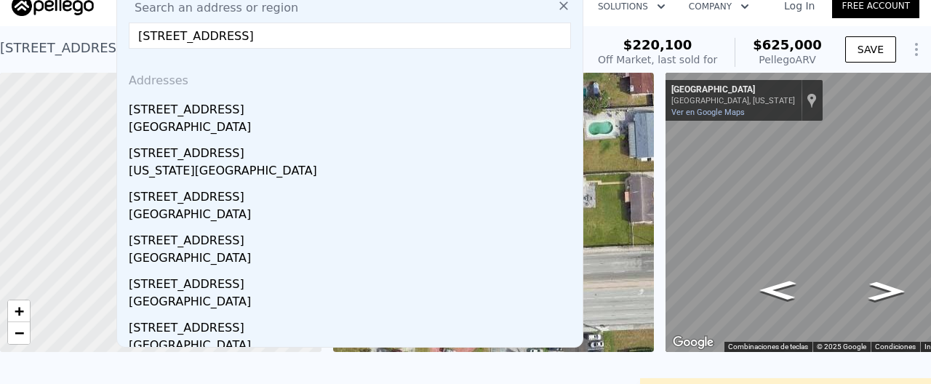
scroll to position [14, 0]
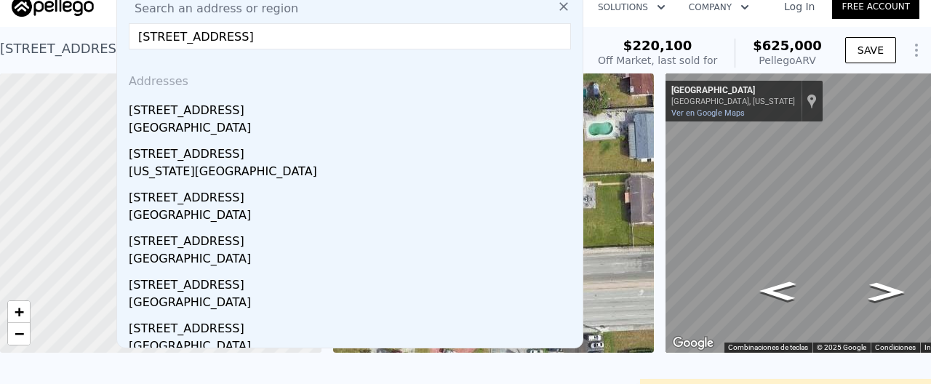
drag, startPoint x: 289, startPoint y: 39, endPoint x: 462, endPoint y: 25, distance: 173.5
click at [462, 25] on input "1428 Northwest 97th Street Miami FL" at bounding box center [350, 36] width 442 height 26
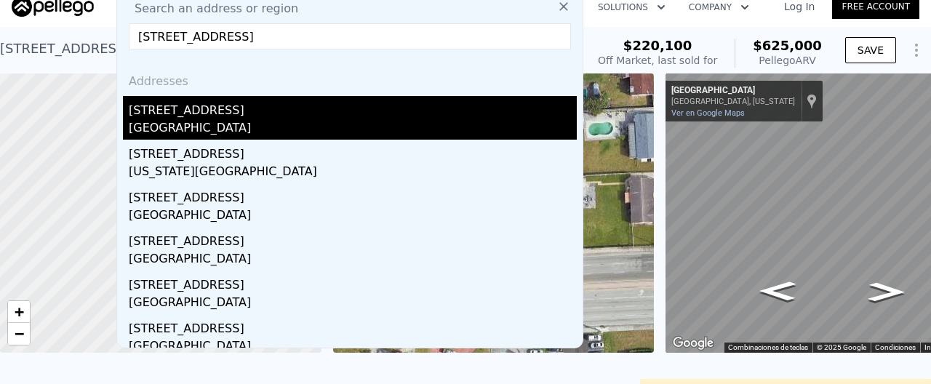
type input "1428 Northwest 97th Street Miami FL"
click at [318, 134] on div "Pinewood, FL 33147" at bounding box center [353, 129] width 448 height 20
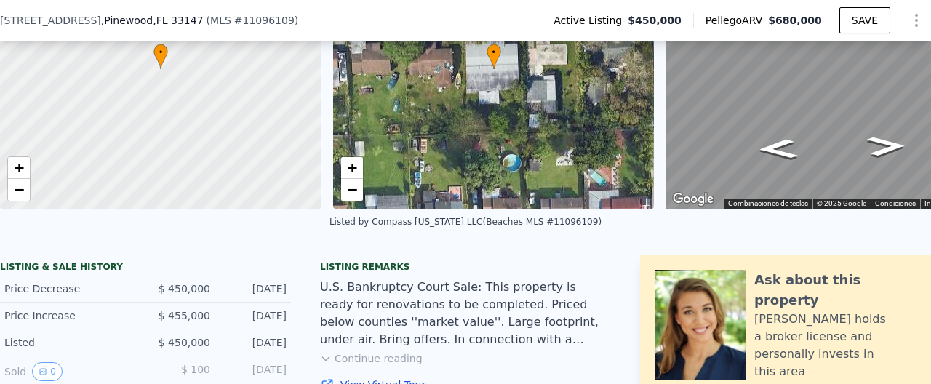
scroll to position [256, 0]
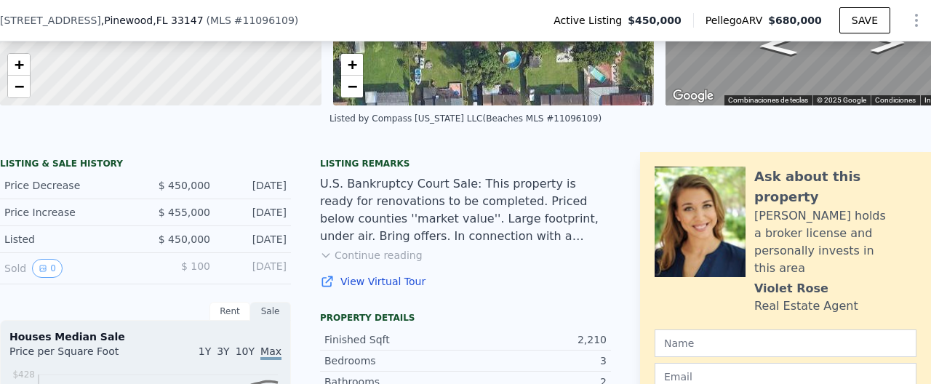
click at [366, 259] on button "Continue reading" at bounding box center [371, 255] width 103 height 15
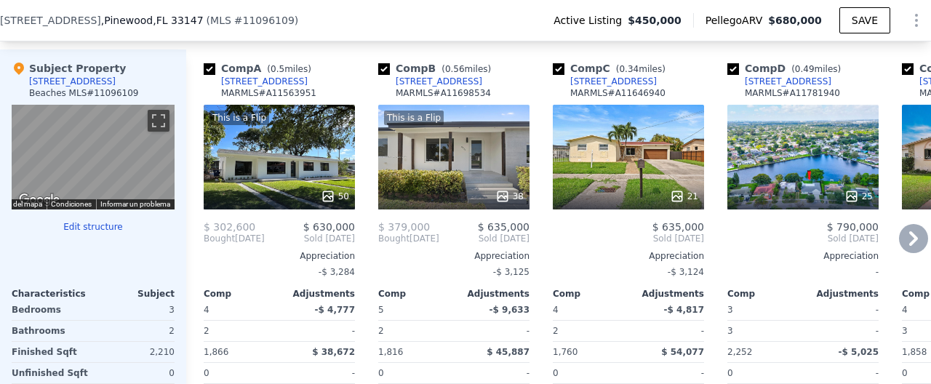
scroll to position [1526, 0]
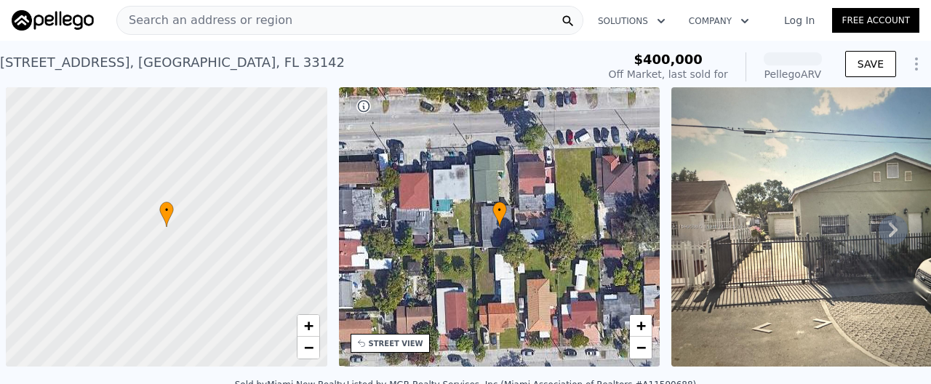
scroll to position [0, 6]
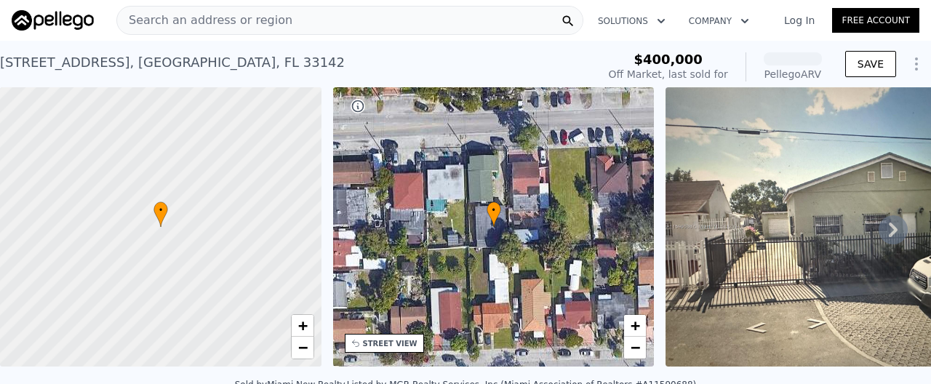
click at [762, 244] on img at bounding box center [851, 226] width 372 height 279
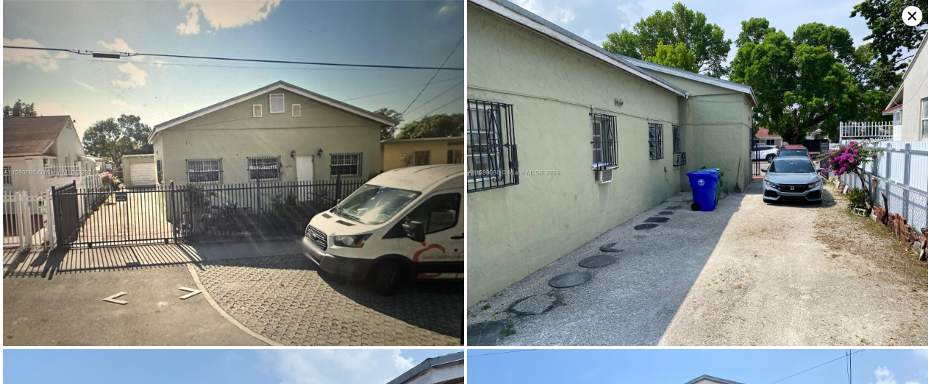
click at [576, 222] on img at bounding box center [697, 173] width 461 height 346
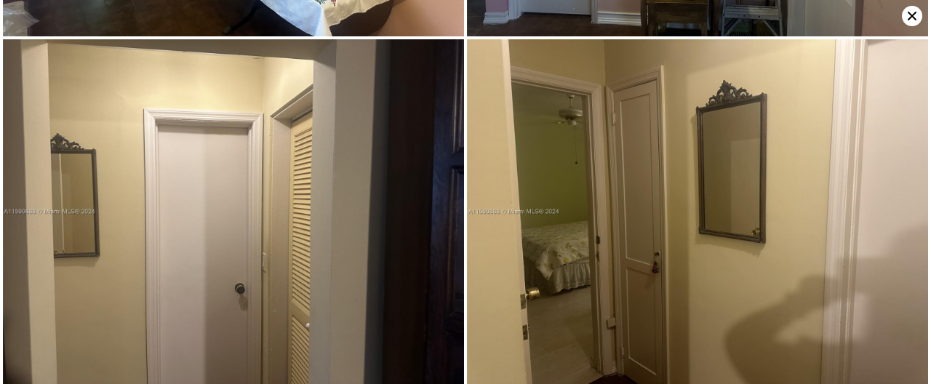
scroll to position [3099, 0]
click at [910, 18] on icon at bounding box center [911, 16] width 9 height 9
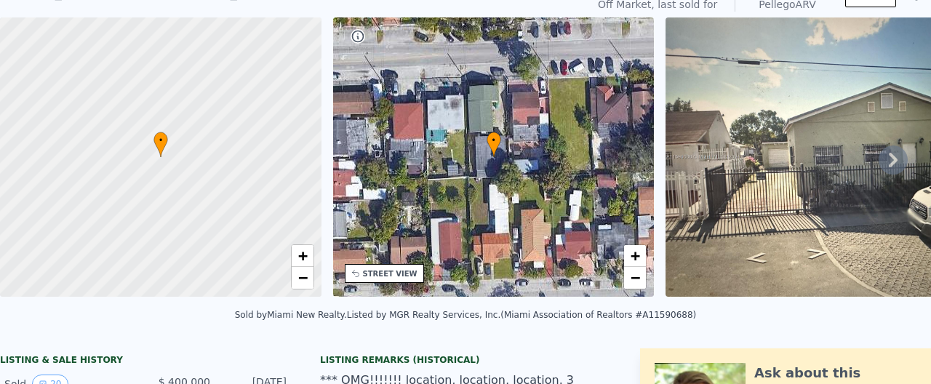
scroll to position [65, 0]
click at [359, 214] on div "• + −" at bounding box center [493, 156] width 321 height 279
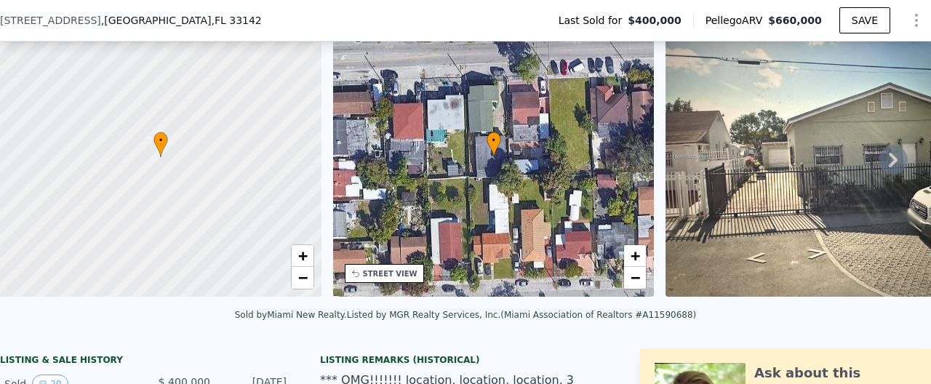
click at [353, 218] on div "• + −" at bounding box center [493, 156] width 321 height 279
click at [329, 217] on div "• + − • + − STREET VIEW Loading... SATELLITE VIEW" at bounding box center [465, 159] width 931 height 284
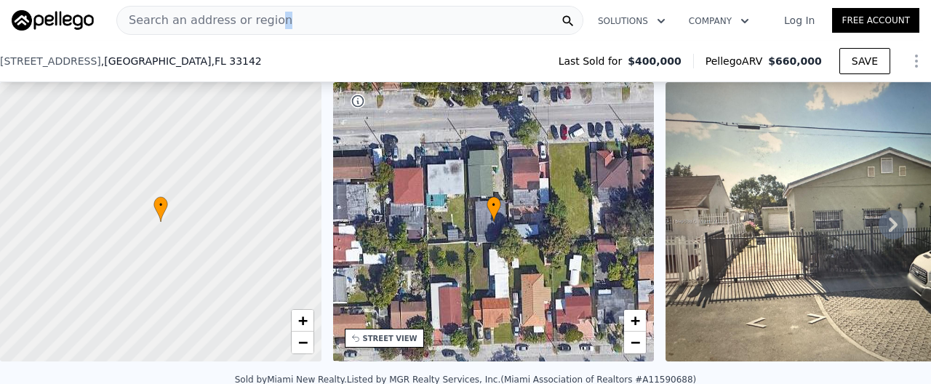
click at [277, 22] on span "Search an address or region" at bounding box center [204, 20] width 175 height 17
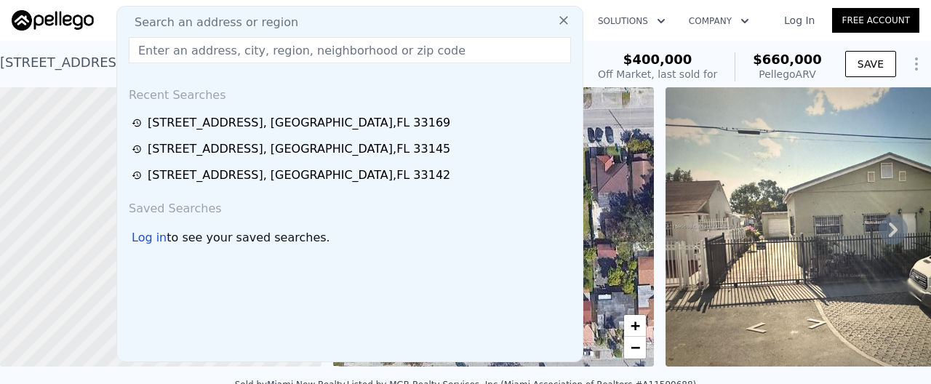
click at [278, 21] on span "Search an address or region" at bounding box center [210, 22] width 175 height 17
click at [294, 53] on input "text" at bounding box center [350, 50] width 442 height 26
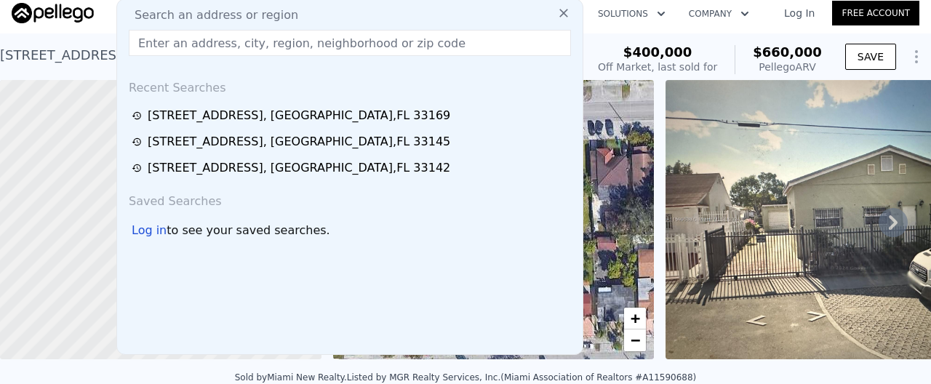
paste input "1929 [GEOGRAPHIC_DATA]"
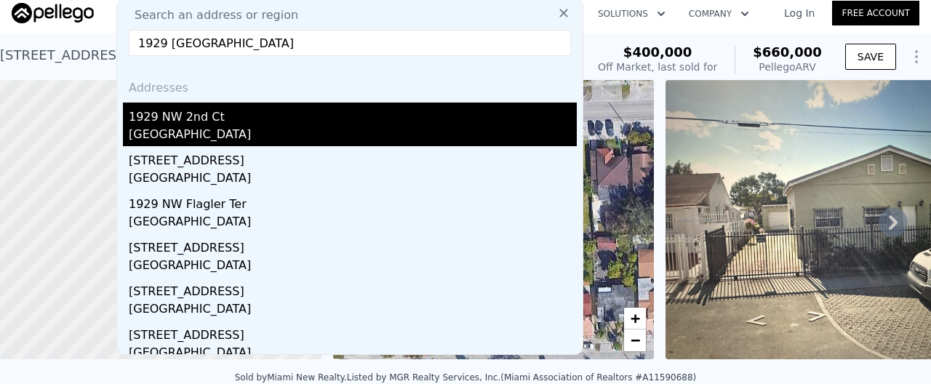
type input "1929 [GEOGRAPHIC_DATA]"
click at [281, 124] on div "1929 NW 2nd Ct" at bounding box center [353, 114] width 448 height 23
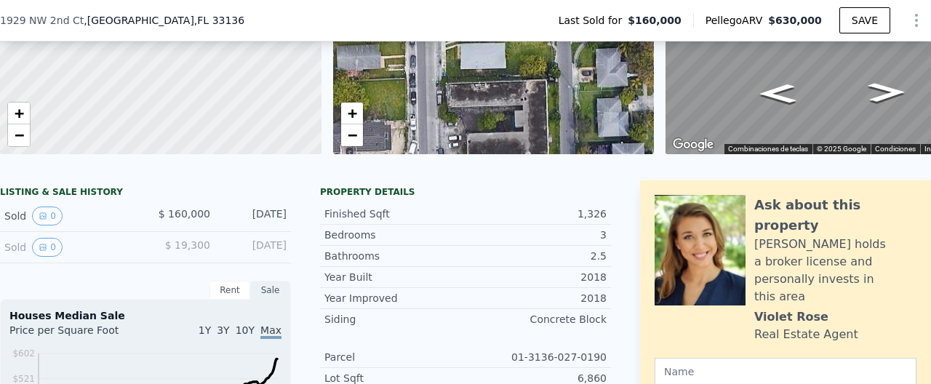
scroll to position [203, 0]
